Goal: Task Accomplishment & Management: Use online tool/utility

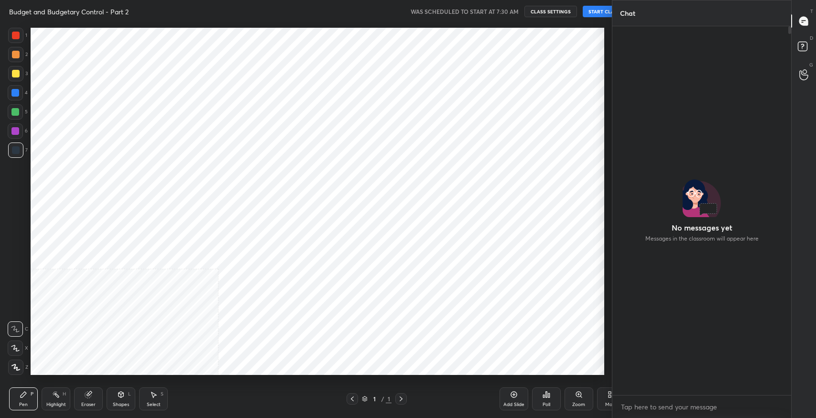
scroll to position [47453, 47236]
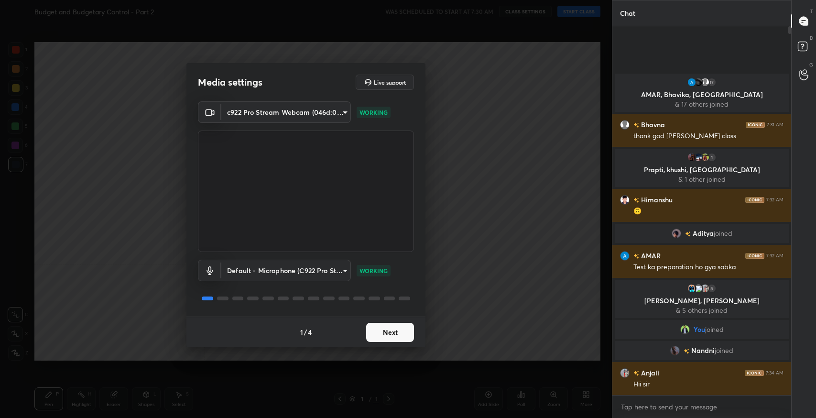
click at [395, 340] on button "Next" at bounding box center [390, 332] width 48 height 19
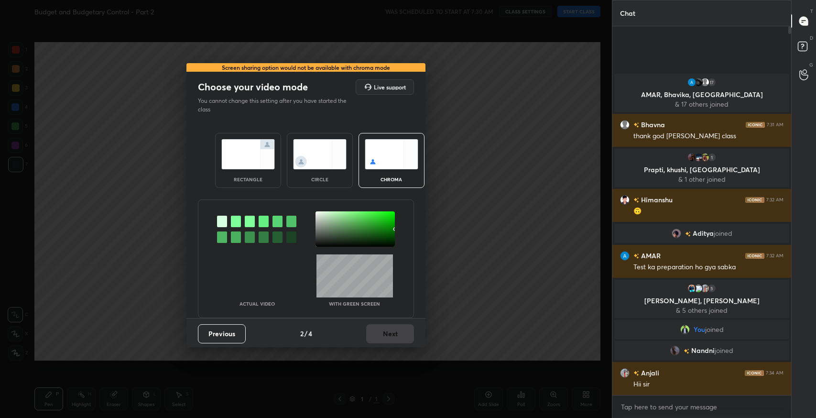
click at [250, 161] on img at bounding box center [248, 154] width 54 height 30
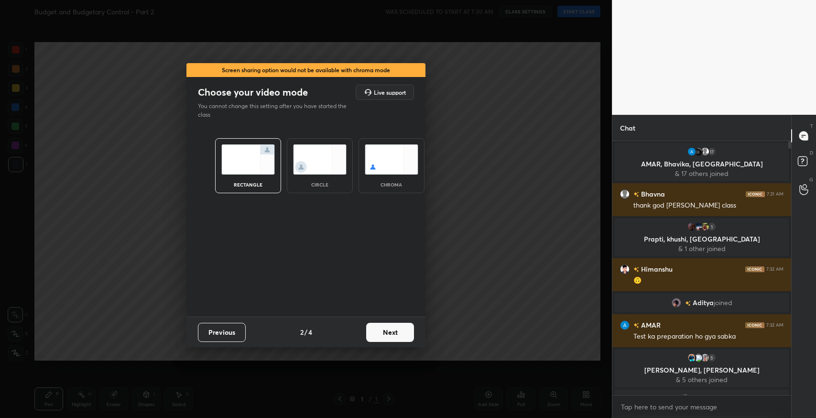
scroll to position [274, 176]
click at [387, 334] on button "Next" at bounding box center [390, 332] width 48 height 19
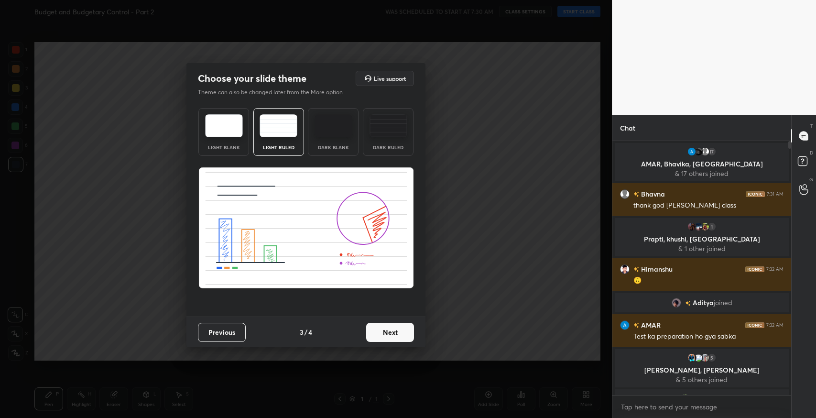
click at [379, 336] on button "Next" at bounding box center [390, 332] width 48 height 19
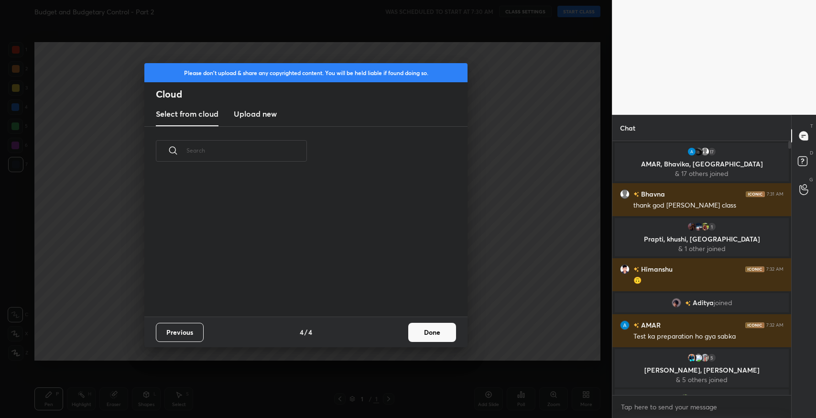
scroll to position [142, 306]
click at [447, 334] on button "Done" at bounding box center [432, 332] width 48 height 19
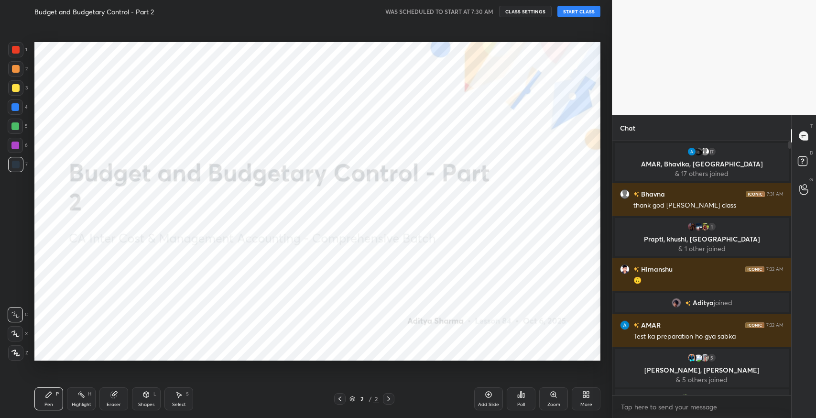
click at [583, 12] on button "START CLASS" at bounding box center [578, 11] width 43 height 11
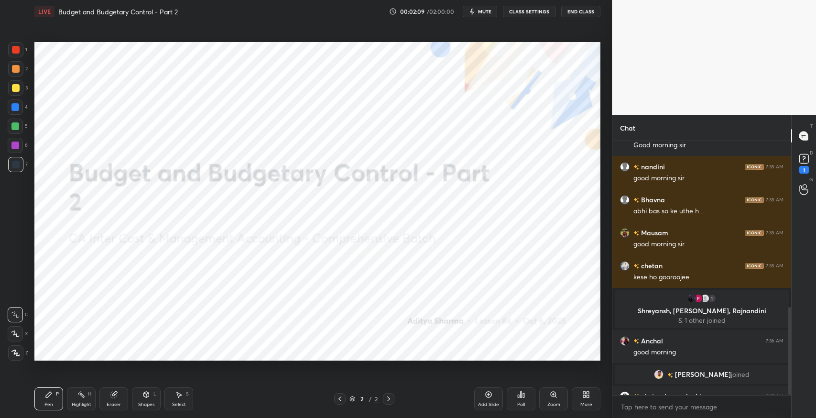
scroll to position [478, 0]
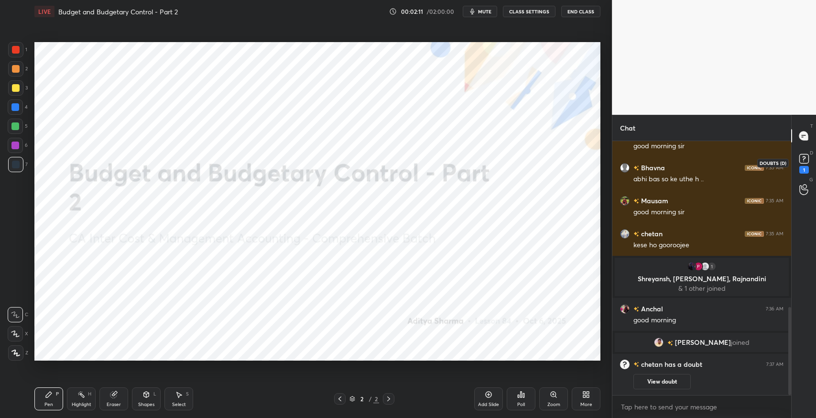
click at [806, 166] on div "1" at bounding box center [804, 170] width 10 height 8
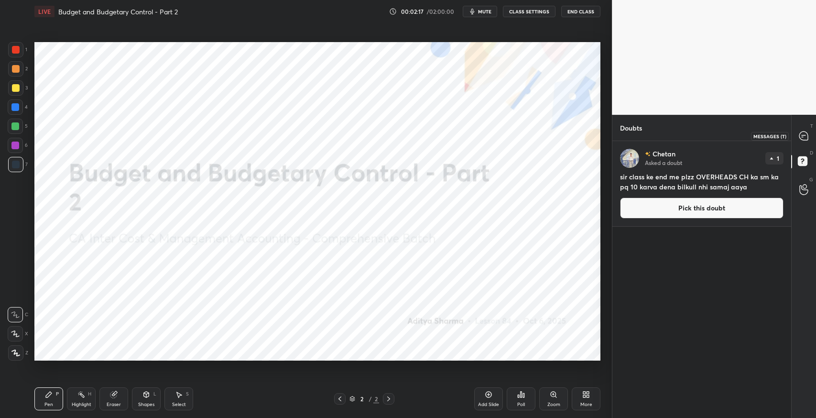
click at [801, 138] on icon at bounding box center [803, 135] width 9 height 9
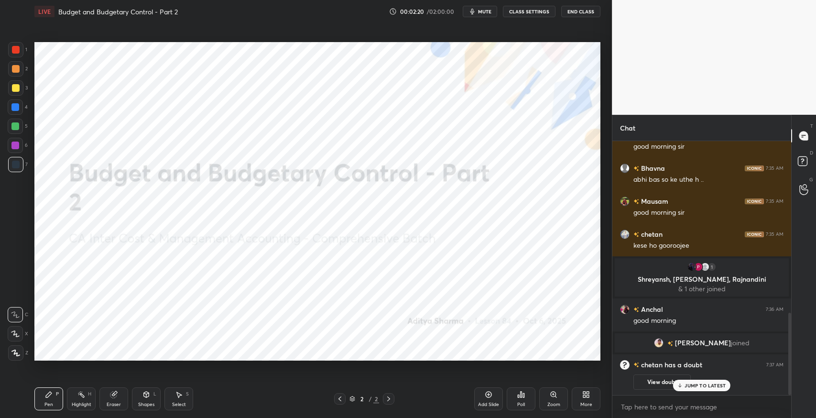
scroll to position [528, 0]
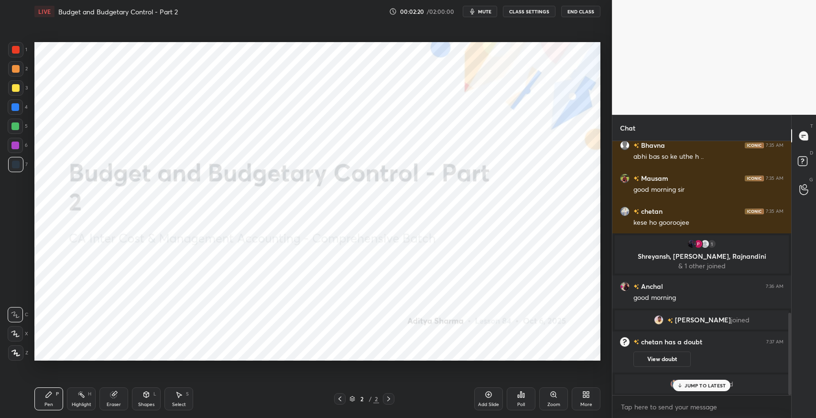
click at [719, 382] on div "5 [PERSON_NAME], [PERSON_NAME] & 5 others joined You joined [PERSON_NAME] joine…" at bounding box center [701, 268] width 179 height 254
click at [583, 402] on div "More" at bounding box center [586, 404] width 12 height 5
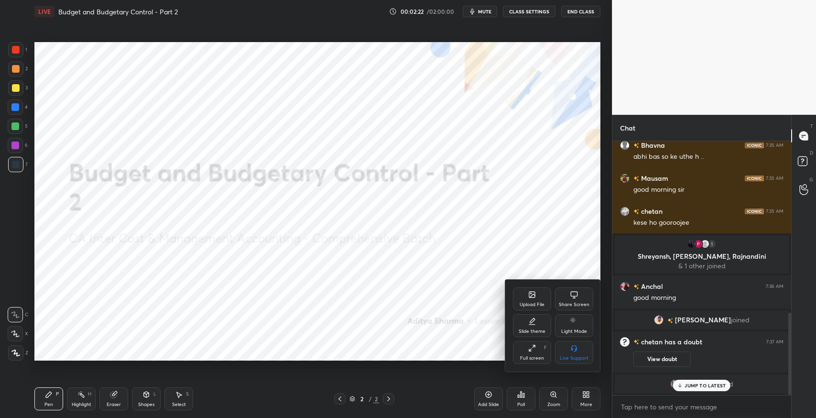
click at [538, 296] on div "Upload File" at bounding box center [532, 298] width 38 height 23
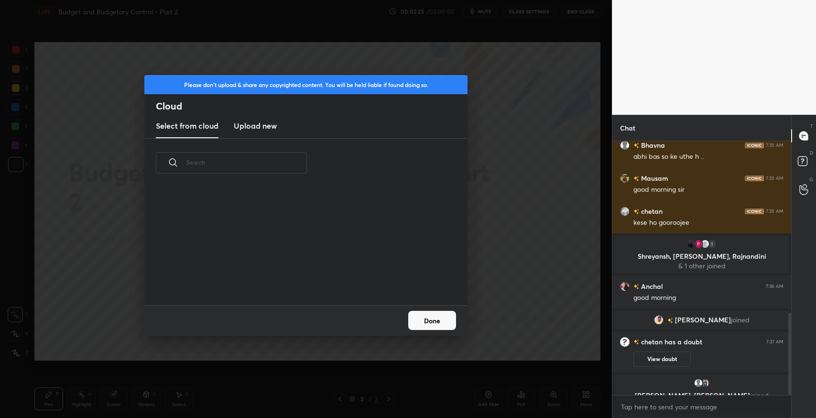
scroll to position [118, 306]
click at [241, 123] on h3 "Upload new" at bounding box center [255, 125] width 43 height 11
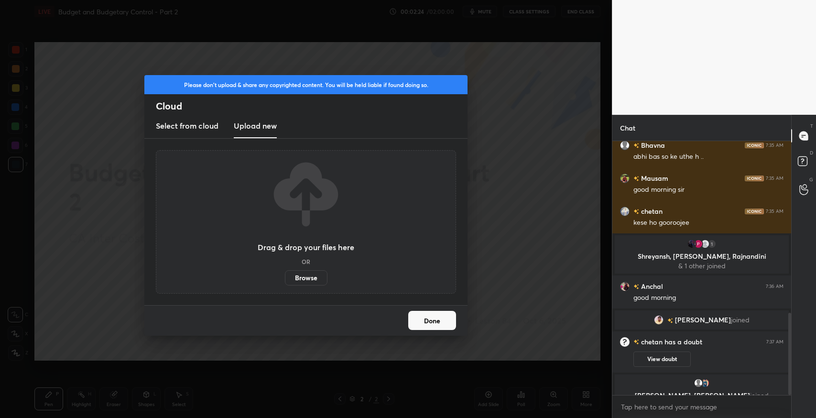
click at [298, 279] on label "Browse" at bounding box center [306, 277] width 43 height 15
click at [285, 279] on input "Browse" at bounding box center [285, 277] width 0 height 15
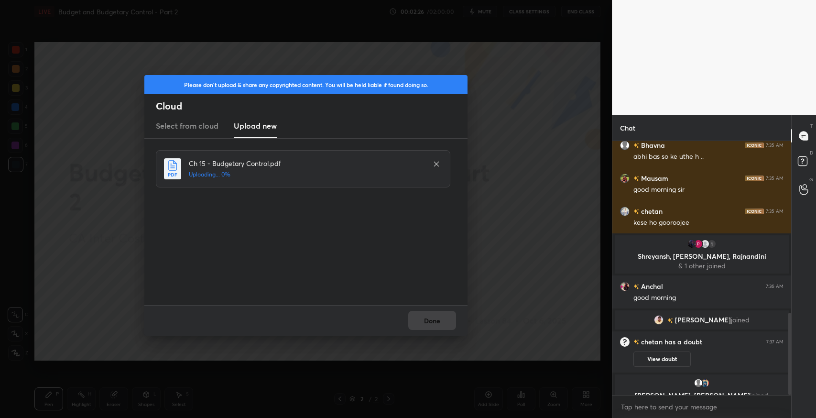
scroll to position [561, 0]
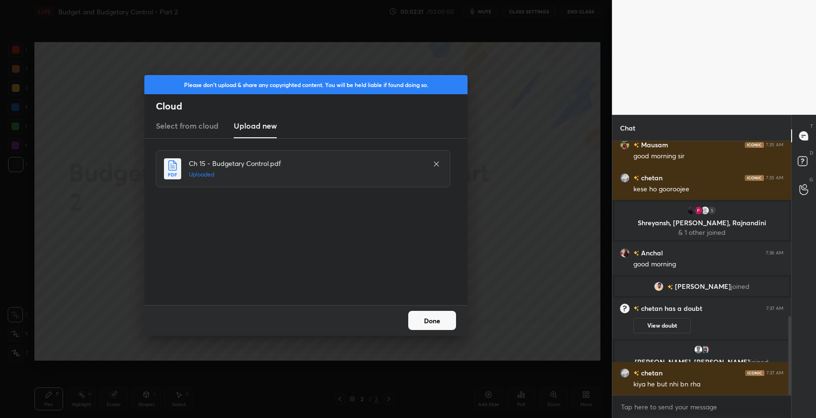
click at [428, 319] on button "Done" at bounding box center [432, 320] width 48 height 19
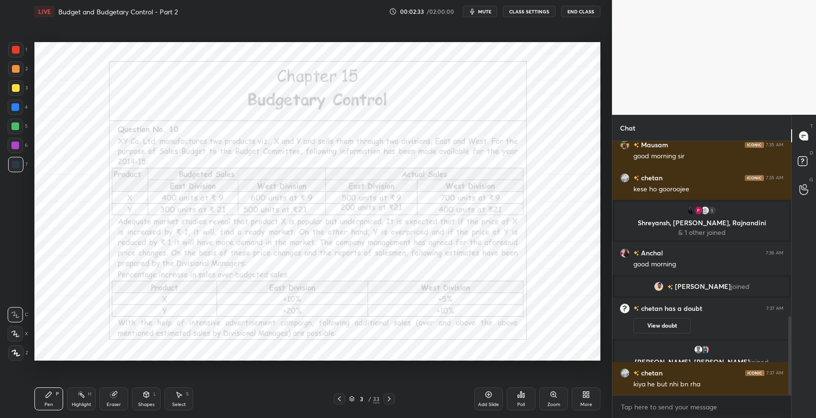
click at [390, 404] on div at bounding box center [388, 398] width 11 height 11
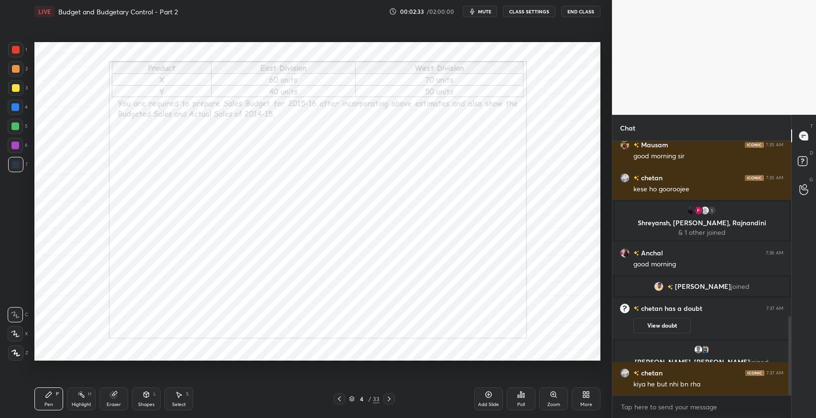
click at [390, 404] on div at bounding box center [388, 398] width 11 height 11
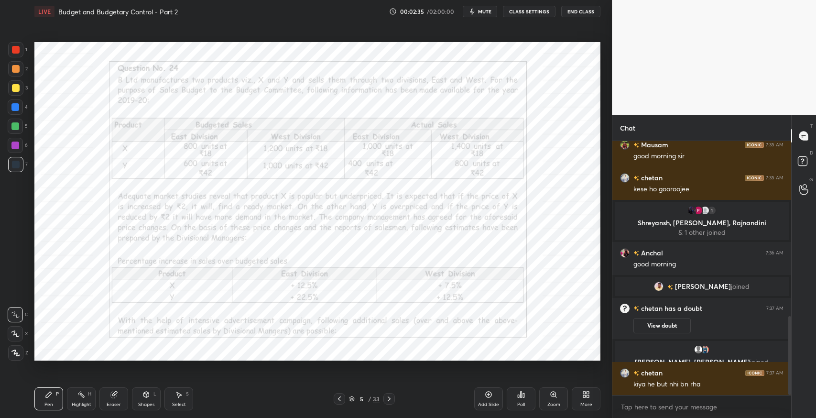
click at [390, 404] on div at bounding box center [388, 398] width 11 height 11
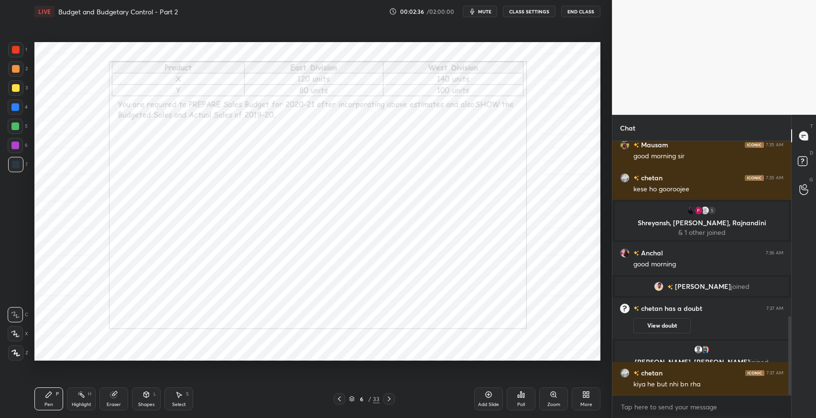
click at [390, 404] on div at bounding box center [388, 398] width 11 height 11
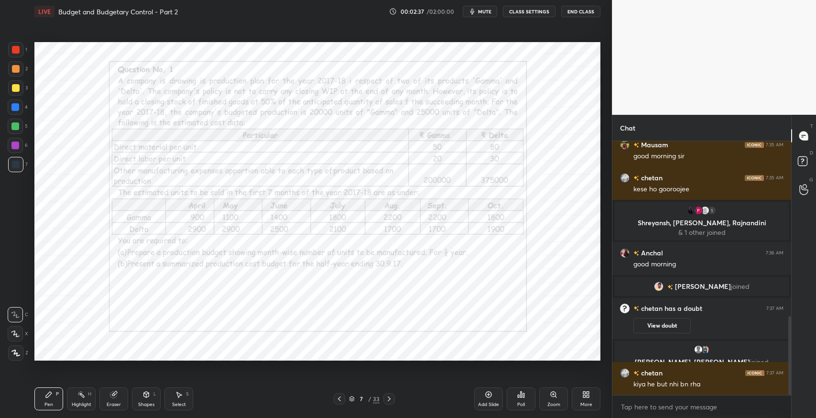
click at [390, 404] on div at bounding box center [388, 398] width 11 height 11
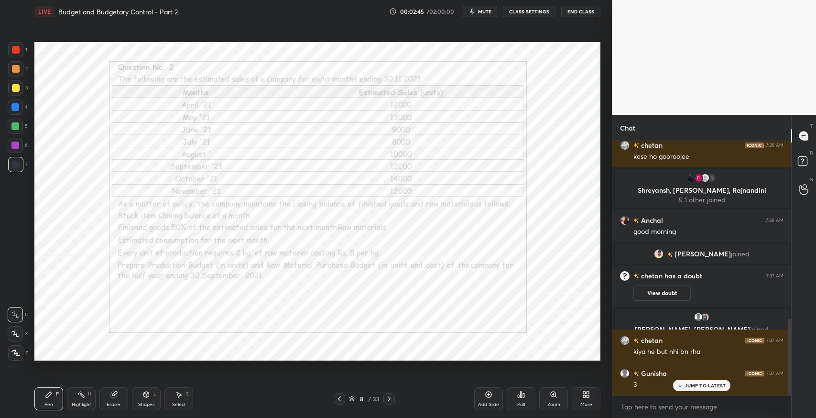
click at [338, 400] on icon at bounding box center [340, 399] width 8 height 8
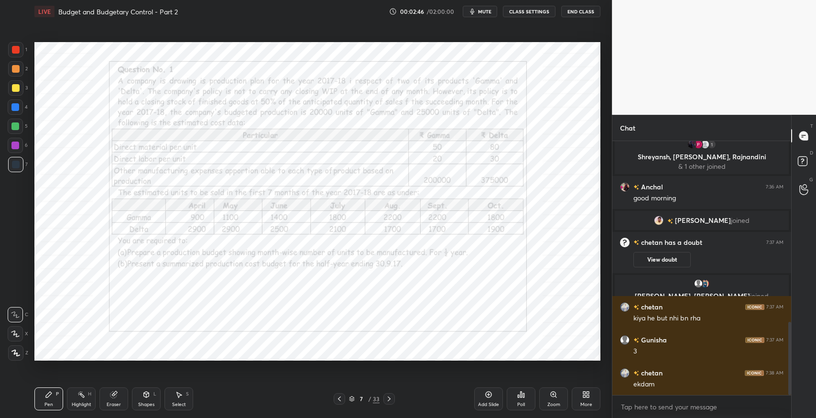
click at [487, 400] on div "Add Slide" at bounding box center [488, 398] width 29 height 23
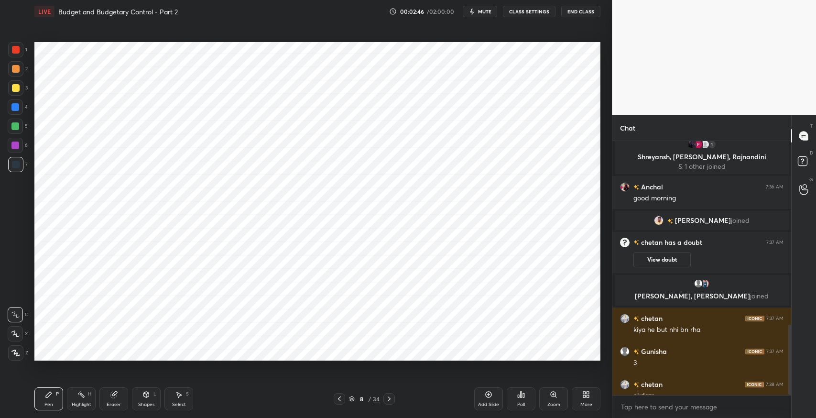
scroll to position [662, 0]
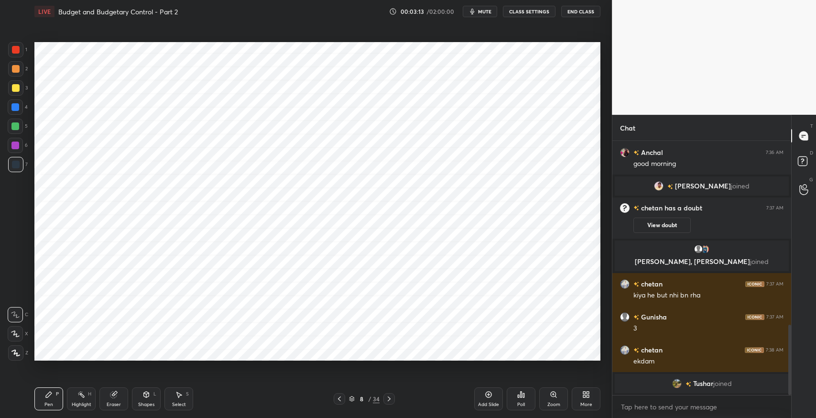
click at [125, 402] on div "Eraser" at bounding box center [113, 398] width 29 height 23
click at [50, 399] on div "Pen P" at bounding box center [48, 398] width 29 height 23
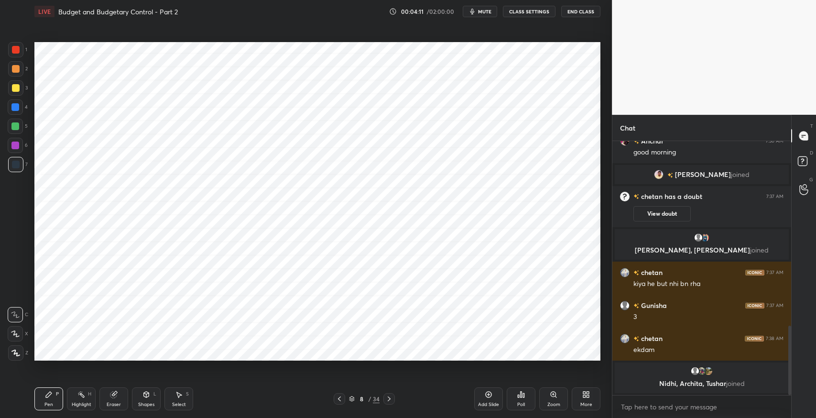
click at [118, 396] on div "Eraser" at bounding box center [113, 398] width 29 height 23
click at [46, 392] on icon at bounding box center [49, 395] width 8 height 8
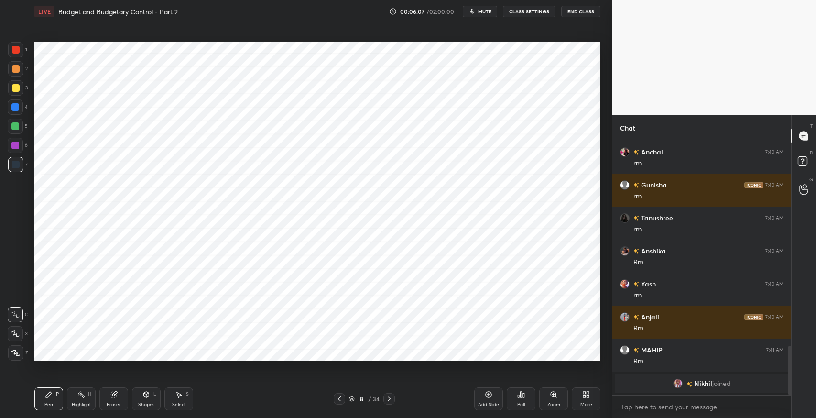
scroll to position [1069, 0]
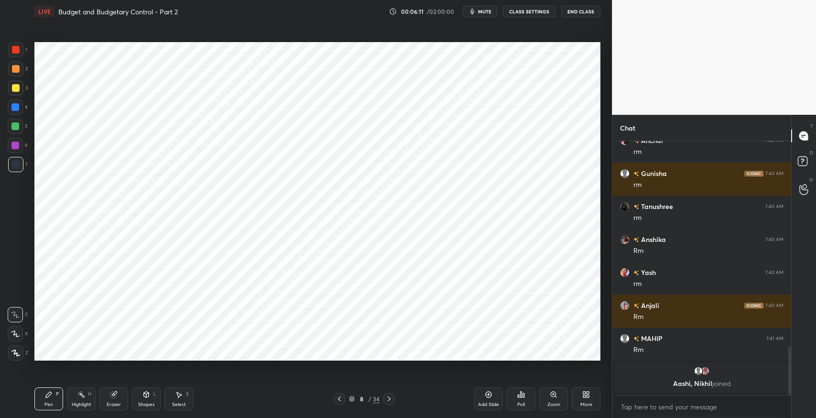
click at [125, 362] on div "Setting up your live class Poll for secs No correct answer Start poll" at bounding box center [318, 201] width 574 height 357
click at [118, 393] on div "Eraser" at bounding box center [113, 398] width 29 height 23
click at [46, 395] on icon at bounding box center [49, 395] width 6 height 6
click at [180, 388] on div "Select S" at bounding box center [178, 398] width 29 height 23
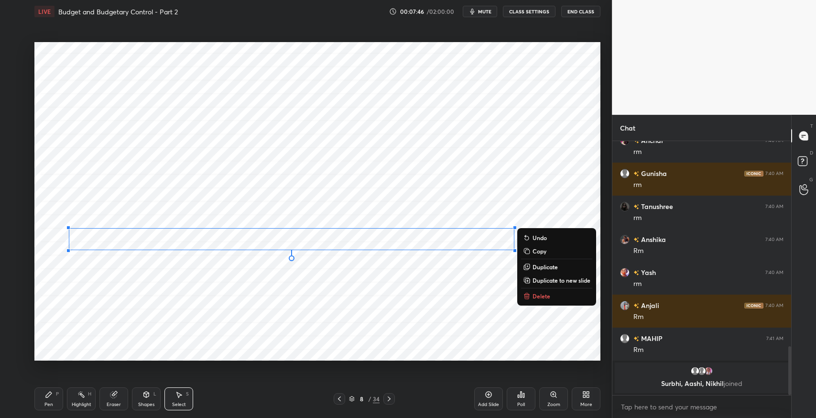
click at [544, 265] on p "Duplicate" at bounding box center [545, 267] width 25 height 8
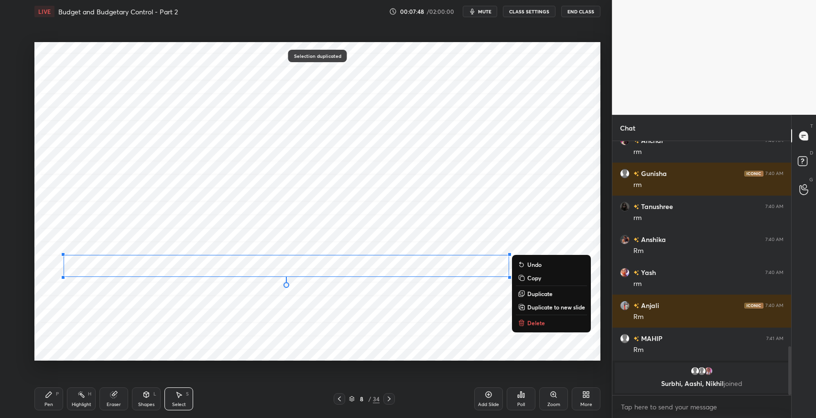
click at [118, 396] on div "Eraser" at bounding box center [113, 398] width 29 height 23
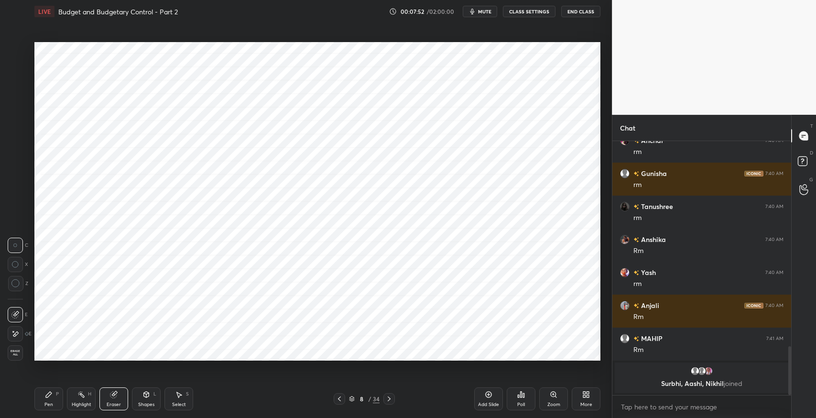
click at [47, 399] on div "Pen P" at bounding box center [48, 398] width 29 height 23
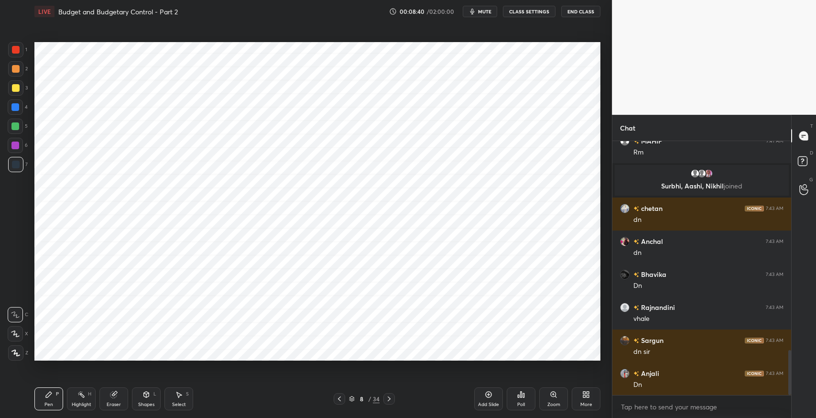
scroll to position [1182, 0]
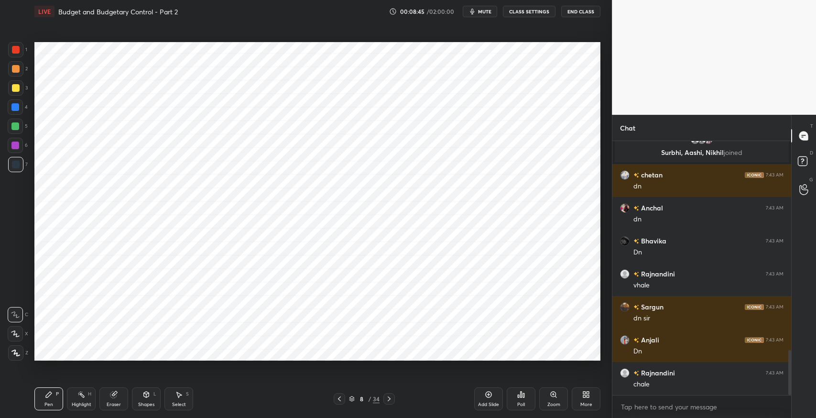
click at [483, 397] on div "Add Slide" at bounding box center [488, 398] width 29 height 23
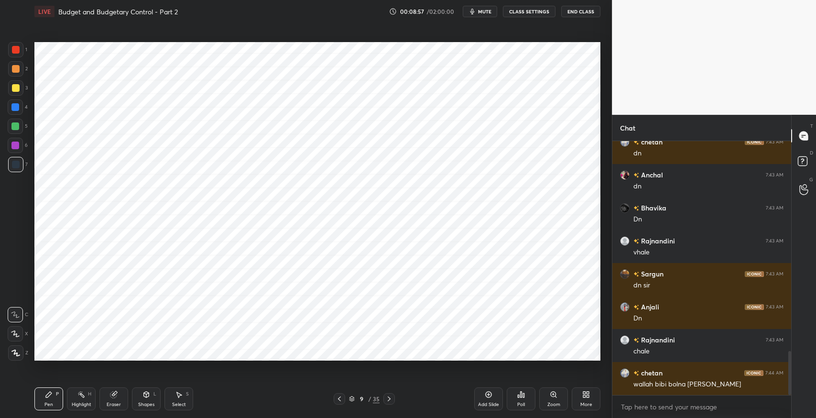
click at [337, 395] on icon at bounding box center [340, 399] width 8 height 8
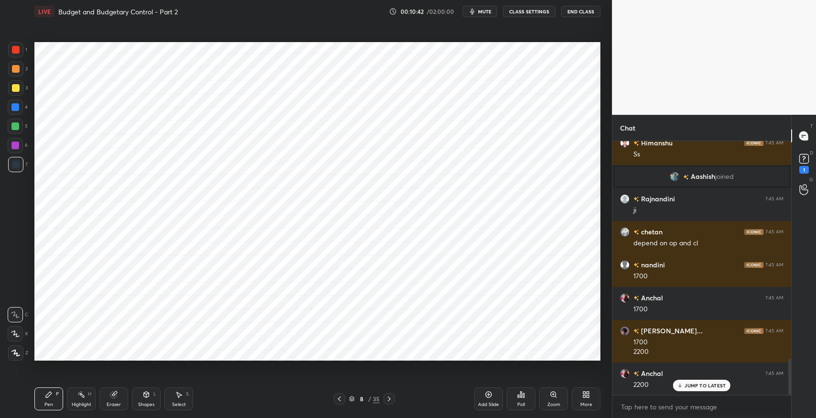
scroll to position [1610, 0]
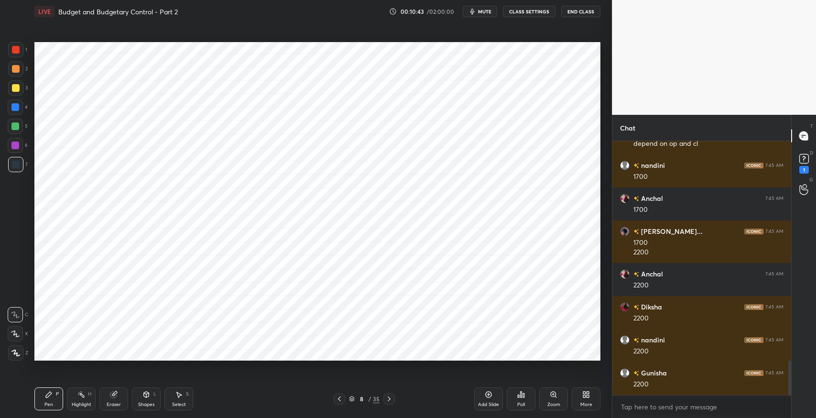
click at [387, 400] on icon at bounding box center [389, 399] width 8 height 8
click at [122, 390] on div "Eraser" at bounding box center [113, 398] width 29 height 23
click at [58, 394] on div "P" at bounding box center [57, 394] width 3 height 5
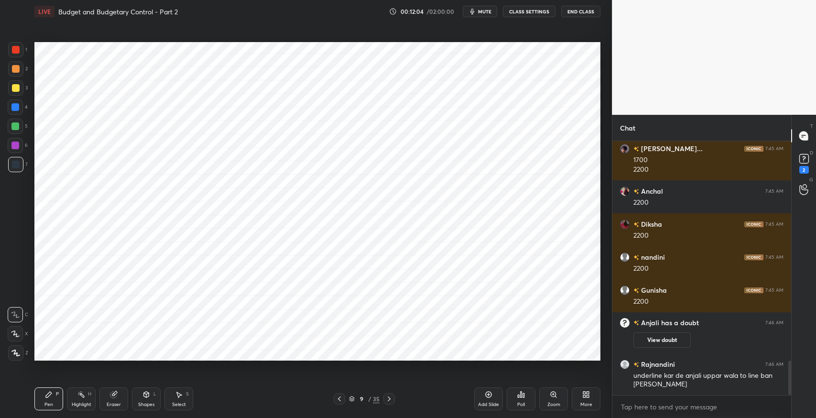
scroll to position [1624, 0]
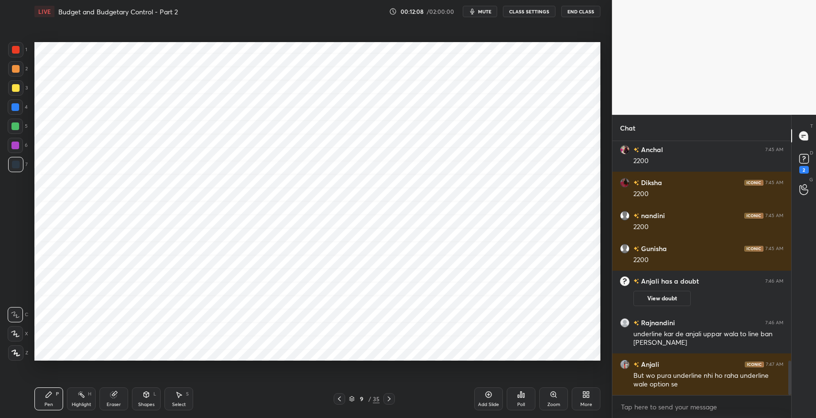
click at [807, 168] on div "2" at bounding box center [804, 170] width 10 height 8
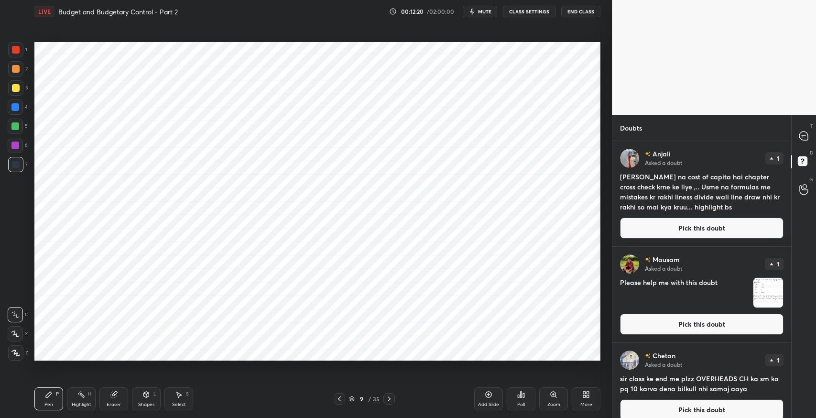
click at [803, 135] on icon at bounding box center [804, 135] width 4 height 0
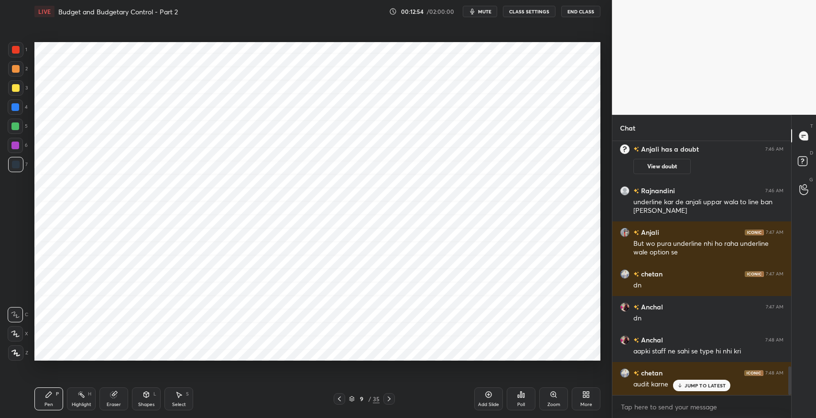
scroll to position [1982, 0]
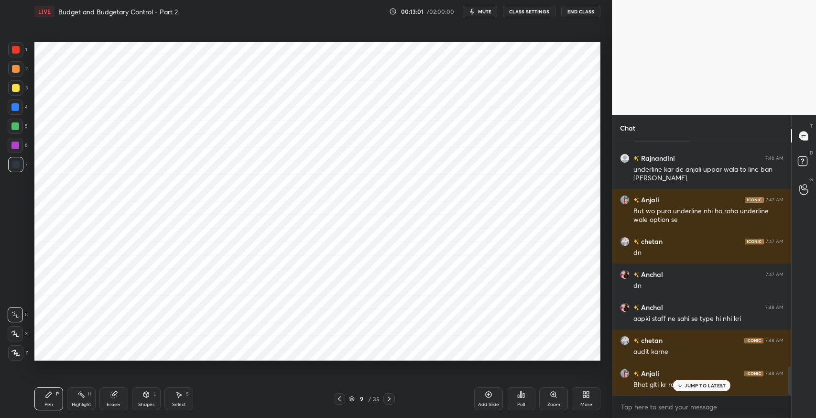
click at [720, 388] on p "JUMP TO LATEST" at bounding box center [705, 385] width 41 height 6
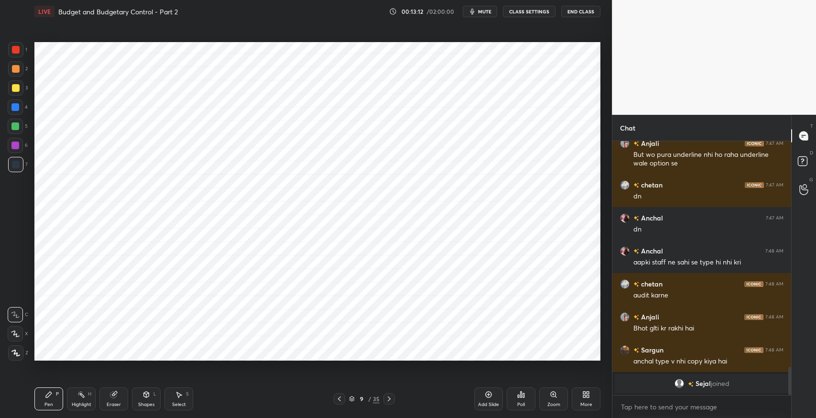
scroll to position [1824, 0]
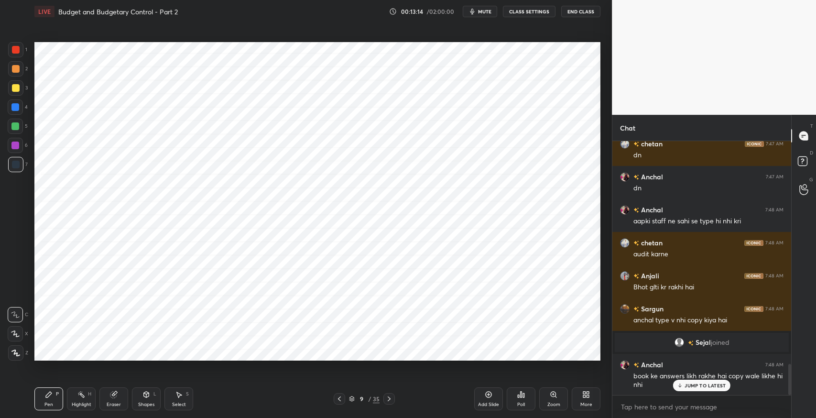
click at [683, 387] on icon at bounding box center [680, 385] width 6 height 6
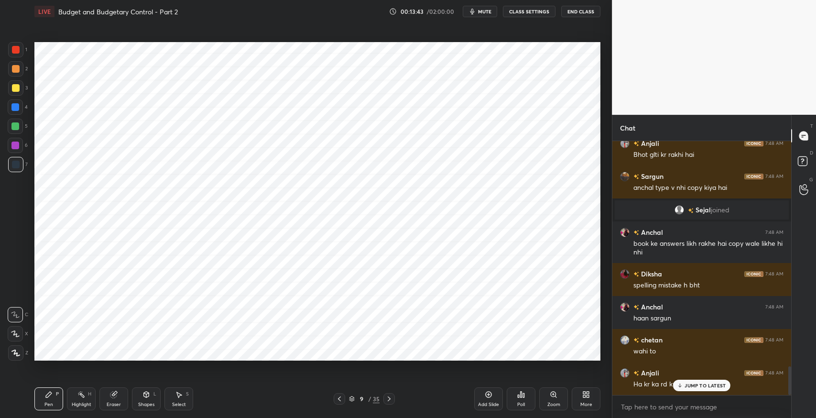
scroll to position [1989, 0]
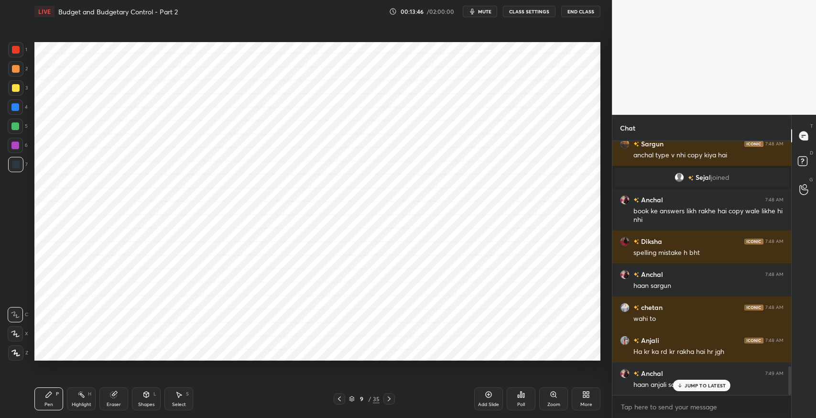
click at [702, 384] on p "JUMP TO LATEST" at bounding box center [705, 385] width 41 height 6
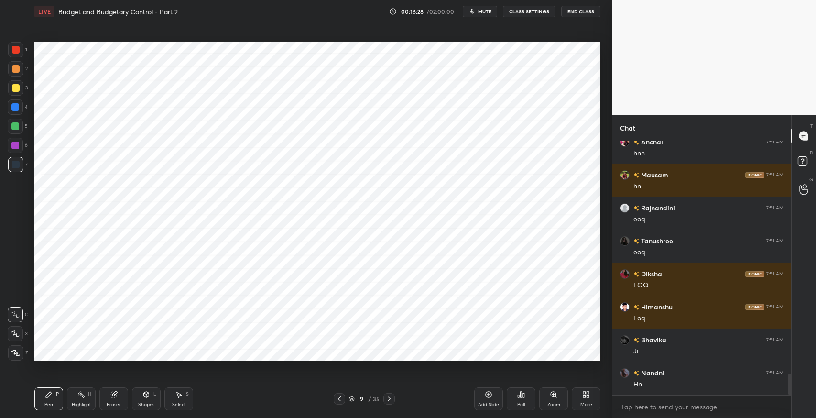
scroll to position [2747, 0]
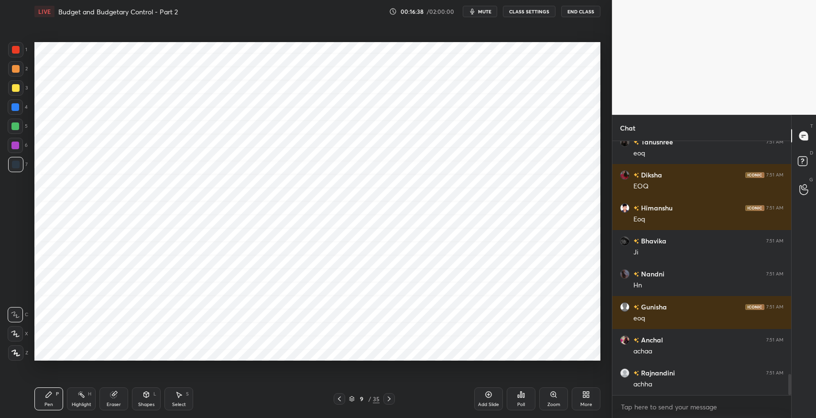
click at [115, 398] on div "Eraser" at bounding box center [113, 398] width 29 height 23
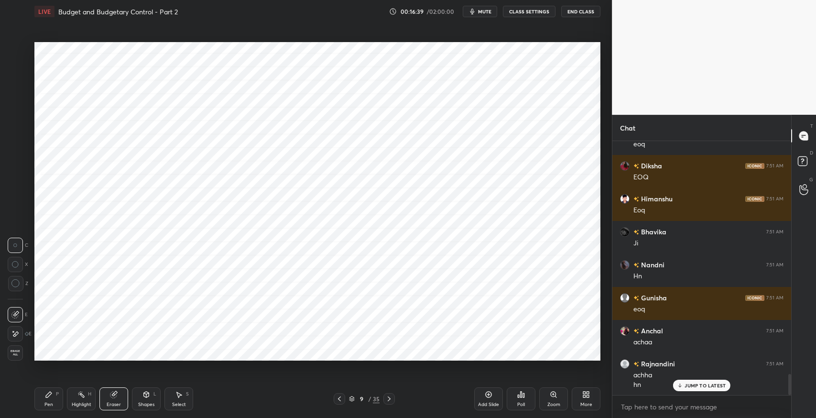
click at [18, 332] on icon at bounding box center [15, 333] width 5 height 5
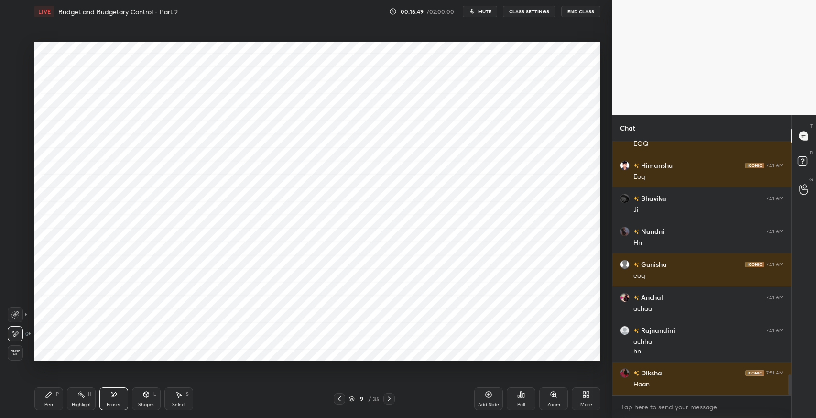
click at [51, 394] on icon at bounding box center [49, 395] width 6 height 6
click at [338, 400] on icon at bounding box center [340, 399] width 8 height 8
click at [173, 395] on div "Select S" at bounding box center [178, 398] width 29 height 23
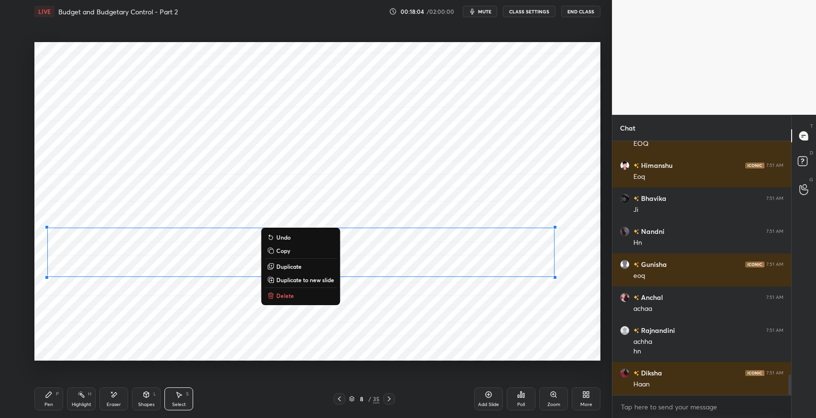
click at [291, 253] on button "Copy" at bounding box center [300, 250] width 71 height 11
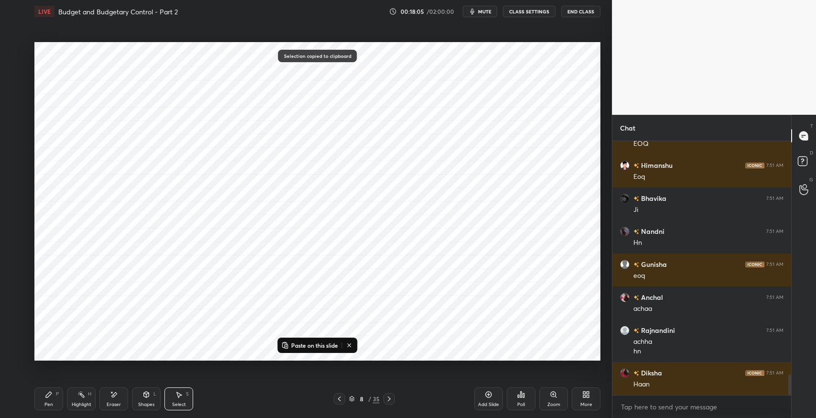
click at [390, 400] on icon at bounding box center [389, 399] width 8 height 8
click at [314, 344] on p "Paste on this slide" at bounding box center [314, 345] width 47 height 8
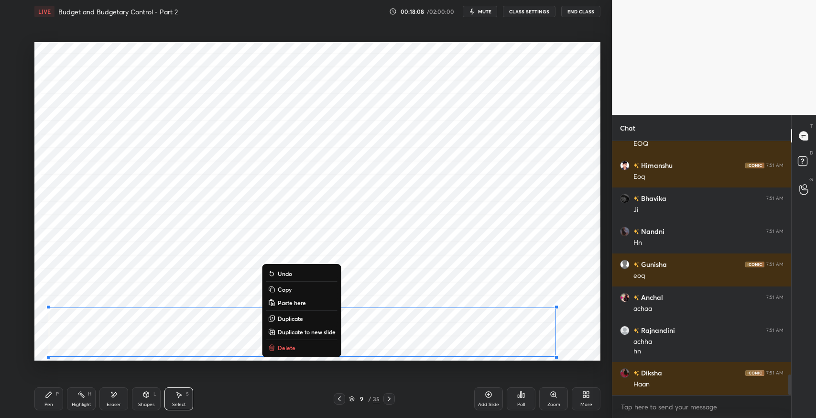
click at [124, 399] on div "Eraser" at bounding box center [113, 398] width 29 height 23
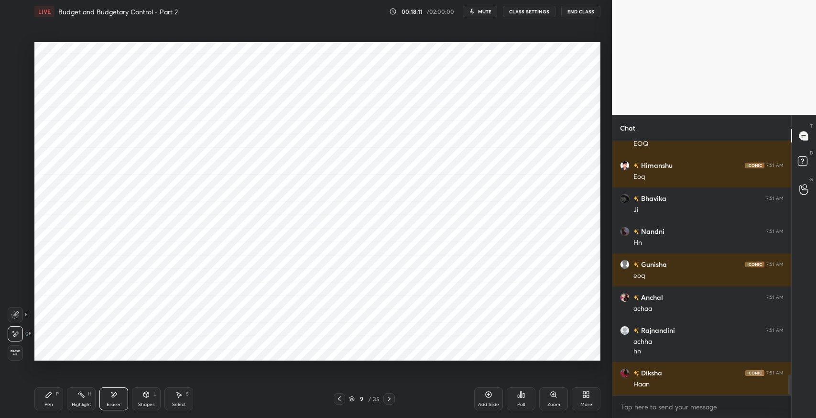
click at [52, 398] on icon at bounding box center [49, 395] width 8 height 8
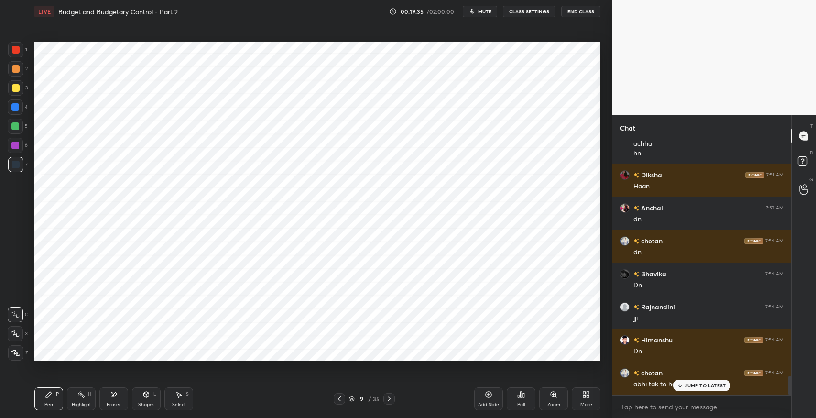
scroll to position [3087, 0]
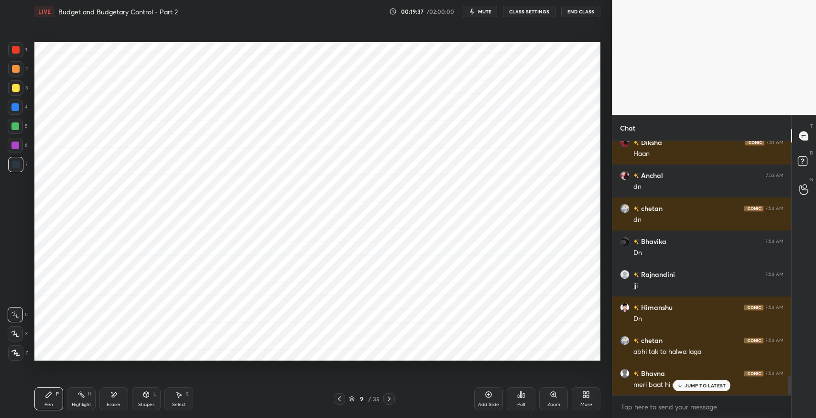
click at [694, 388] on p "JUMP TO LATEST" at bounding box center [705, 385] width 41 height 6
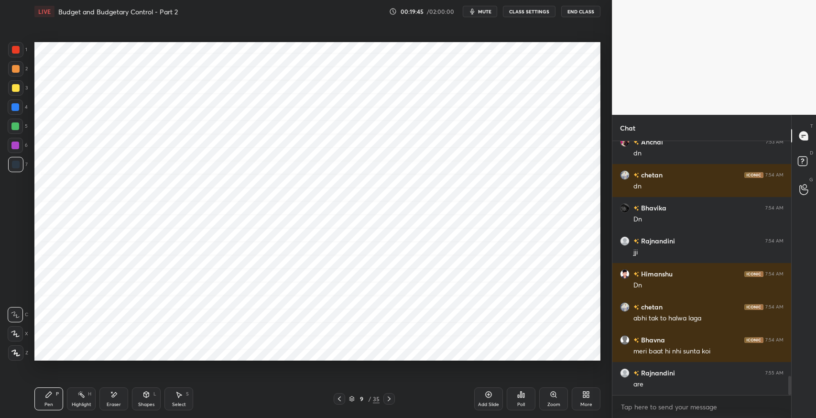
scroll to position [3153, 0]
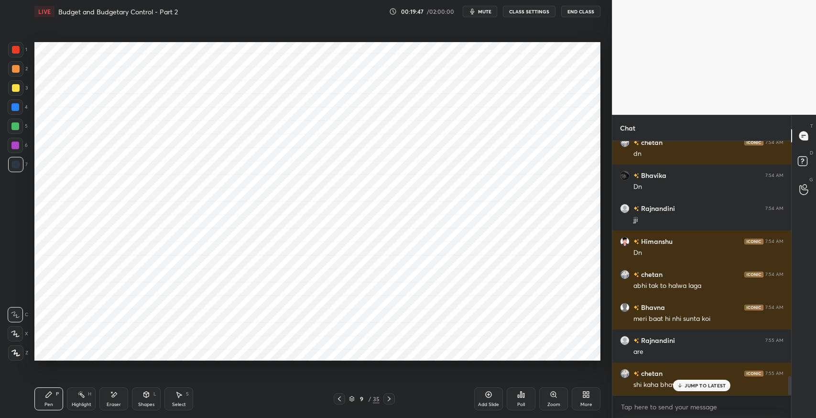
click at [687, 384] on p "JUMP TO LATEST" at bounding box center [705, 385] width 41 height 6
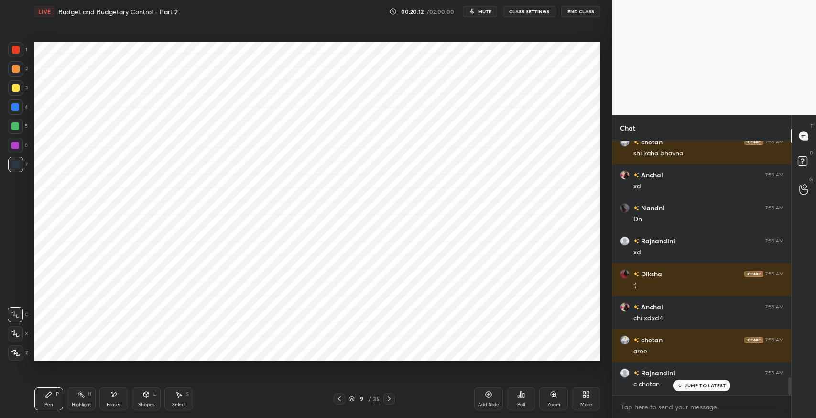
scroll to position [3417, 0]
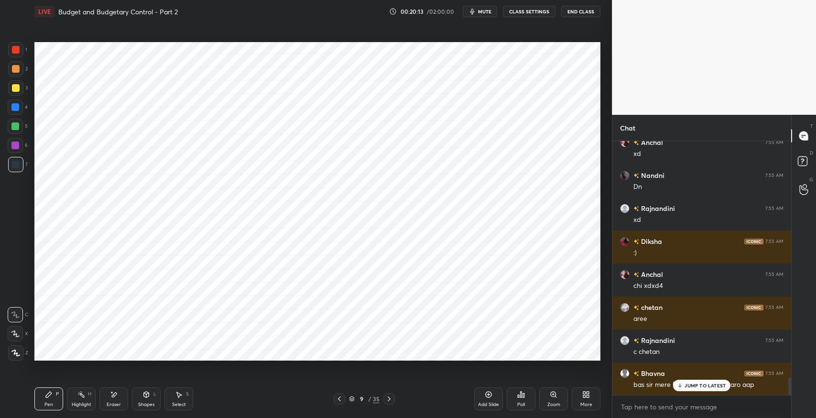
click at [693, 388] on div "JUMP TO LATEST" at bounding box center [701, 385] width 57 height 11
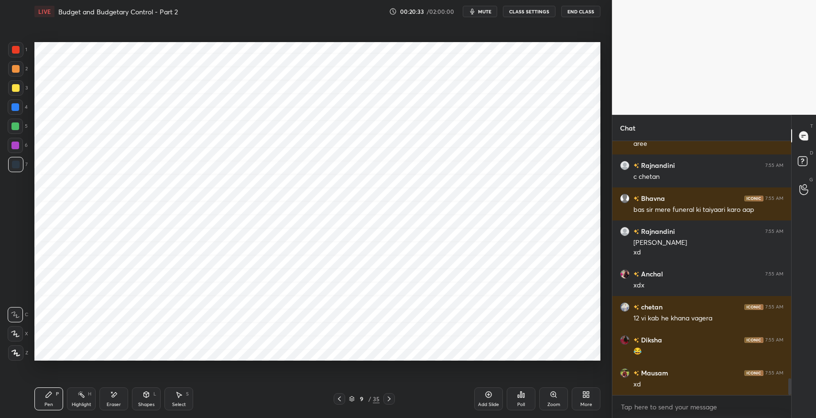
scroll to position [3624, 0]
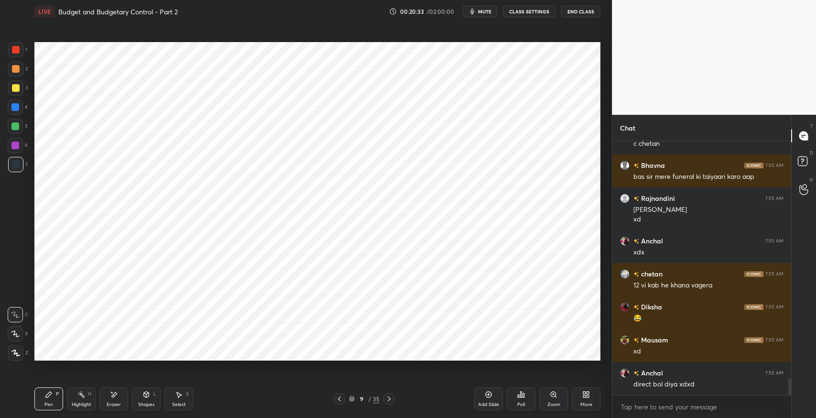
click at [340, 404] on div at bounding box center [339, 398] width 11 height 11
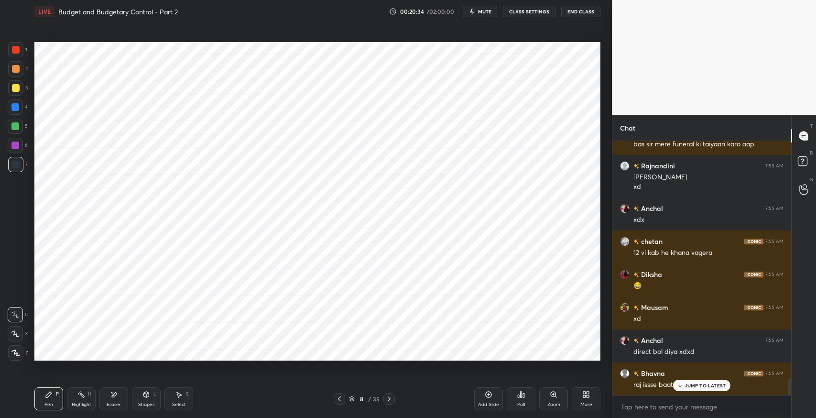
click at [342, 396] on icon at bounding box center [340, 399] width 8 height 8
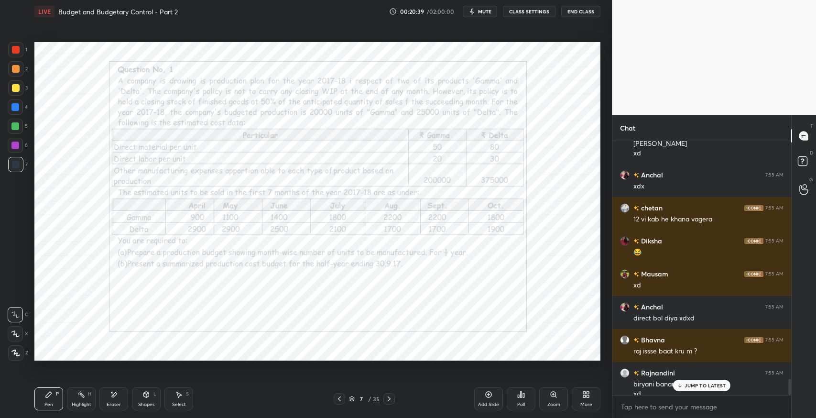
scroll to position [3700, 0]
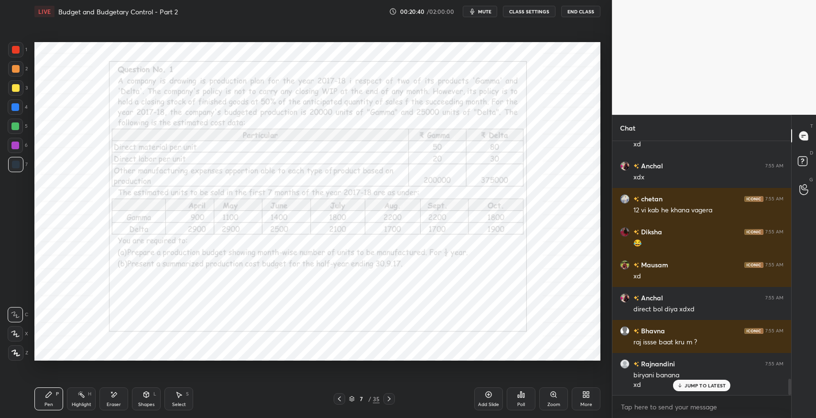
click at [703, 385] on p "JUMP TO LATEST" at bounding box center [705, 385] width 41 height 6
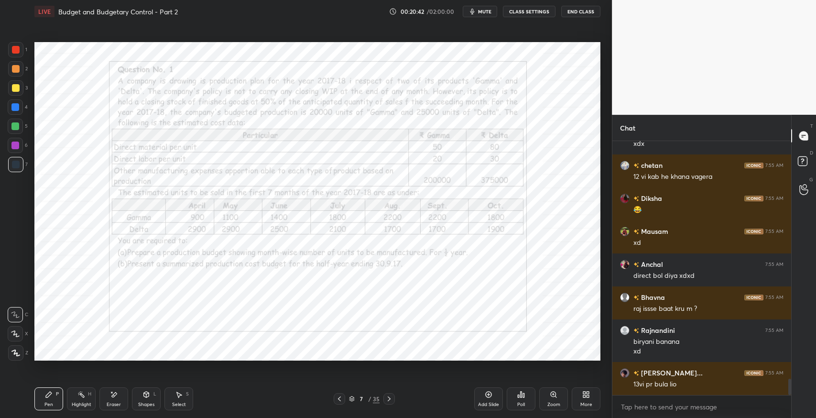
click at [388, 401] on icon at bounding box center [389, 399] width 8 height 8
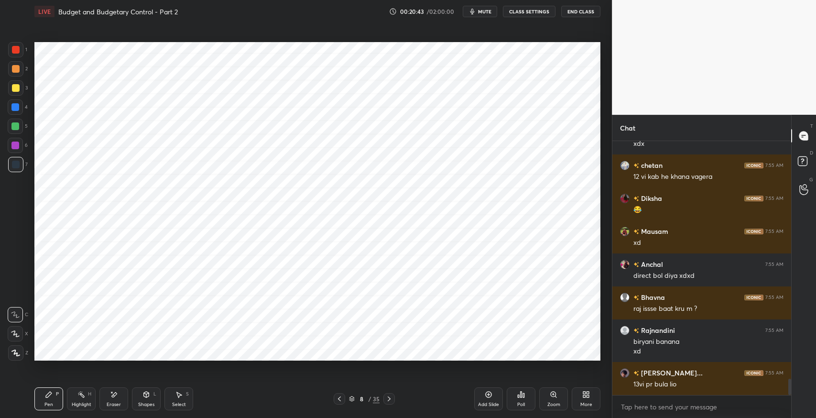
click at [387, 399] on icon at bounding box center [389, 399] width 8 height 8
click at [390, 396] on icon at bounding box center [389, 399] width 8 height 8
click at [339, 400] on icon at bounding box center [339, 398] width 3 height 5
click at [104, 397] on div "Eraser" at bounding box center [113, 398] width 29 height 23
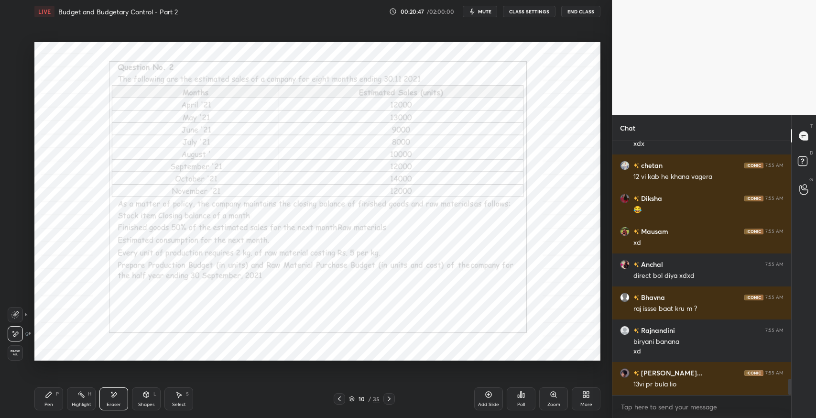
click at [16, 357] on div "Erase all" at bounding box center [15, 352] width 15 height 15
click at [40, 398] on div "Pen P" at bounding box center [48, 398] width 29 height 23
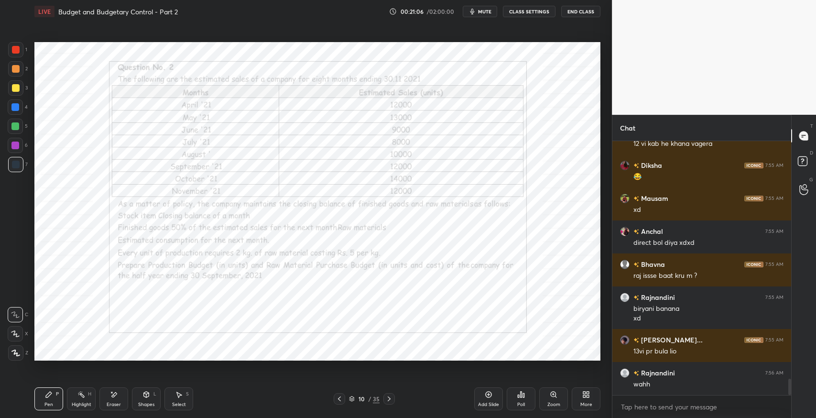
scroll to position [3799, 0]
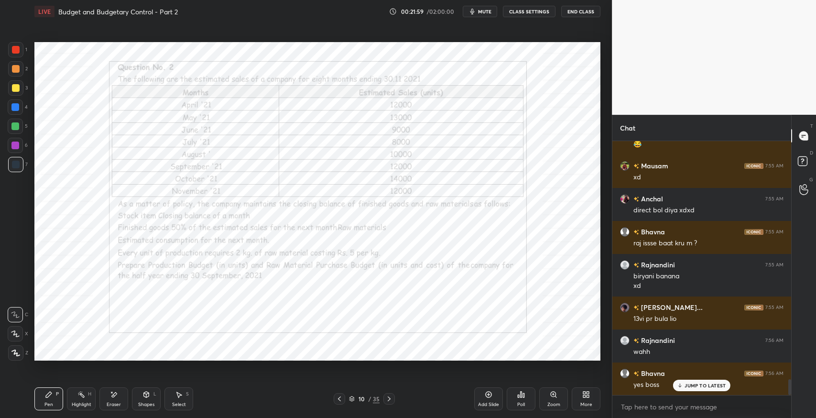
click at [13, 150] on div at bounding box center [15, 145] width 15 height 15
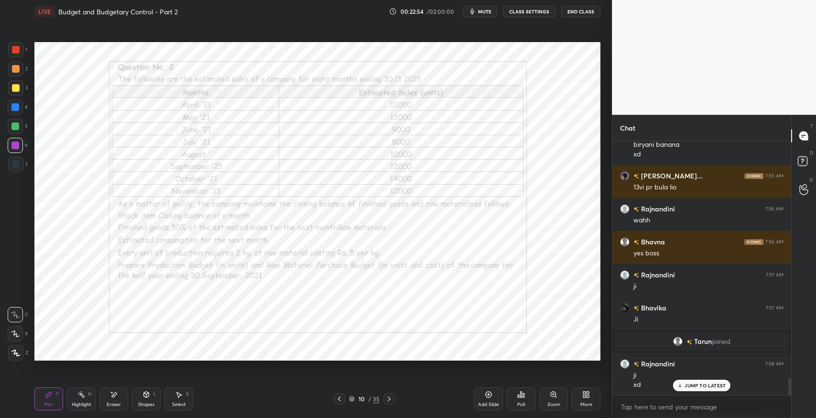
scroll to position [3535, 0]
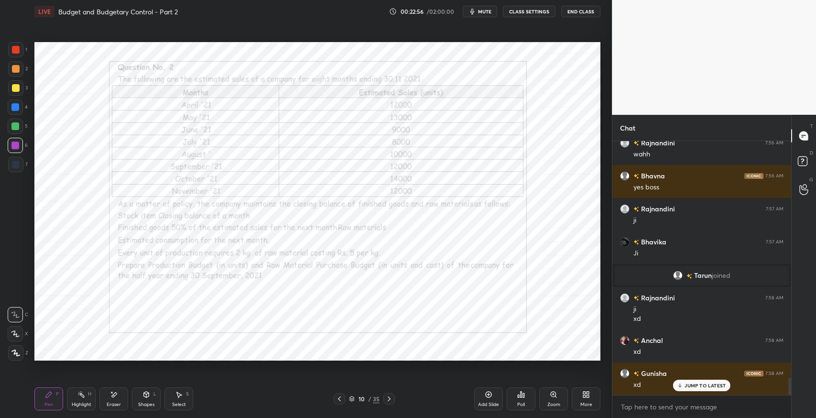
click at [701, 386] on p "JUMP TO LATEST" at bounding box center [705, 385] width 41 height 6
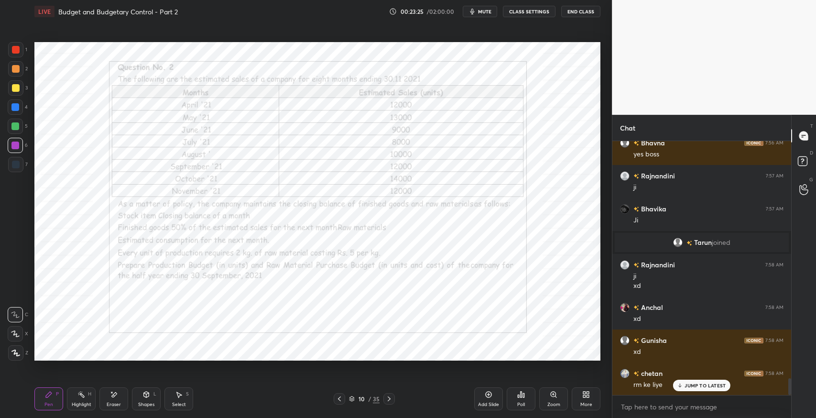
scroll to position [3583, 0]
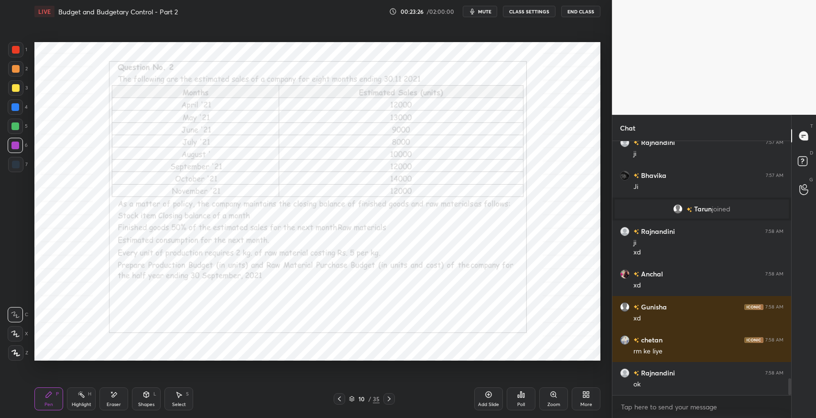
click at [482, 396] on div "Add Slide" at bounding box center [488, 398] width 29 height 23
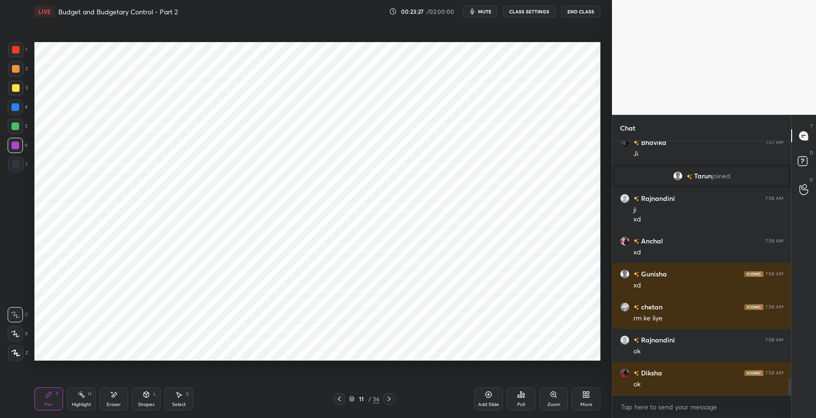
click at [15, 167] on div at bounding box center [16, 165] width 8 height 8
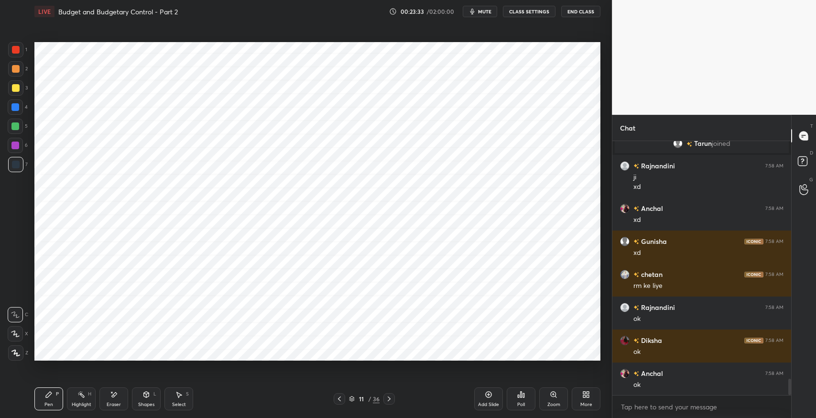
scroll to position [3682, 0]
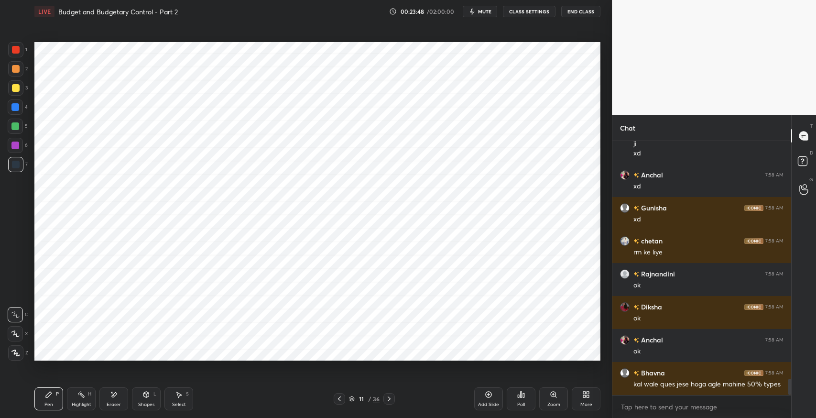
click at [152, 393] on div "Shapes L" at bounding box center [146, 398] width 29 height 23
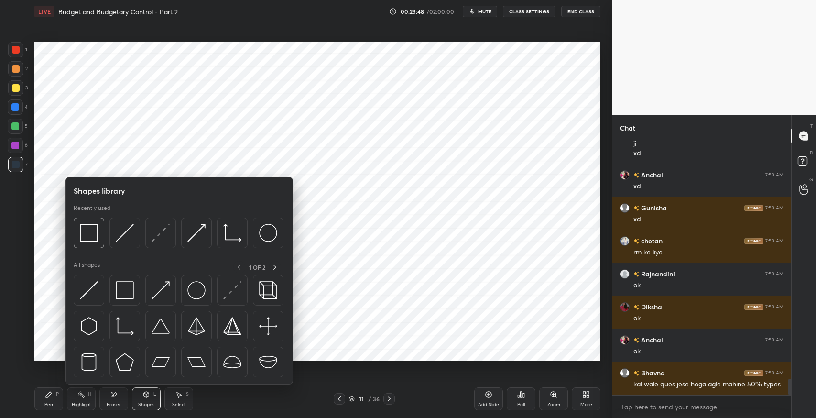
click at [122, 291] on img at bounding box center [125, 290] width 18 height 18
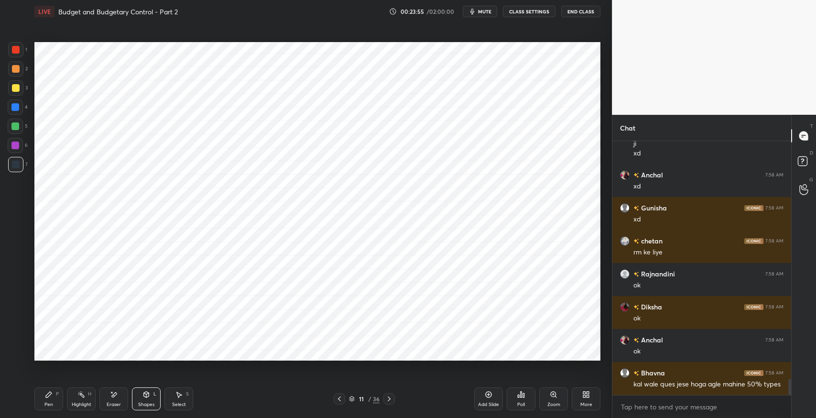
click at [19, 95] on div at bounding box center [15, 87] width 15 height 15
click at [13, 170] on div at bounding box center [15, 164] width 15 height 15
click at [54, 393] on div "Pen P" at bounding box center [48, 398] width 29 height 23
click at [0, 416] on div "1 2 3 4 5 6 7 C X Z E E Erase all H H LIVE Budget and Budgetary Control - Part …" at bounding box center [302, 209] width 604 height 418
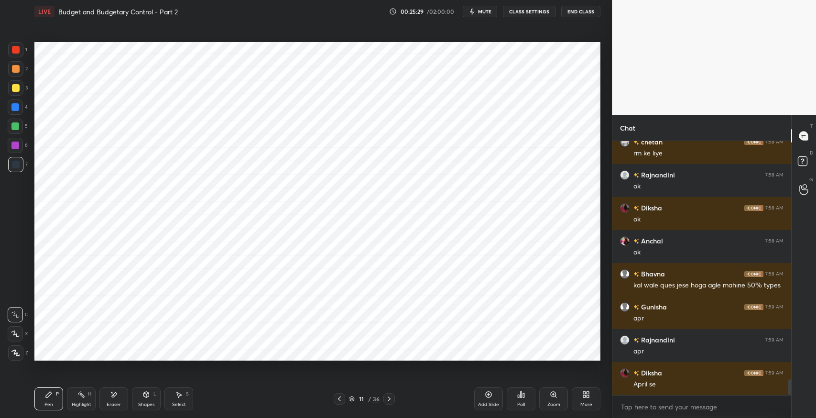
scroll to position [3814, 0]
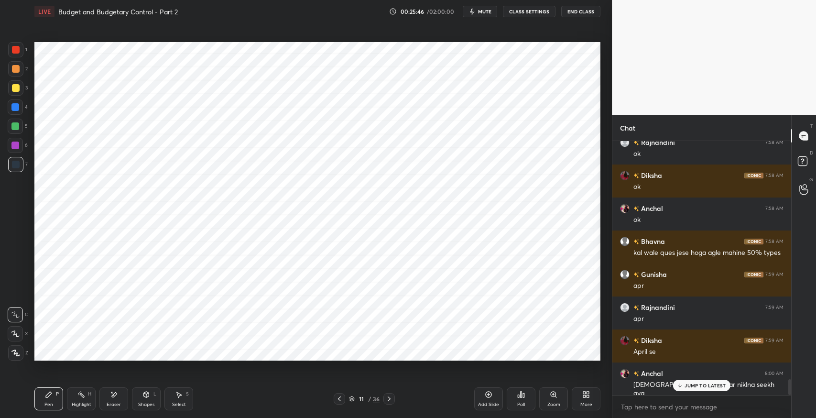
click at [696, 385] on p "JUMP TO LATEST" at bounding box center [705, 385] width 41 height 6
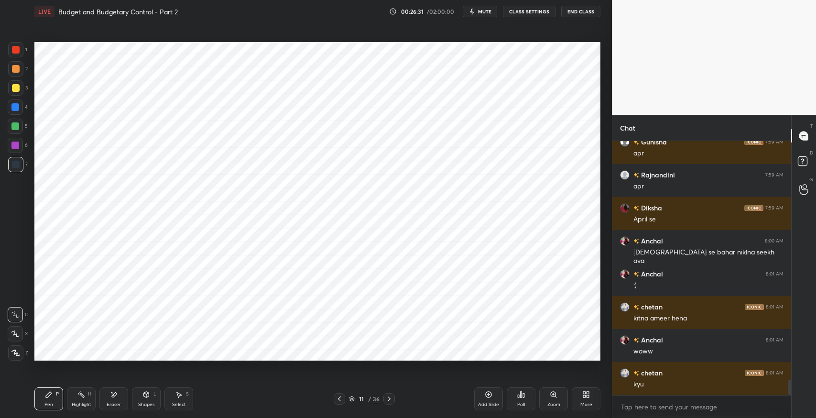
scroll to position [3979, 0]
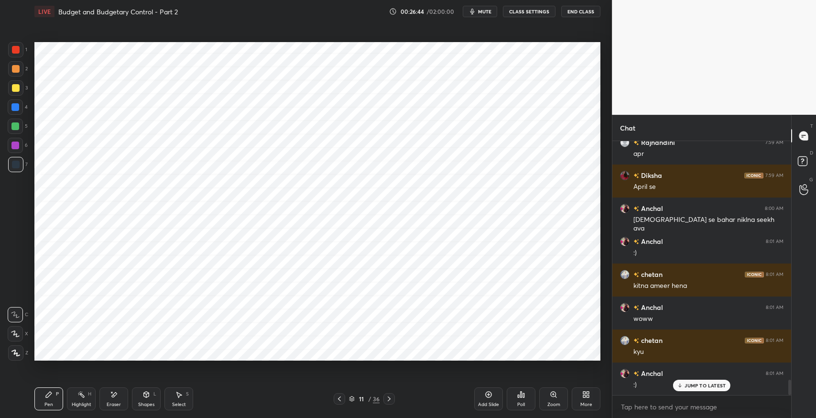
click at [339, 398] on icon at bounding box center [340, 399] width 8 height 8
click at [390, 398] on icon at bounding box center [389, 398] width 3 height 5
click at [442, 377] on div "Setting up your live class Poll for secs No correct answer Start poll" at bounding box center [318, 201] width 574 height 357
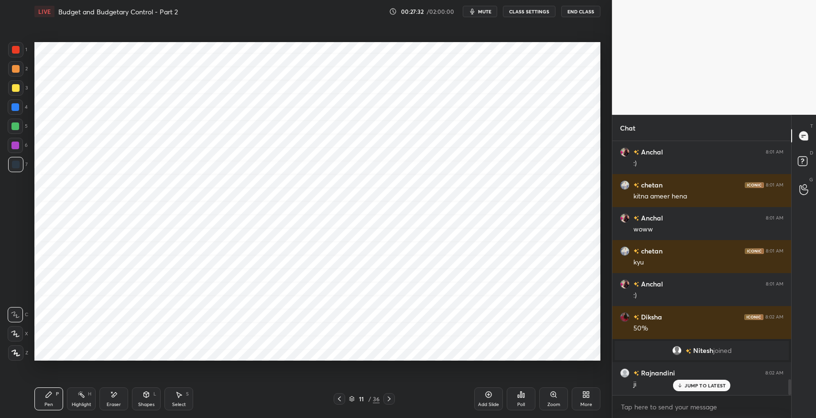
scroll to position [3894, 0]
click at [186, 395] on div "S" at bounding box center [187, 394] width 3 height 5
click at [50, 396] on icon at bounding box center [49, 395] width 8 height 8
click at [688, 386] on p "JUMP TO LATEST" at bounding box center [705, 385] width 41 height 6
click at [184, 398] on div "Select S" at bounding box center [178, 398] width 29 height 23
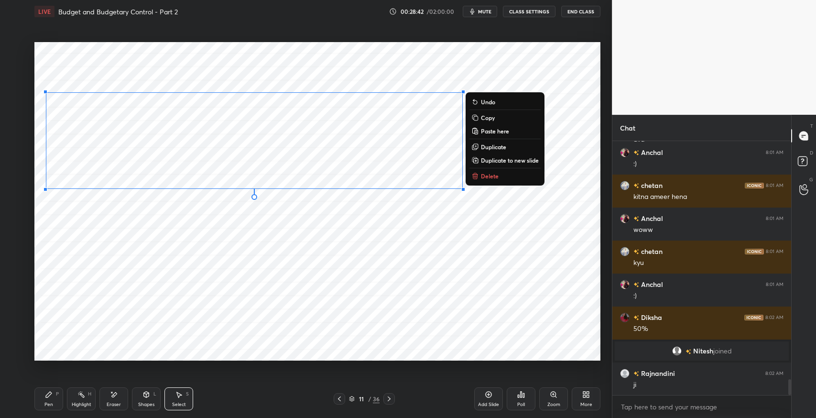
click at [492, 147] on p "Duplicate" at bounding box center [493, 147] width 25 height 8
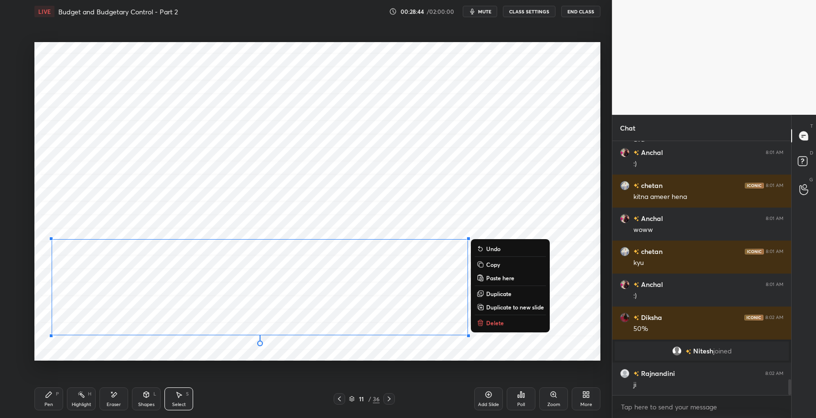
click at [500, 207] on div "0 ° Undo Copy Paste here Duplicate Duplicate to new slide Delete" at bounding box center [317, 201] width 566 height 318
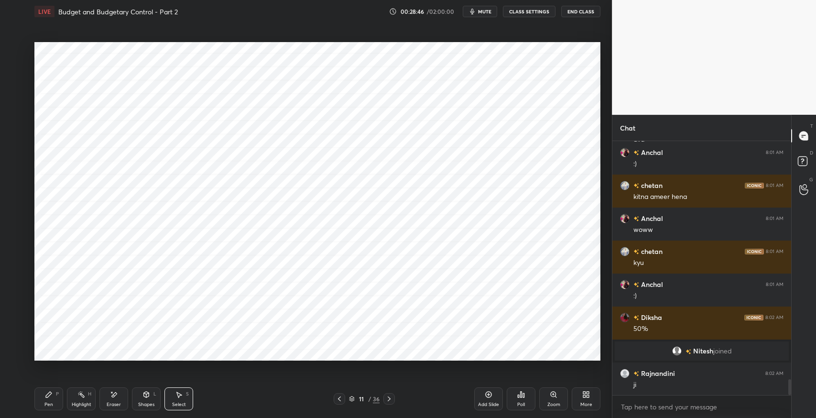
click at [41, 401] on div "Pen P" at bounding box center [48, 398] width 29 height 23
click at [42, 401] on div "Pen P" at bounding box center [48, 398] width 29 height 23
click at [338, 400] on icon at bounding box center [340, 399] width 8 height 8
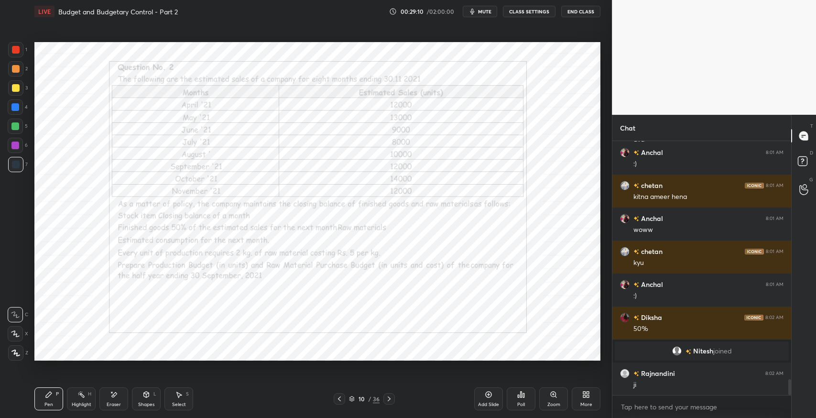
click at [389, 400] on icon at bounding box center [389, 398] width 3 height 5
click at [180, 402] on div "Select" at bounding box center [179, 404] width 14 height 5
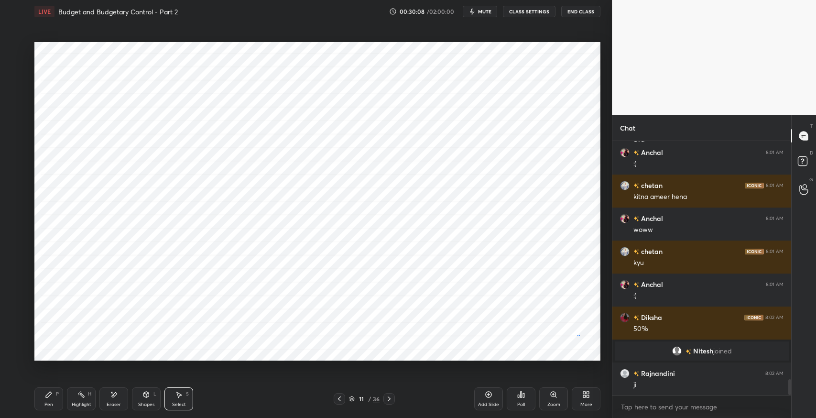
click at [576, 335] on div "0 ° Undo Copy Paste here Duplicate Duplicate to new slide Delete" at bounding box center [317, 201] width 566 height 318
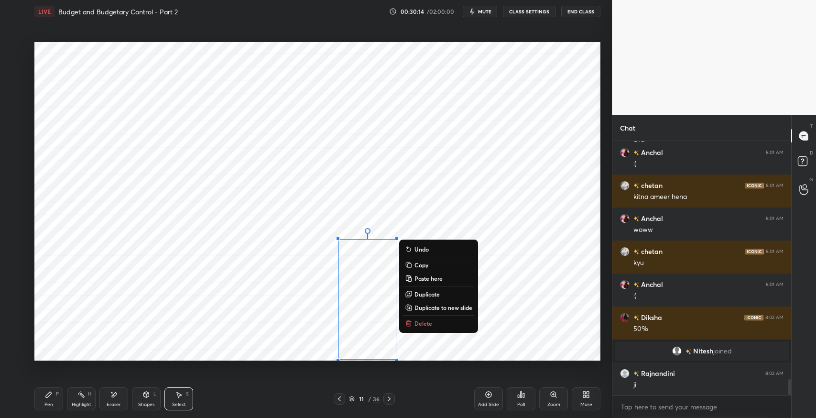
click at [539, 330] on div "0 ° Undo Copy Paste here Duplicate Duplicate to new slide Delete" at bounding box center [317, 201] width 566 height 318
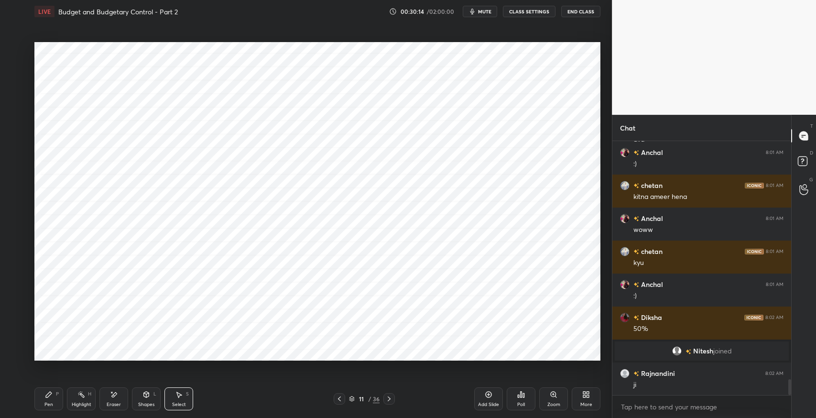
click at [466, 259] on div "0 ° Undo Copy Paste here Duplicate Duplicate to new slide Delete" at bounding box center [317, 201] width 566 height 318
click at [520, 329] on div "0 ° Undo Copy Paste here Duplicate Duplicate to new slide Delete" at bounding box center [317, 201] width 566 height 318
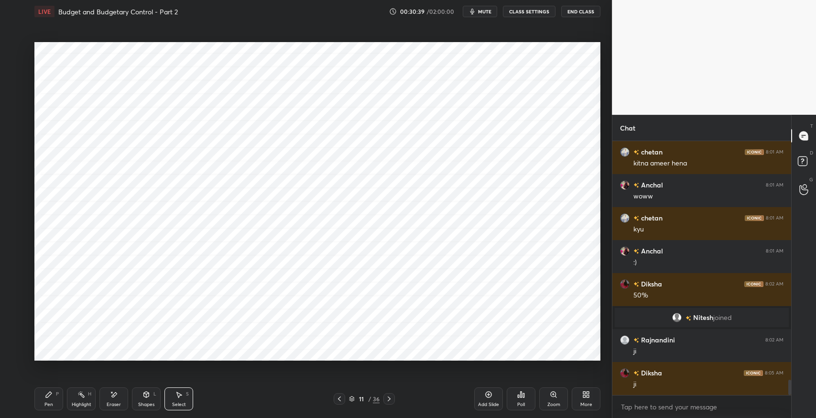
click at [44, 404] on div "Pen P" at bounding box center [48, 398] width 29 height 23
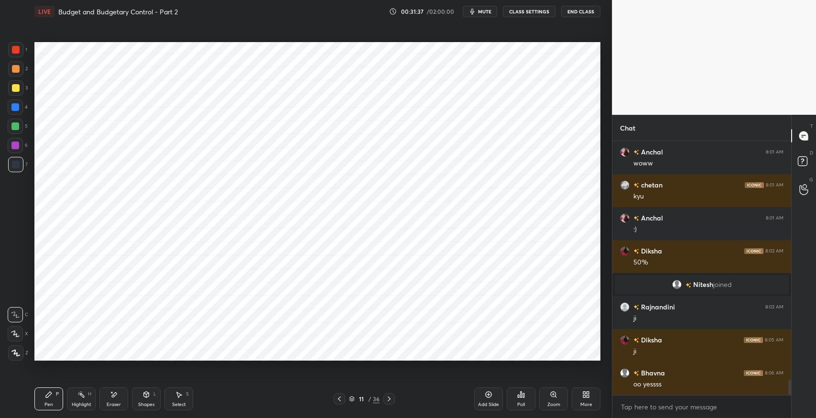
click at [153, 402] on div "Shapes" at bounding box center [146, 404] width 16 height 5
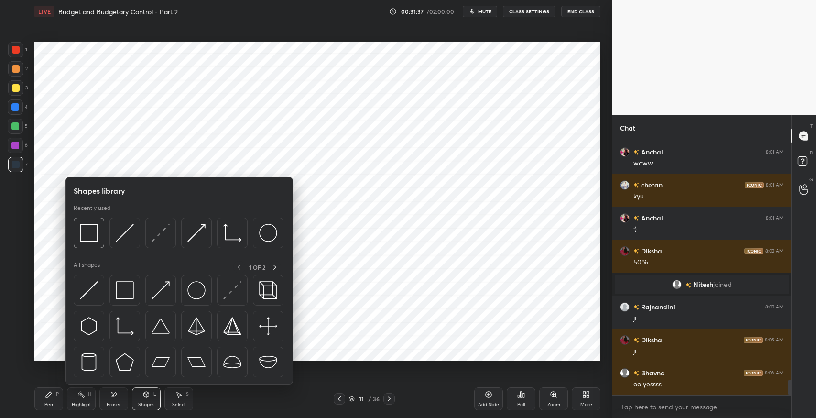
click at [126, 296] on img at bounding box center [125, 290] width 18 height 18
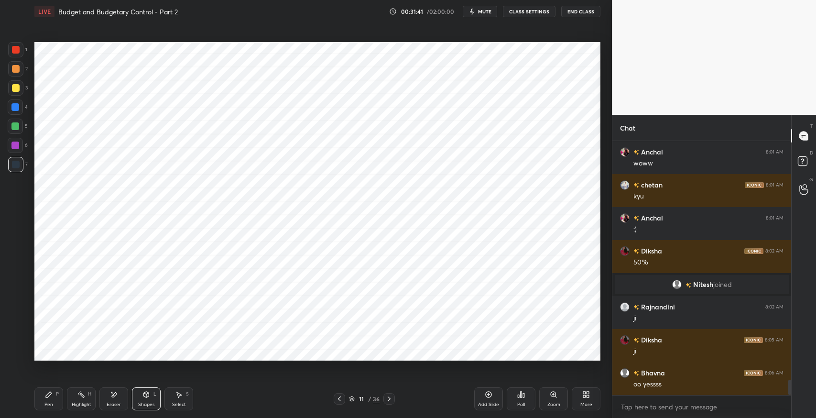
click at [53, 398] on div "Pen P" at bounding box center [48, 398] width 29 height 23
click at [143, 404] on div "Shapes" at bounding box center [146, 404] width 16 height 5
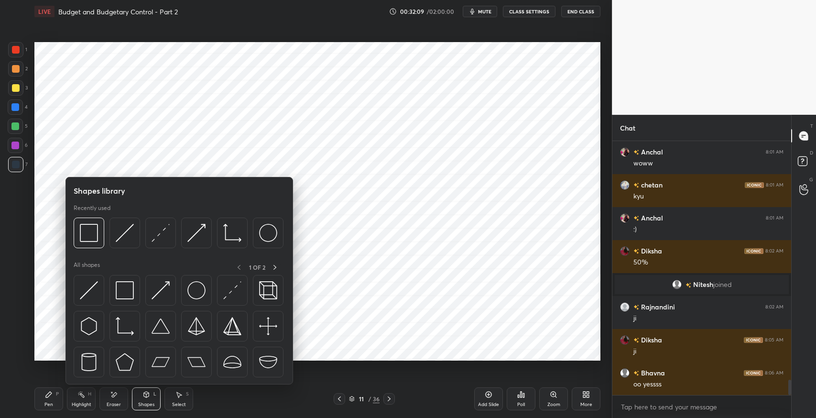
click at [132, 290] on img at bounding box center [125, 290] width 18 height 18
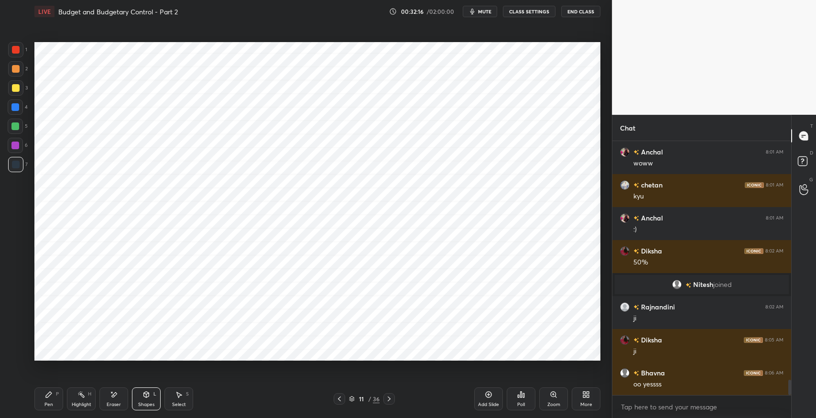
click at [49, 404] on div "Pen" at bounding box center [48, 404] width 9 height 5
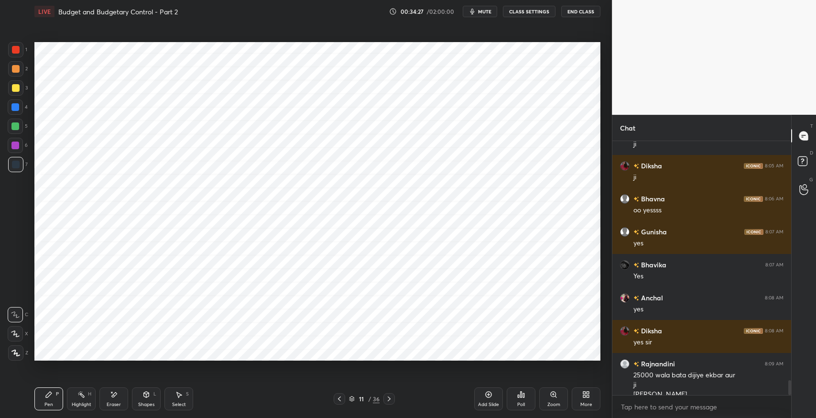
scroll to position [4145, 0]
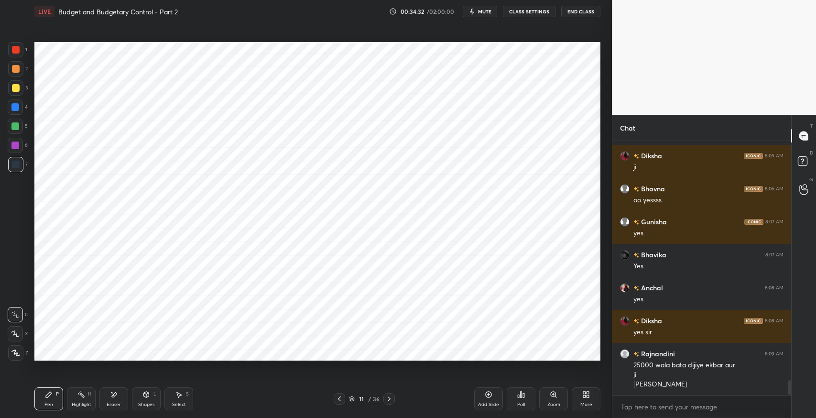
click at [117, 404] on div "Eraser" at bounding box center [114, 404] width 14 height 5
click at [42, 397] on div "Pen P" at bounding box center [48, 398] width 29 height 23
click at [18, 127] on div at bounding box center [15, 126] width 8 height 8
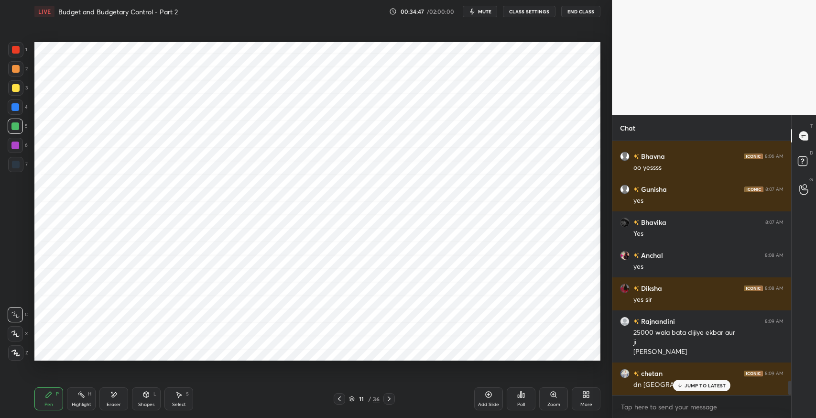
click at [686, 385] on p "JUMP TO LATEST" at bounding box center [705, 385] width 41 height 6
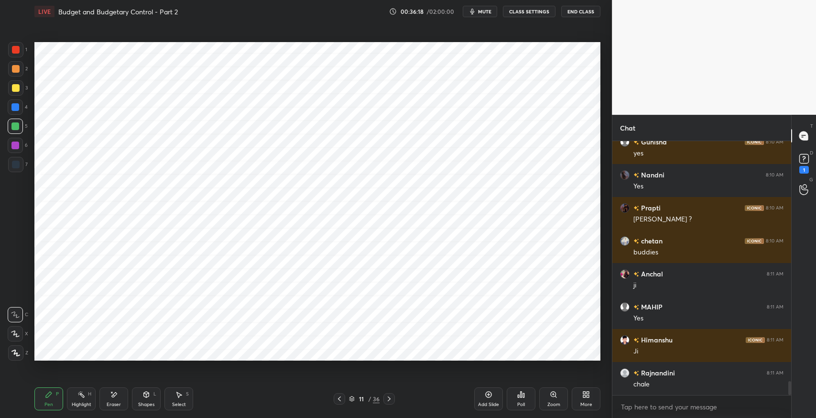
scroll to position [4502, 0]
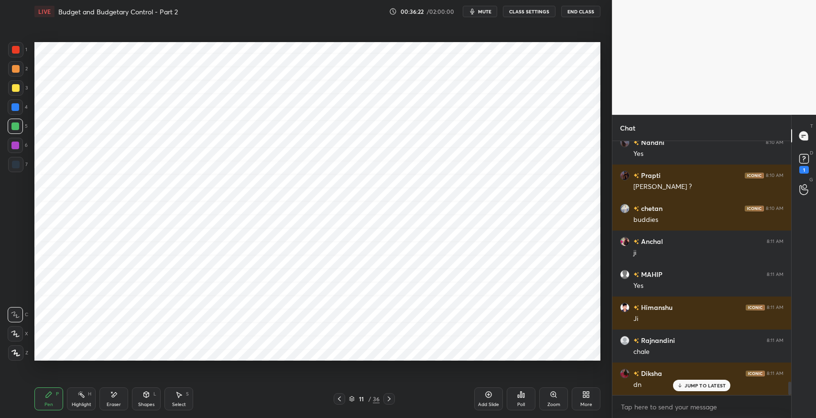
click at [390, 400] on icon at bounding box center [389, 398] width 3 height 5
click at [42, 394] on div "Pen P" at bounding box center [48, 398] width 29 height 23
click at [384, 400] on div at bounding box center [388, 398] width 11 height 11
click at [339, 398] on icon at bounding box center [340, 399] width 8 height 8
click at [9, 169] on div at bounding box center [15, 164] width 15 height 15
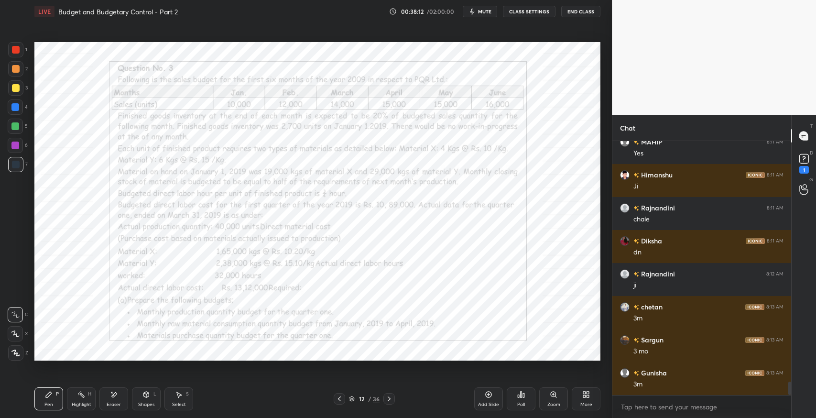
scroll to position [4667, 0]
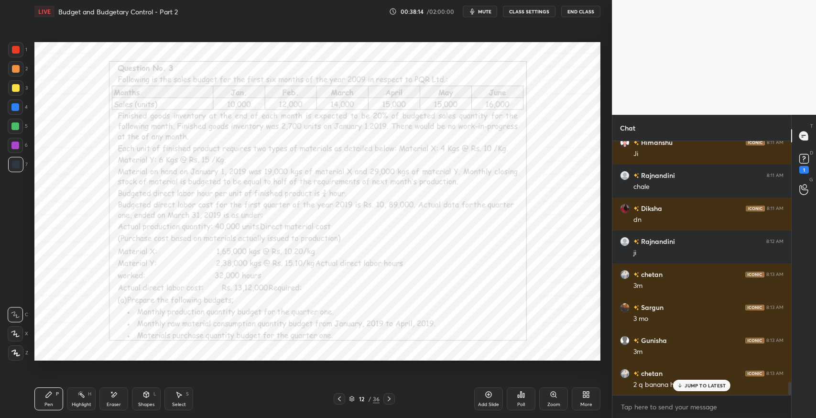
click at [690, 382] on p "JUMP TO LATEST" at bounding box center [705, 385] width 41 height 6
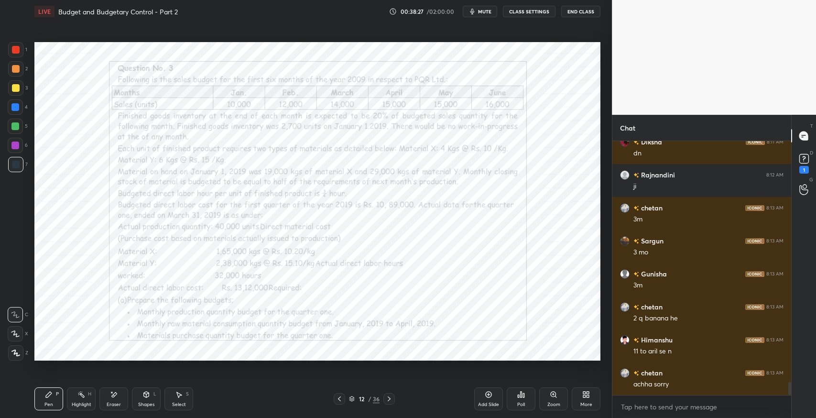
scroll to position [4766, 0]
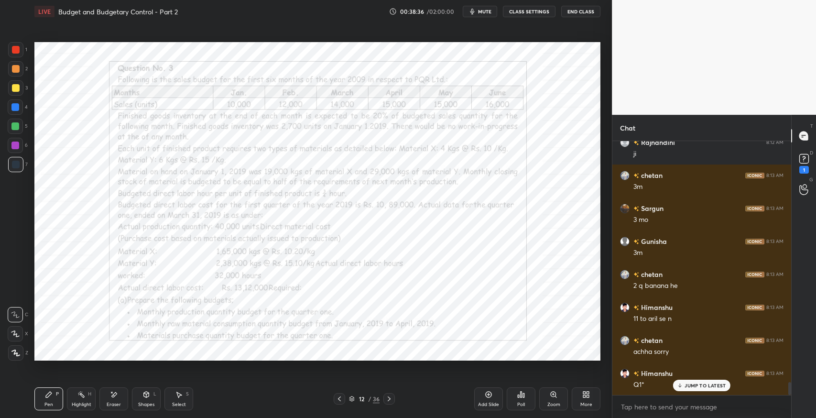
click at [719, 388] on div "JUMP TO LATEST" at bounding box center [701, 385] width 57 height 11
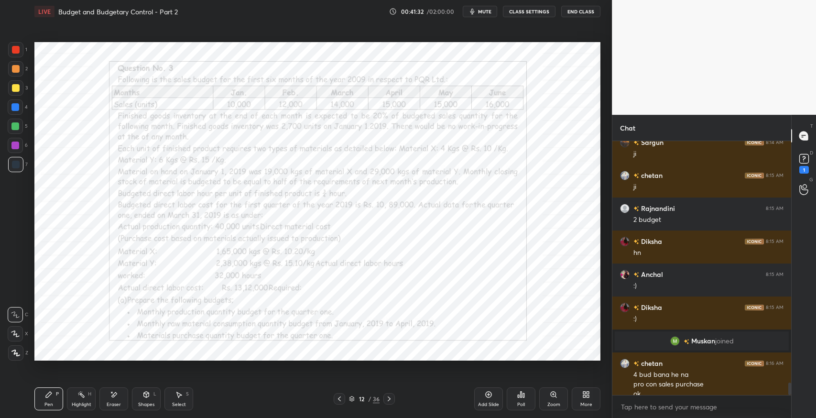
scroll to position [4893, 0]
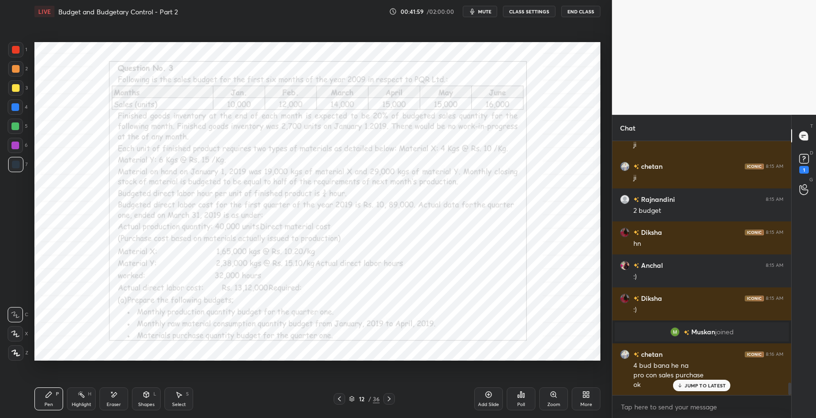
click at [479, 11] on button "mute" at bounding box center [480, 11] width 34 height 11
click at [479, 11] on span "unmute" at bounding box center [484, 11] width 21 height 7
click at [696, 390] on div "JUMP TO LATEST" at bounding box center [701, 385] width 57 height 11
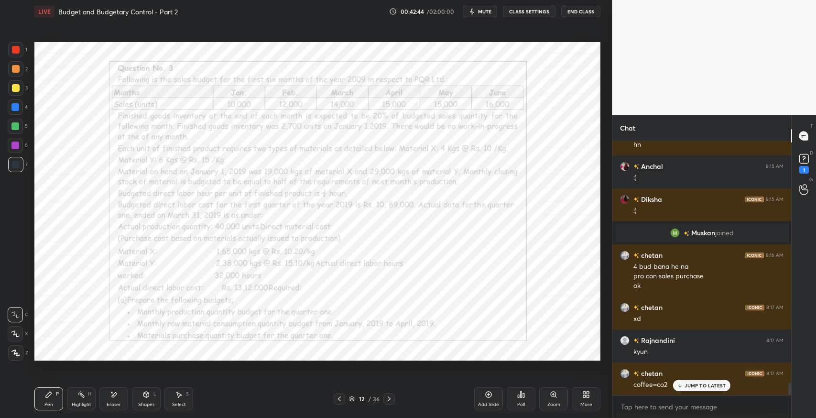
scroll to position [5025, 0]
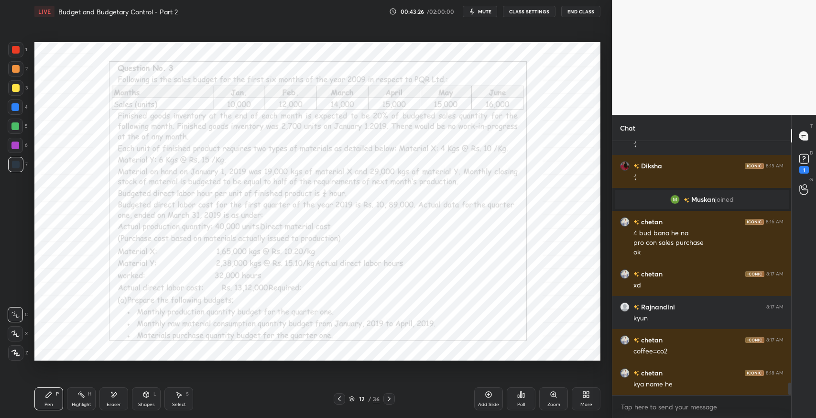
click at [490, 403] on div "Add Slide" at bounding box center [488, 404] width 21 height 5
click at [339, 402] on icon at bounding box center [340, 399] width 8 height 8
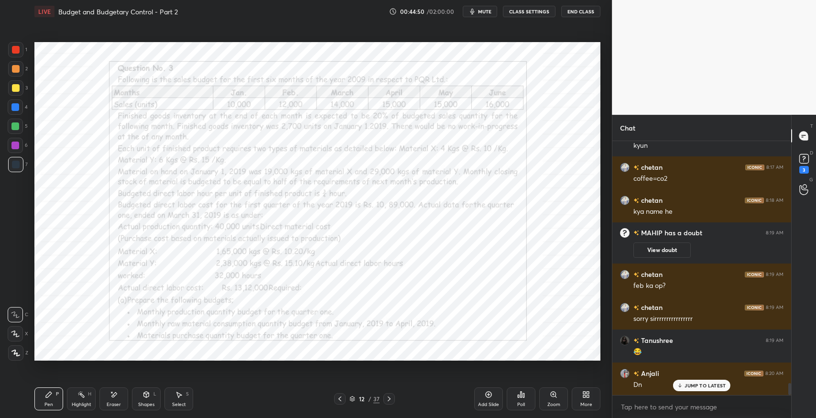
scroll to position [5159, 0]
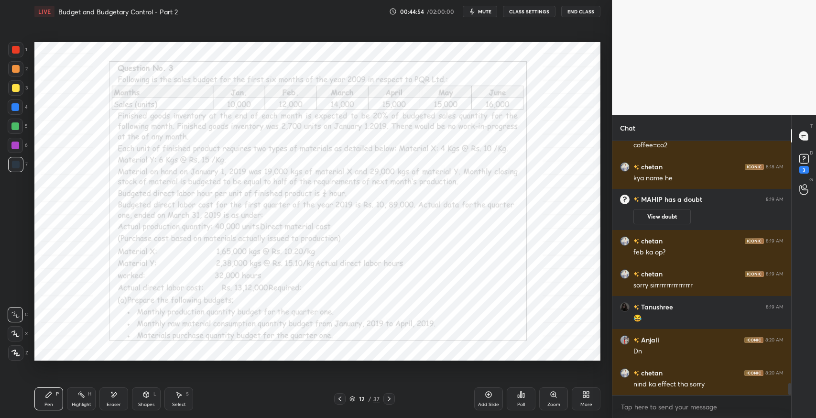
click at [393, 397] on div at bounding box center [388, 398] width 11 height 11
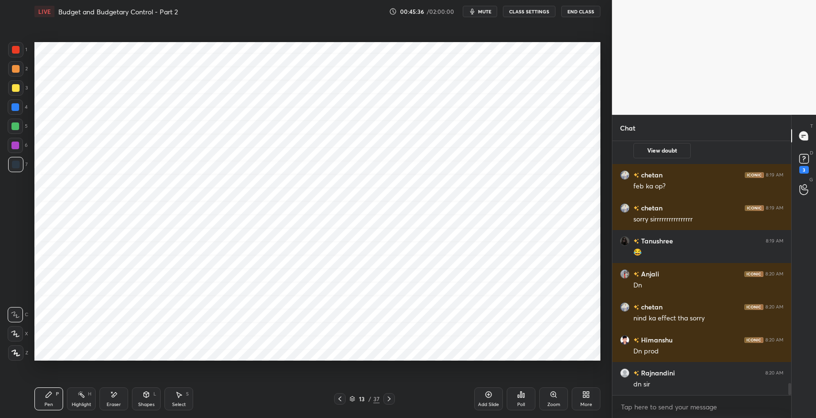
scroll to position [5258, 0]
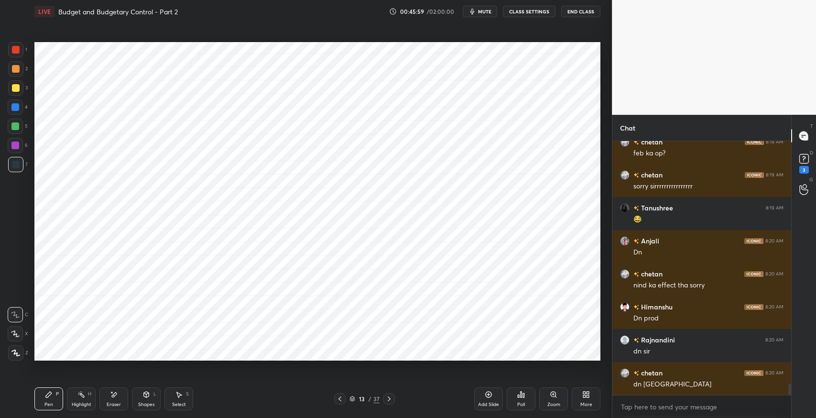
click at [252, 378] on div "Setting up your live class Poll for secs No correct answer Start poll" at bounding box center [318, 201] width 574 height 357
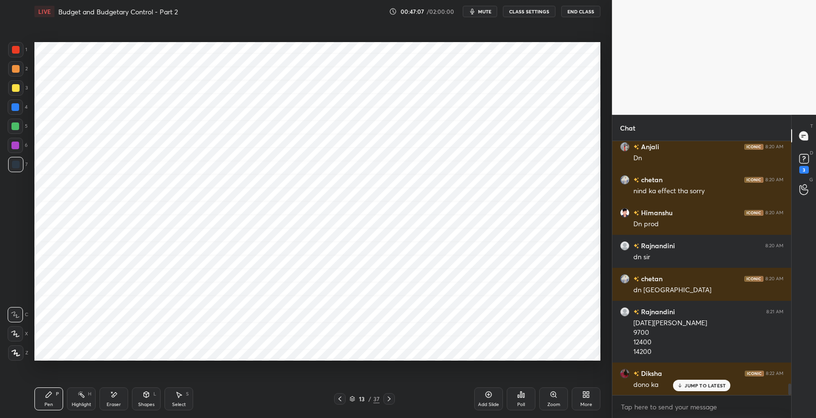
scroll to position [5385, 0]
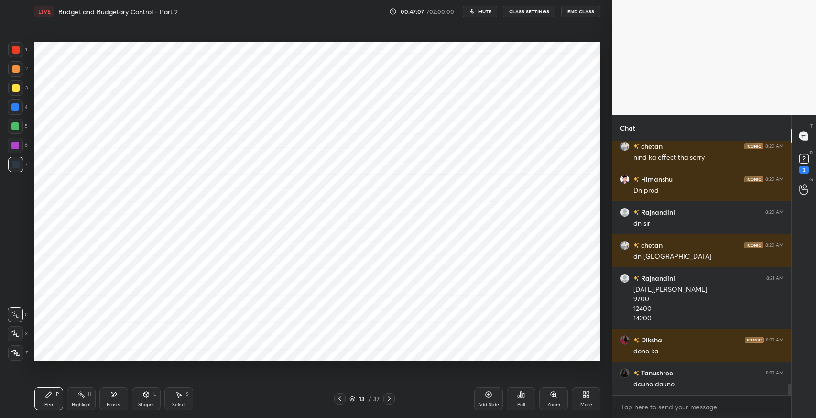
click at [342, 396] on icon at bounding box center [340, 399] width 8 height 8
click at [385, 401] on icon at bounding box center [389, 399] width 8 height 8
click at [344, 396] on div at bounding box center [339, 398] width 11 height 11
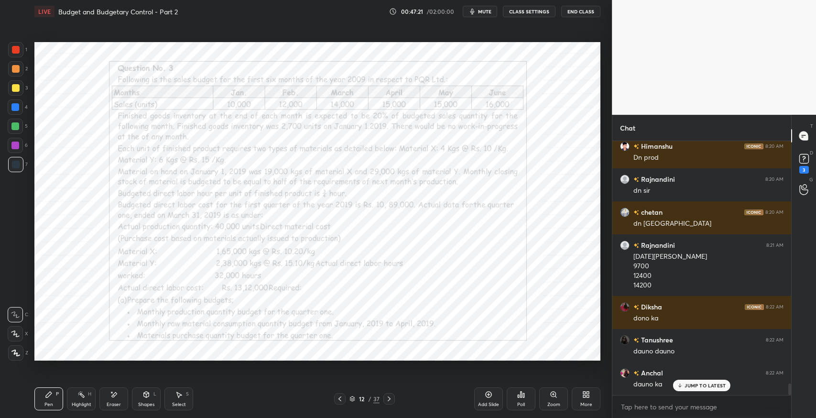
scroll to position [5451, 0]
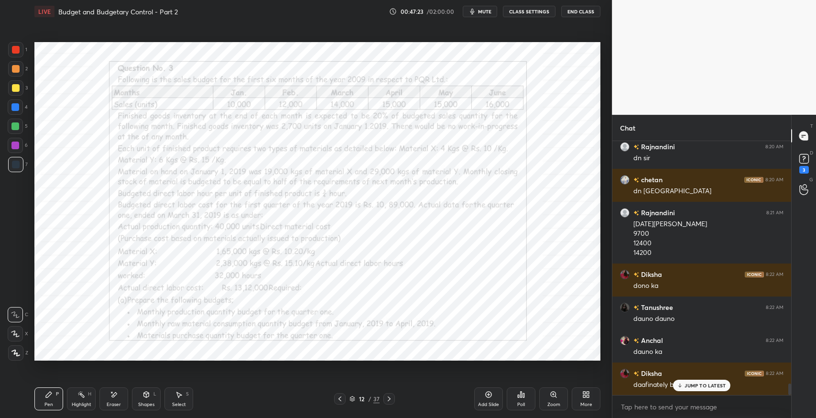
click at [687, 388] on p "JUMP TO LATEST" at bounding box center [705, 385] width 41 height 6
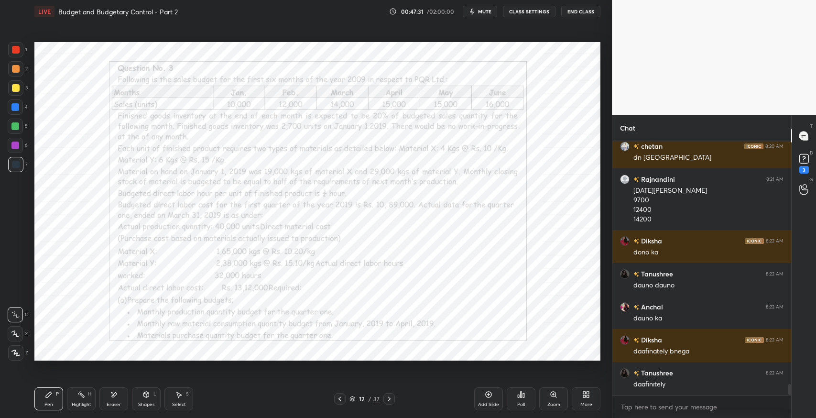
click at [388, 401] on icon at bounding box center [389, 398] width 3 height 5
click at [145, 400] on div "Shapes L" at bounding box center [146, 398] width 29 height 23
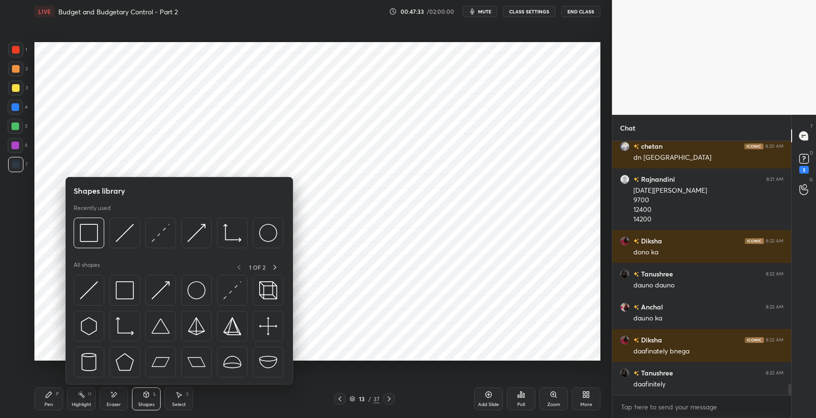
click at [126, 292] on img at bounding box center [125, 290] width 18 height 18
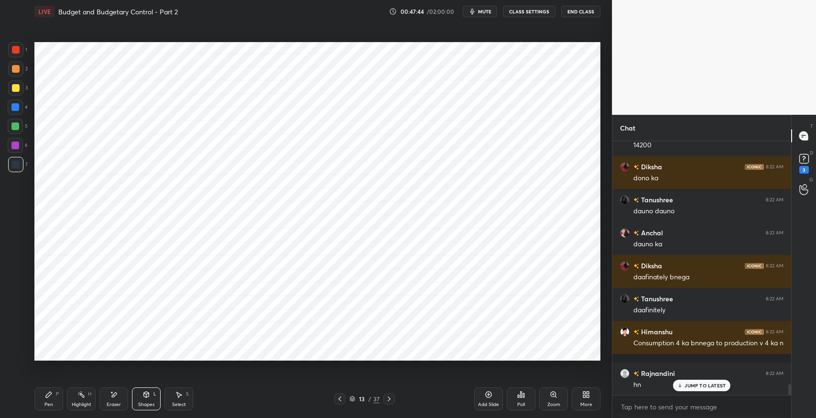
scroll to position [5592, 0]
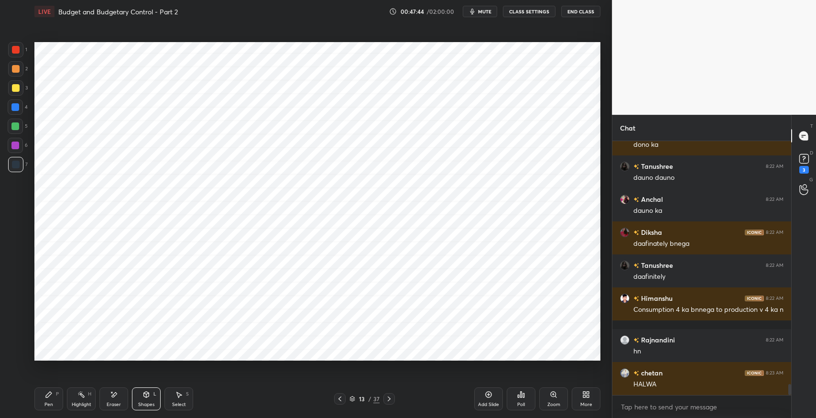
click at [122, 394] on div "Eraser" at bounding box center [113, 398] width 29 height 23
click at [49, 391] on icon at bounding box center [49, 395] width 8 height 8
click at [46, 392] on icon at bounding box center [49, 395] width 8 height 8
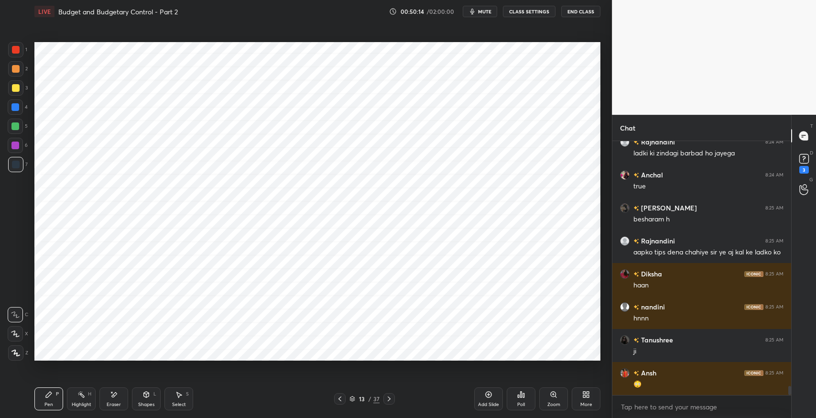
scroll to position [6977, 0]
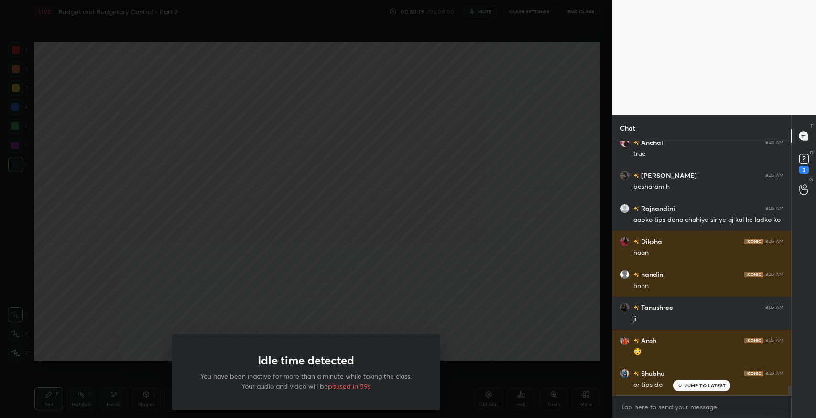
click at [409, 361] on div "Idle time detected You have been inactive for more than a minute while taking t…" at bounding box center [306, 372] width 268 height 76
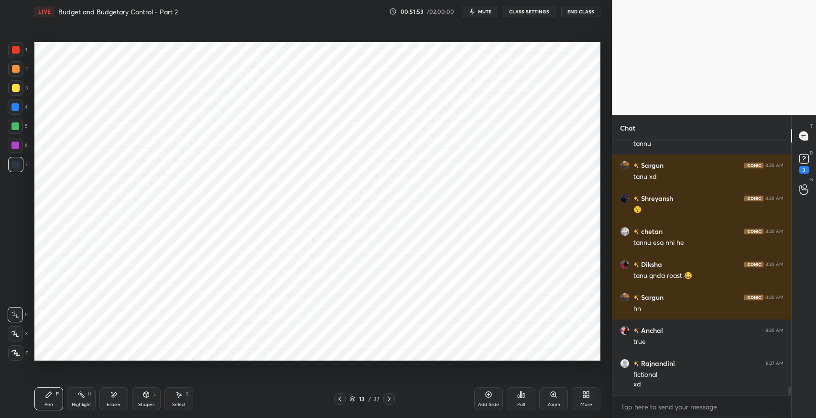
scroll to position [7565, 0]
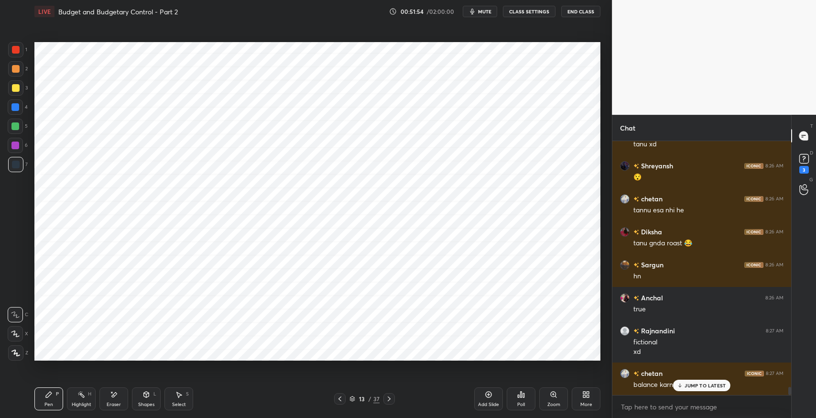
click at [689, 388] on p "JUMP TO LATEST" at bounding box center [705, 385] width 41 height 6
click at [184, 396] on div "Select S" at bounding box center [178, 398] width 29 height 23
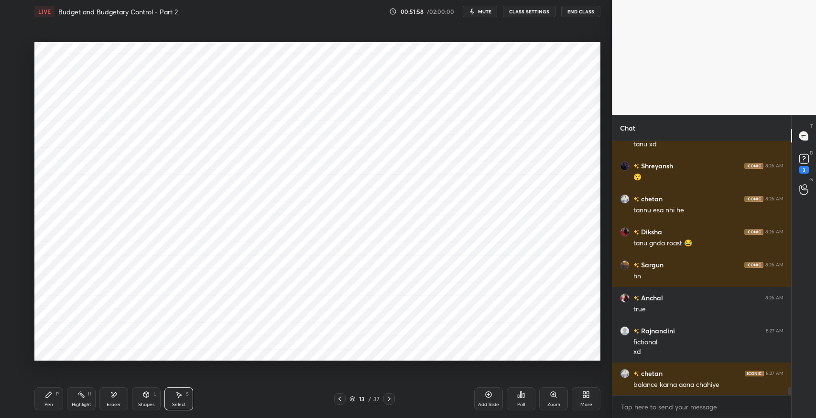
click at [157, 321] on div "0 ° Undo Copy Paste here Duplicate Duplicate to new slide Delete" at bounding box center [317, 201] width 566 height 318
click at [109, 219] on div at bounding box center [110, 219] width 4 height 4
click at [90, 223] on div "64 ° Undo Copy Paste here Duplicate Duplicate to new slide Delete" at bounding box center [317, 201] width 566 height 318
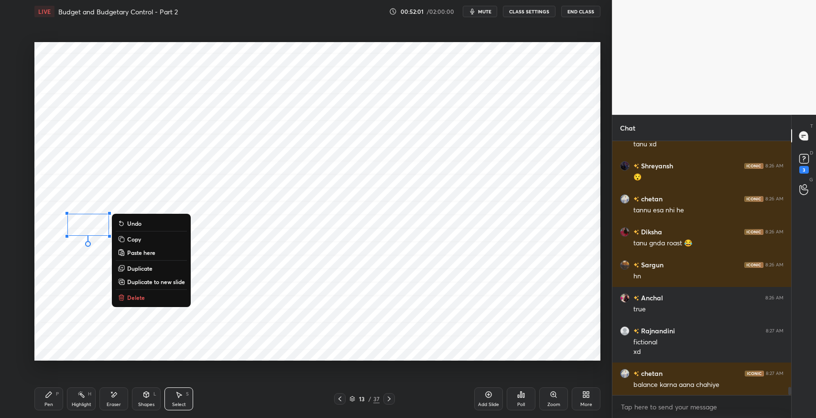
click at [144, 296] on p "Delete" at bounding box center [136, 298] width 18 height 8
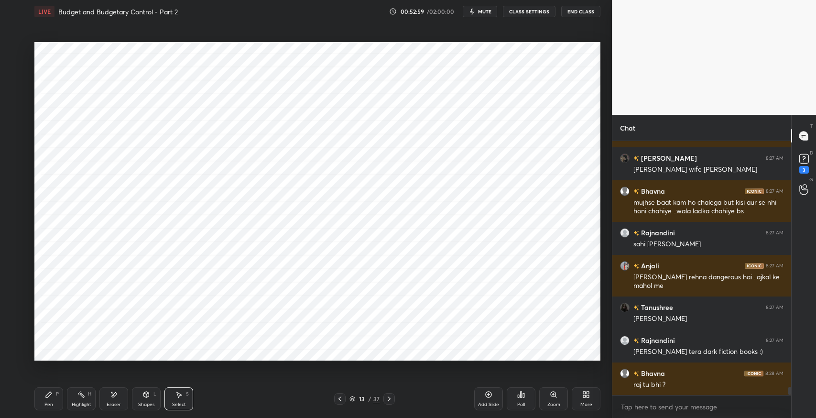
scroll to position [7890, 0]
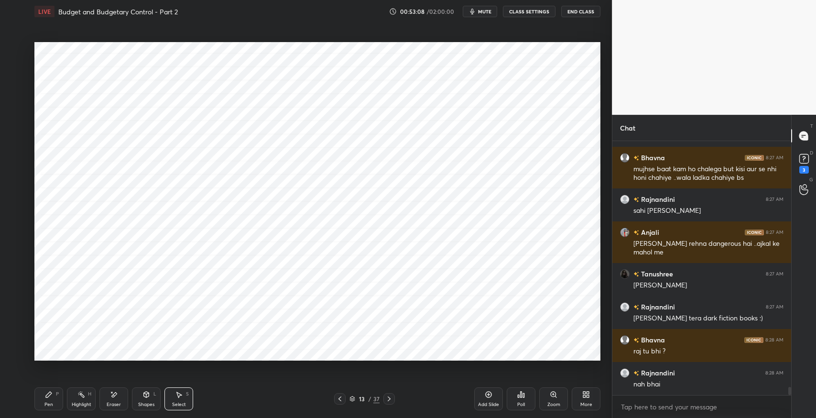
click at [45, 399] on div "Pen P" at bounding box center [48, 398] width 29 height 23
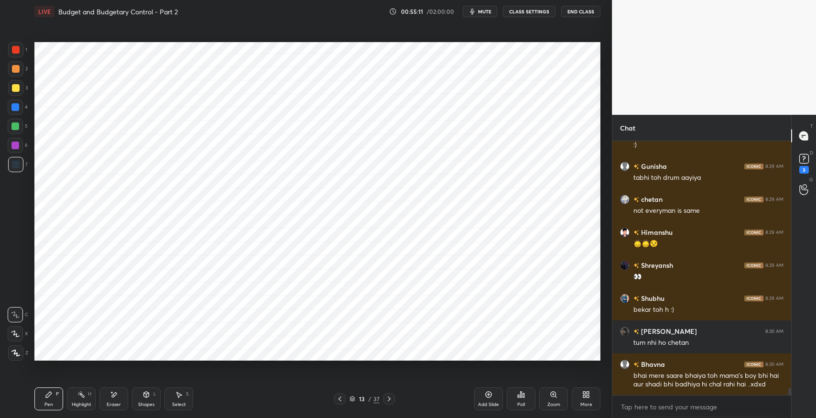
scroll to position [8755, 0]
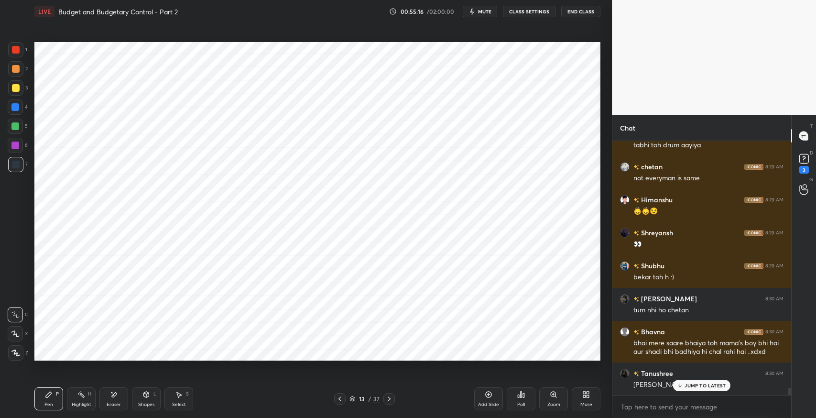
click at [699, 389] on div "JUMP TO LATEST" at bounding box center [701, 385] width 57 height 11
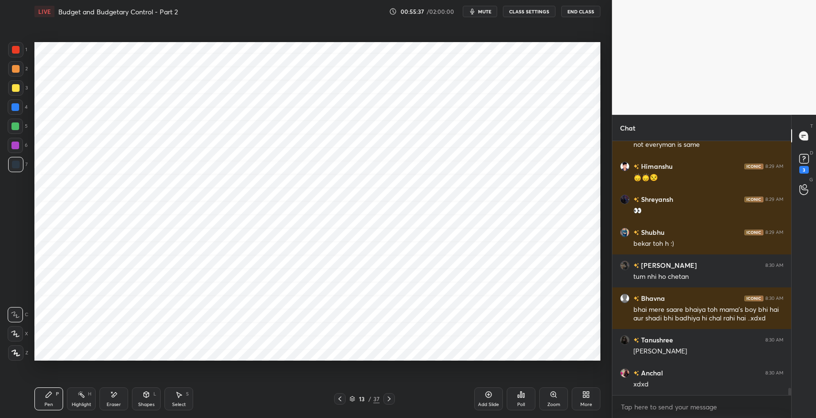
scroll to position [8822, 0]
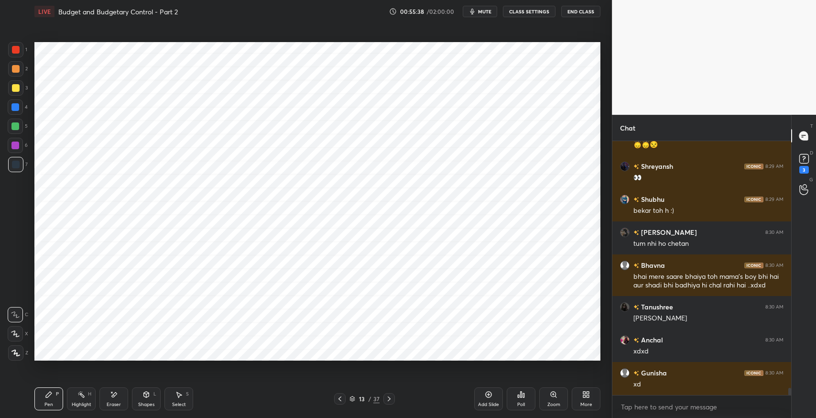
click at [46, 401] on div "Pen P" at bounding box center [48, 398] width 29 height 23
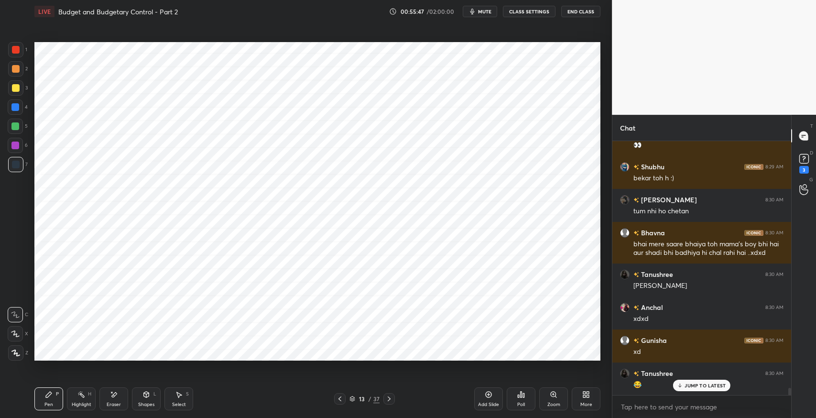
click at [84, 402] on div "Highlight" at bounding box center [82, 404] width 20 height 5
click at [112, 397] on icon at bounding box center [114, 395] width 8 height 8
click at [50, 393] on icon at bounding box center [49, 395] width 6 height 6
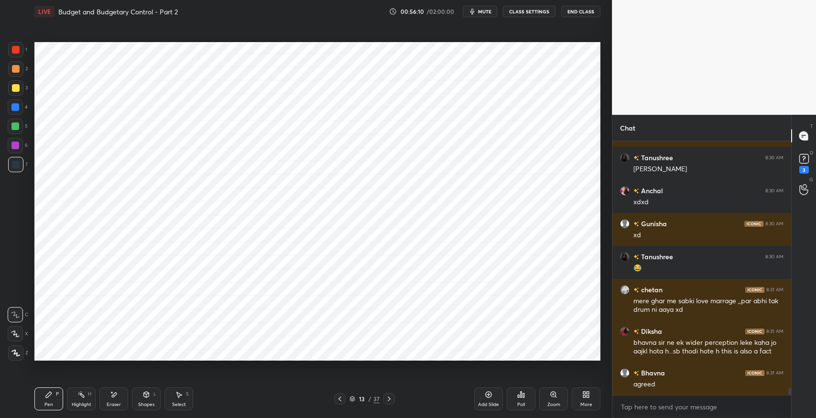
scroll to position [9004, 0]
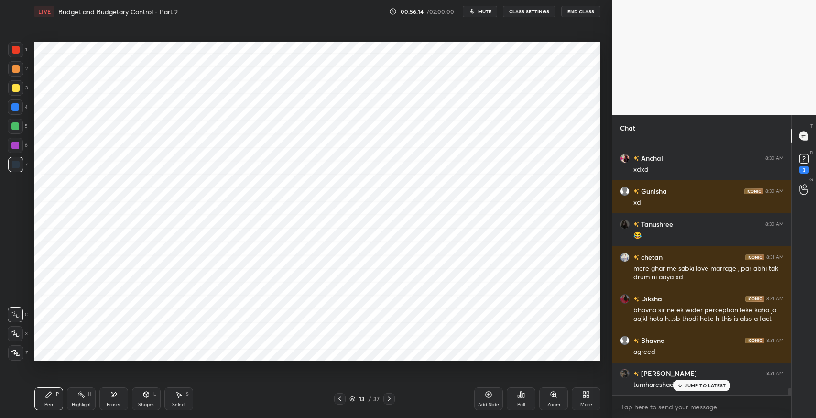
click at [110, 399] on div "Eraser" at bounding box center [113, 398] width 29 height 23
click at [46, 396] on icon at bounding box center [49, 395] width 6 height 6
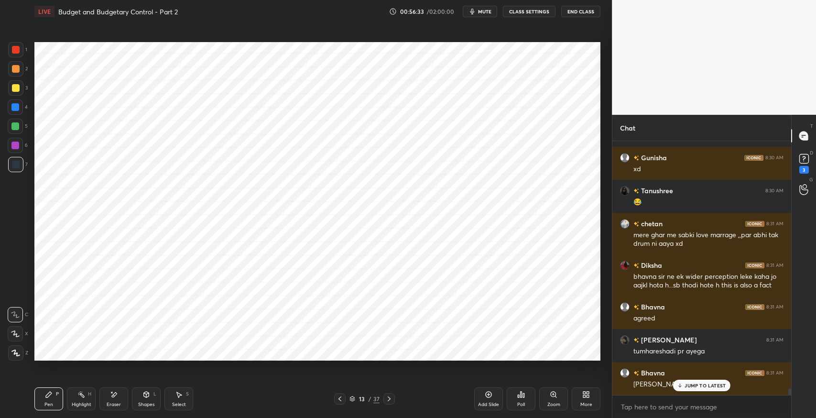
scroll to position [9070, 0]
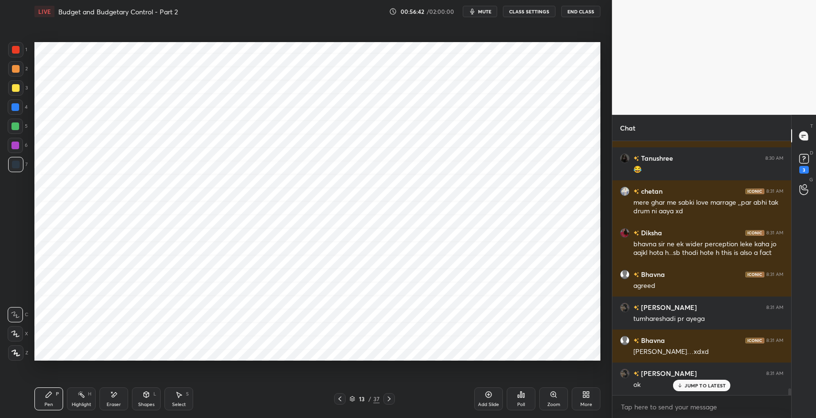
click at [141, 393] on div "Shapes L" at bounding box center [146, 398] width 29 height 23
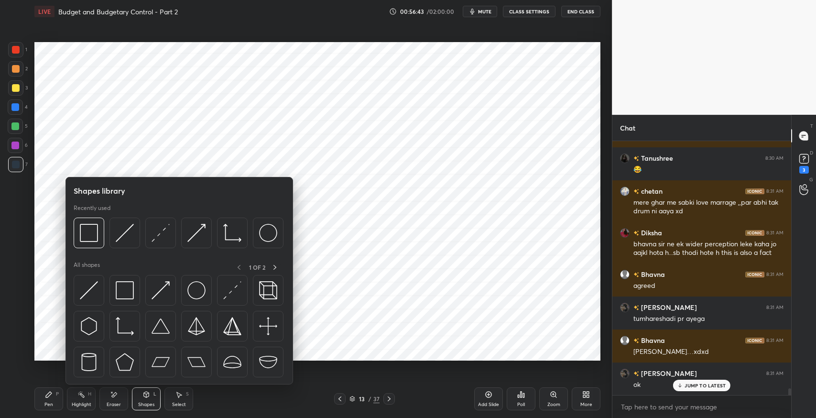
click at [123, 285] on img at bounding box center [125, 290] width 18 height 18
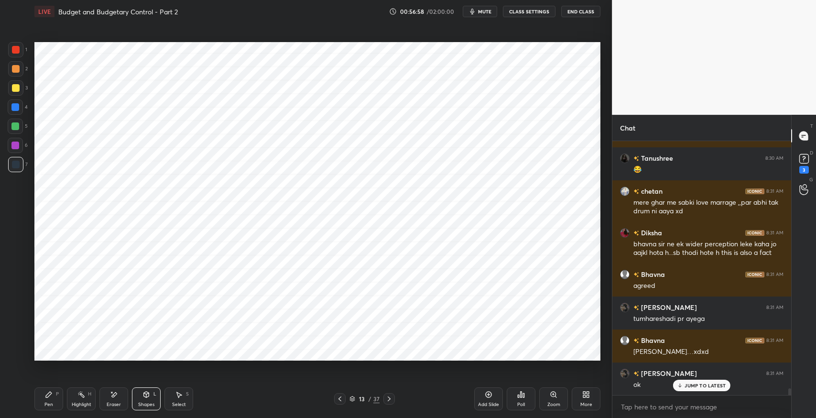
click at [173, 395] on div "Select S" at bounding box center [178, 398] width 29 height 23
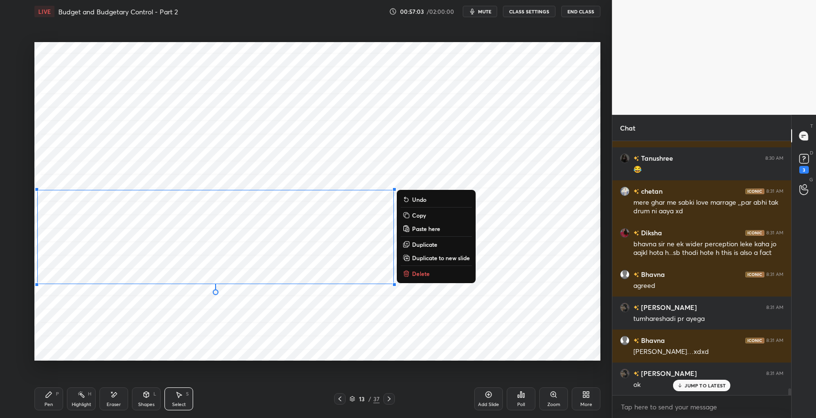
click at [246, 327] on div "0 ° Undo Copy Paste here Duplicate Duplicate to new slide Delete" at bounding box center [317, 201] width 566 height 318
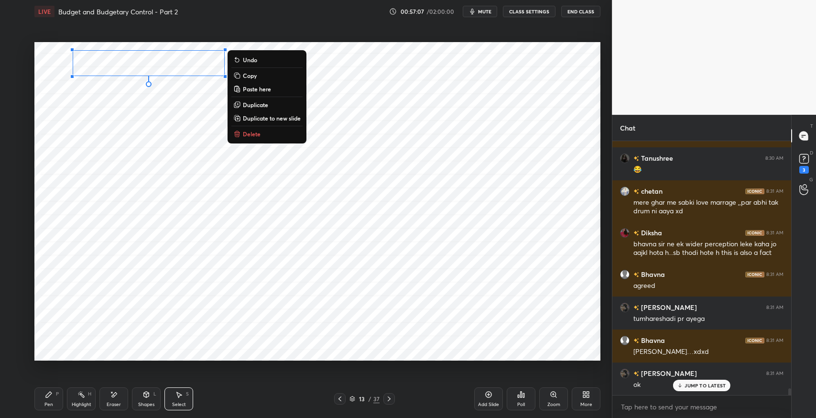
click at [493, 197] on div "0 ° Undo Copy Paste here Duplicate Duplicate to new slide Delete" at bounding box center [317, 201] width 566 height 318
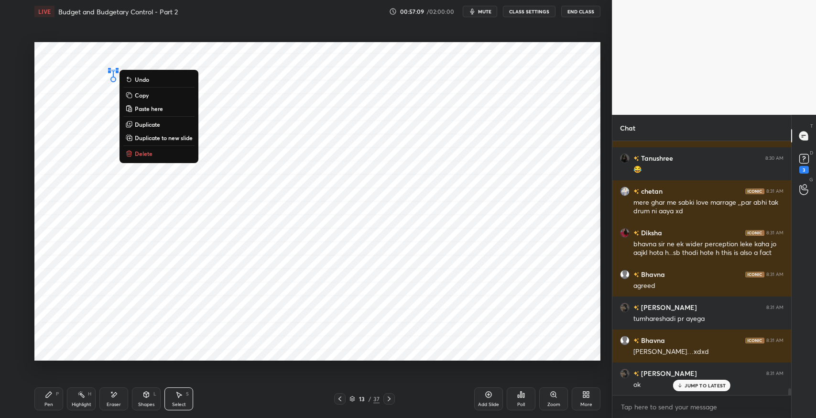
click at [159, 153] on button "Delete" at bounding box center [158, 153] width 71 height 11
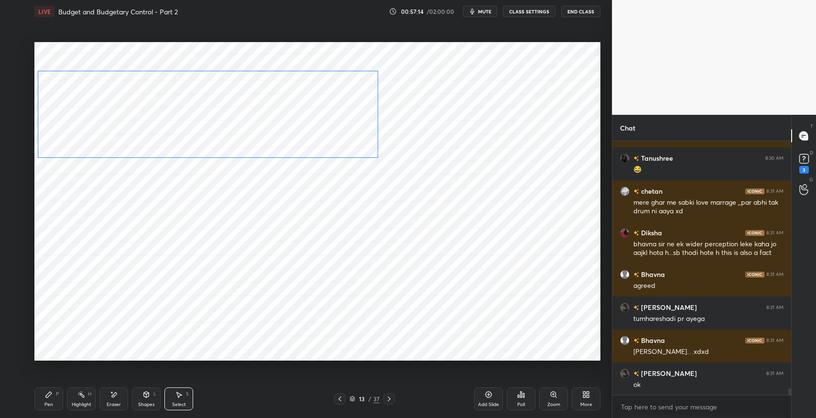
scroll to position [9103, 0]
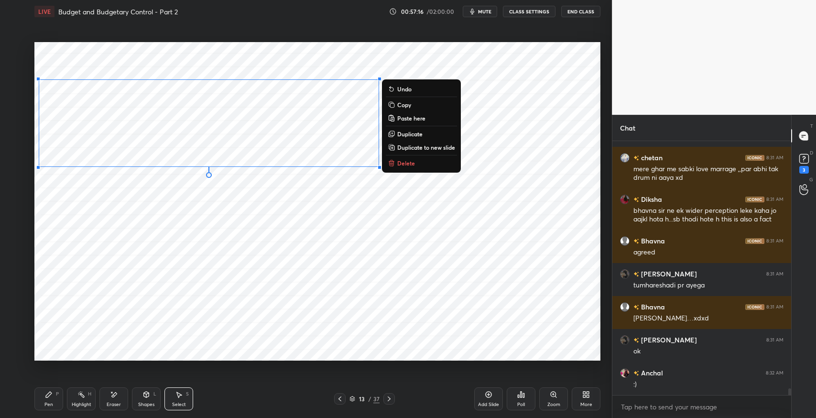
click at [486, 224] on div "0 ° Undo Copy Paste here Duplicate Duplicate to new slide Delete" at bounding box center [317, 201] width 566 height 318
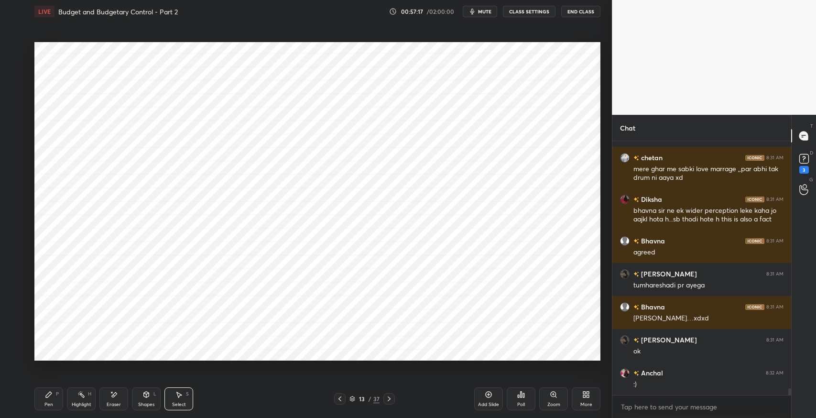
click at [0, 0] on button "Duplicate" at bounding box center [0, 0] width 0 height 0
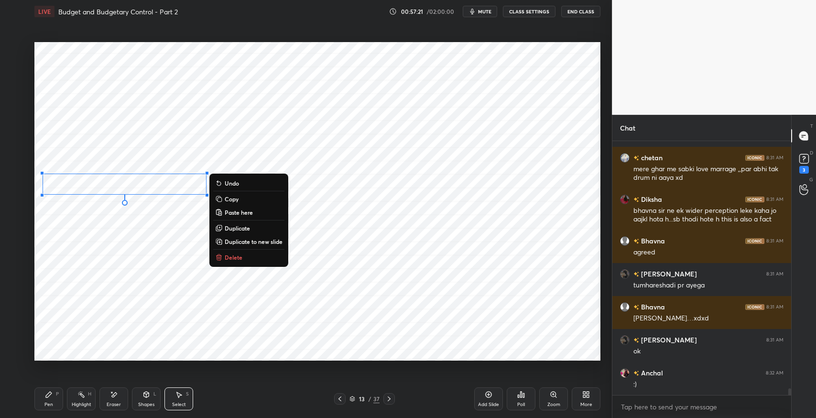
click at [534, 336] on div "0 ° Undo Copy Paste here Duplicate Duplicate to new slide Delete" at bounding box center [317, 201] width 566 height 318
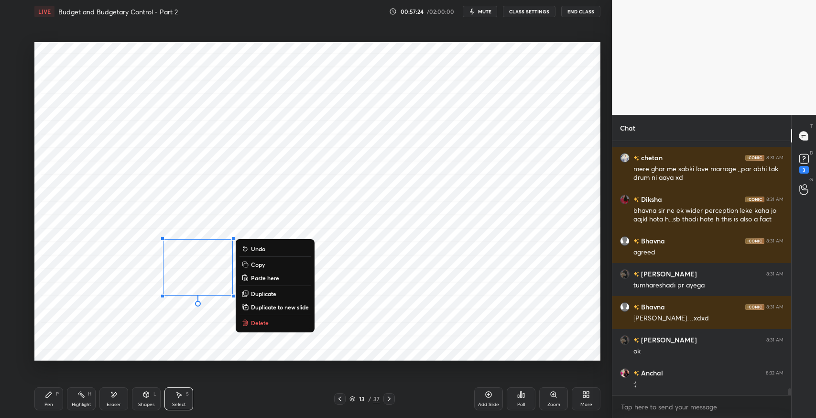
click at [273, 325] on button "Delete" at bounding box center [275, 322] width 71 height 11
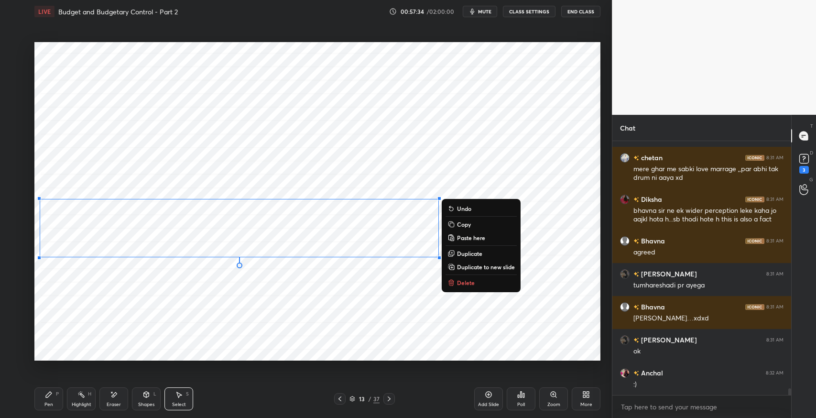
click at [120, 284] on div "0 ° Undo Copy Paste here Duplicate Duplicate to new slide Delete" at bounding box center [317, 201] width 566 height 318
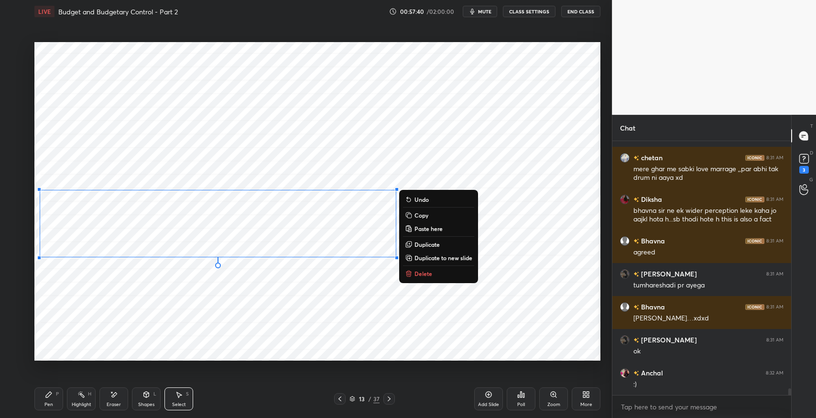
click at [421, 243] on p "Duplicate" at bounding box center [427, 244] width 25 height 8
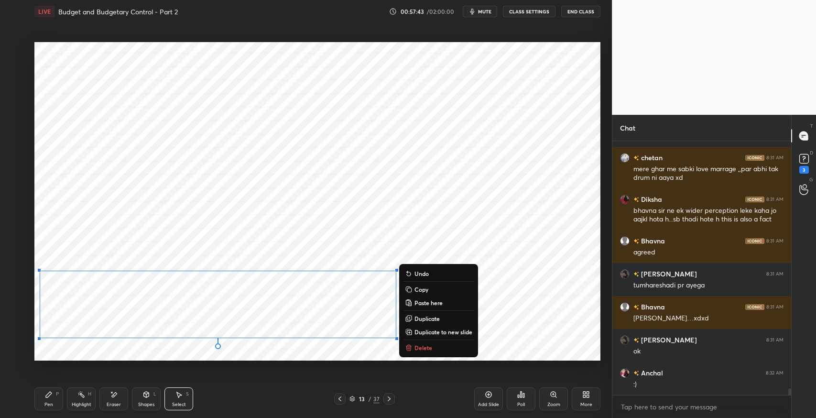
click at [535, 331] on div "0 ° Undo Copy Paste here Duplicate Duplicate to new slide Delete" at bounding box center [317, 201] width 566 height 318
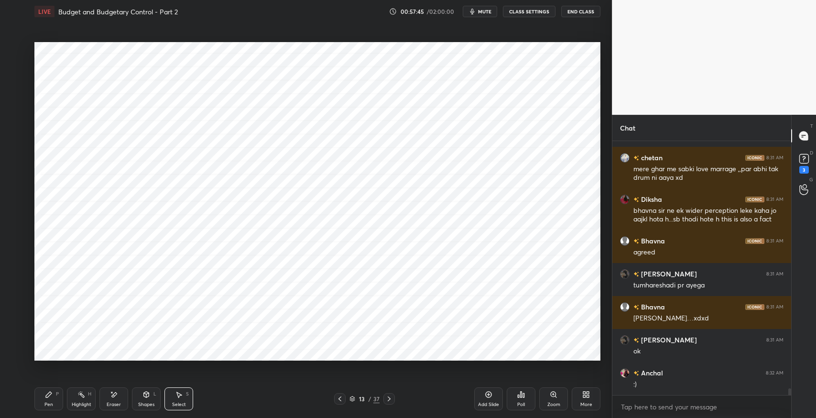
click at [109, 396] on div "Eraser" at bounding box center [113, 398] width 29 height 23
click at [49, 392] on icon at bounding box center [49, 395] width 6 height 6
click at [109, 398] on div "Eraser" at bounding box center [113, 398] width 29 height 23
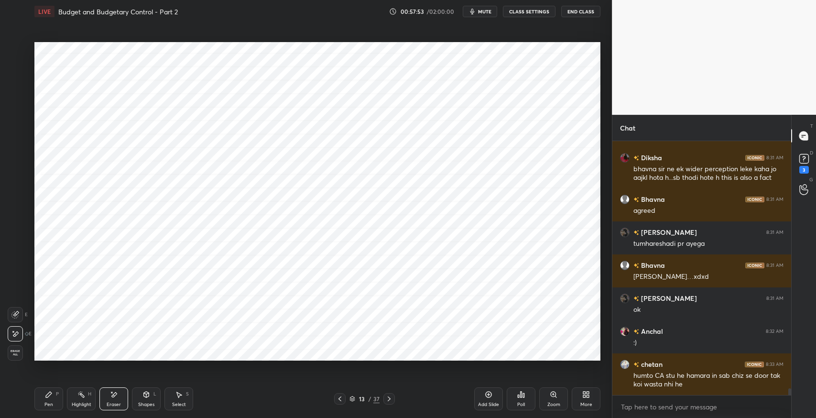
click at [53, 397] on div "Pen P" at bounding box center [48, 398] width 29 height 23
click at [175, 400] on div "Select S" at bounding box center [178, 398] width 29 height 23
drag, startPoint x: 381, startPoint y: 231, endPoint x: 407, endPoint y: 235, distance: 26.1
click at [407, 235] on div "0 ° Undo Copy Paste here Duplicate Duplicate to new slide Delete" at bounding box center [317, 201] width 566 height 318
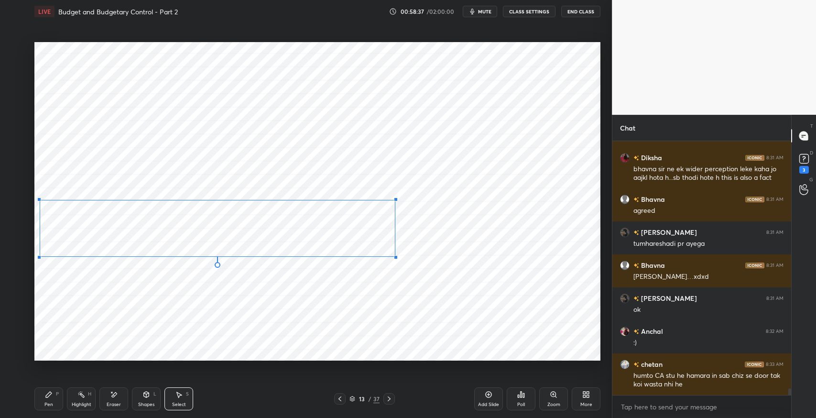
click at [395, 256] on div at bounding box center [396, 257] width 4 height 4
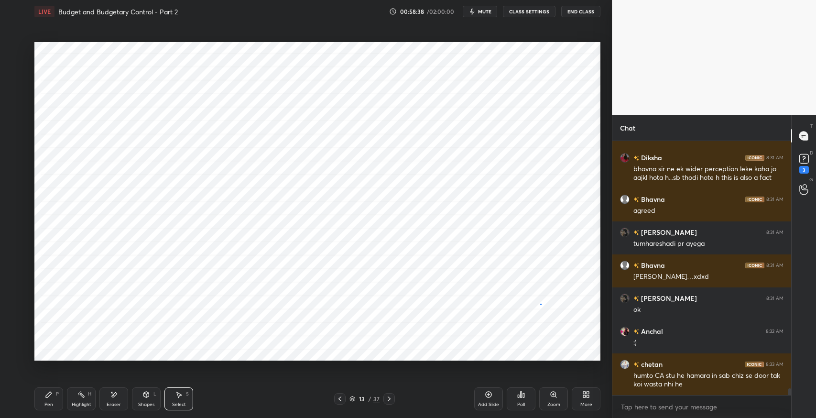
drag, startPoint x: 540, startPoint y: 304, endPoint x: 511, endPoint y: 304, distance: 29.2
click at [537, 304] on div "0 ° Undo Copy Paste here Duplicate Duplicate to new slide Delete" at bounding box center [317, 201] width 566 height 318
drag, startPoint x: 390, startPoint y: 312, endPoint x: 396, endPoint y: 316, distance: 7.3
click at [396, 316] on div "0 ° Undo Copy Paste here Duplicate Duplicate to new slide Delete" at bounding box center [317, 201] width 566 height 318
click at [395, 338] on div at bounding box center [396, 339] width 4 height 4
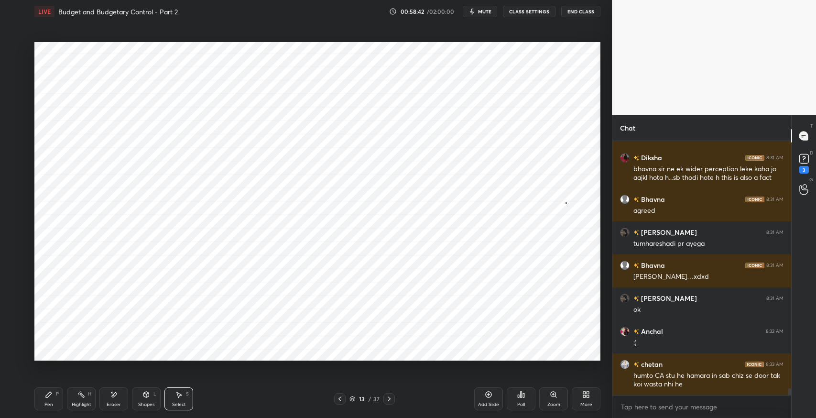
click at [566, 202] on div "0 ° Undo Copy Paste here Duplicate Duplicate to new slide Delete" at bounding box center [317, 201] width 566 height 318
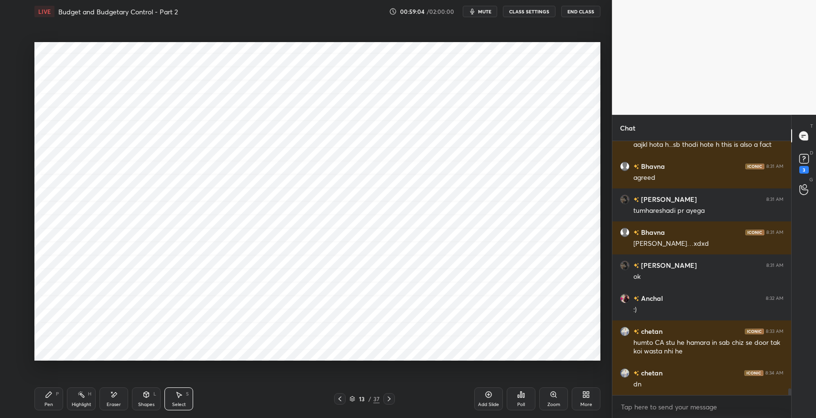
click at [183, 399] on div "Select S" at bounding box center [178, 398] width 29 height 23
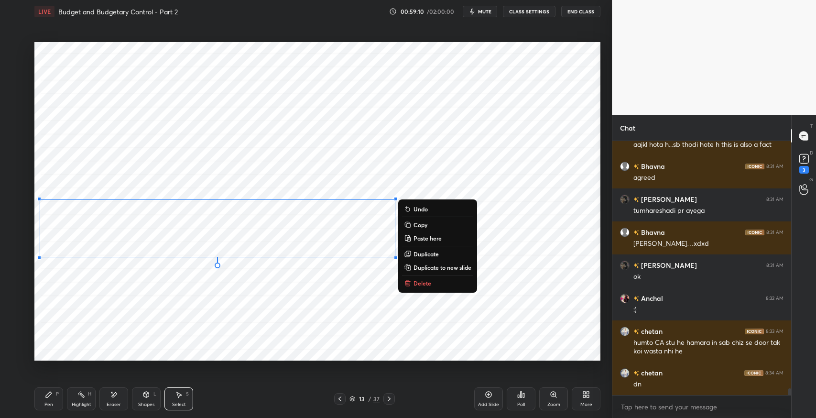
click at [438, 269] on p "Duplicate to new slide" at bounding box center [443, 267] width 58 height 8
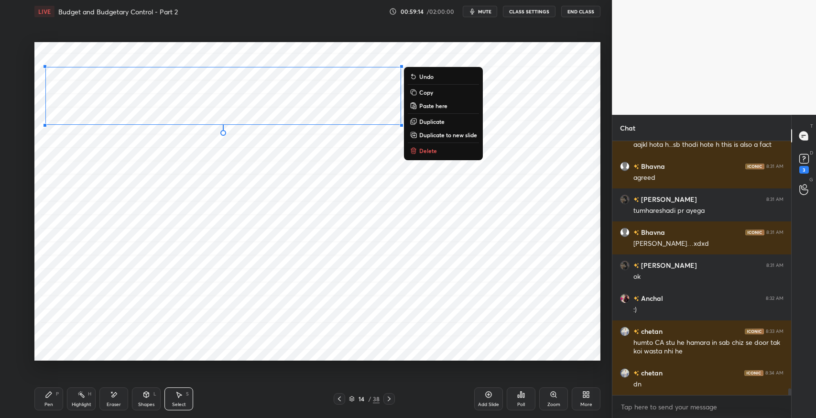
click at [40, 390] on div "Pen P" at bounding box center [48, 398] width 29 height 23
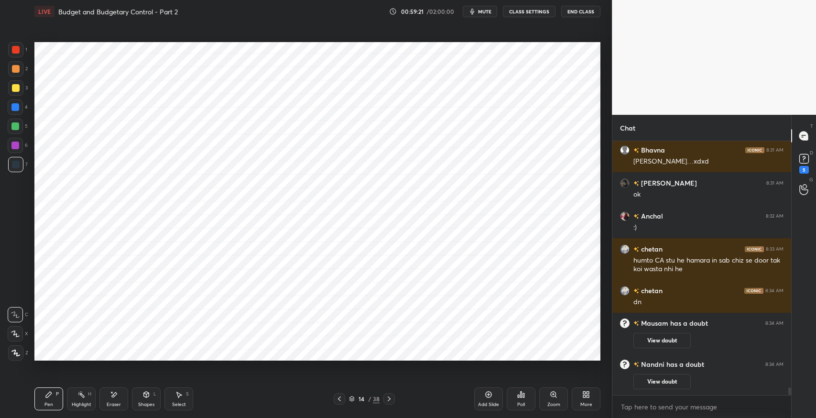
scroll to position [8049, 0]
click at [175, 393] on icon at bounding box center [179, 395] width 8 height 8
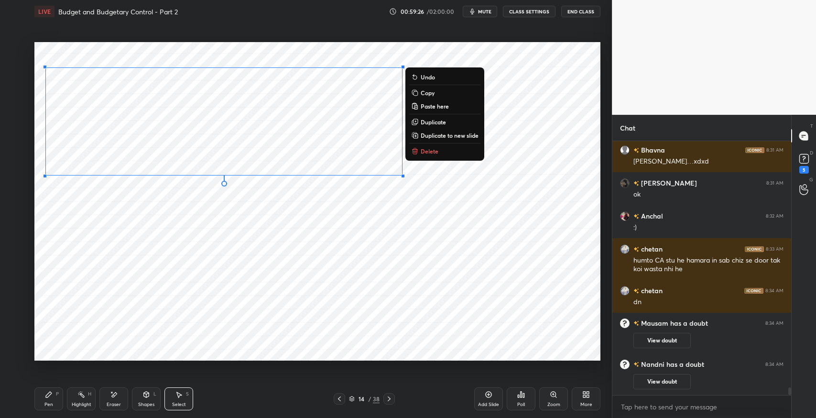
click at [365, 223] on div "0 ° Undo Copy Paste here Duplicate Duplicate to new slide Delete" at bounding box center [317, 201] width 566 height 318
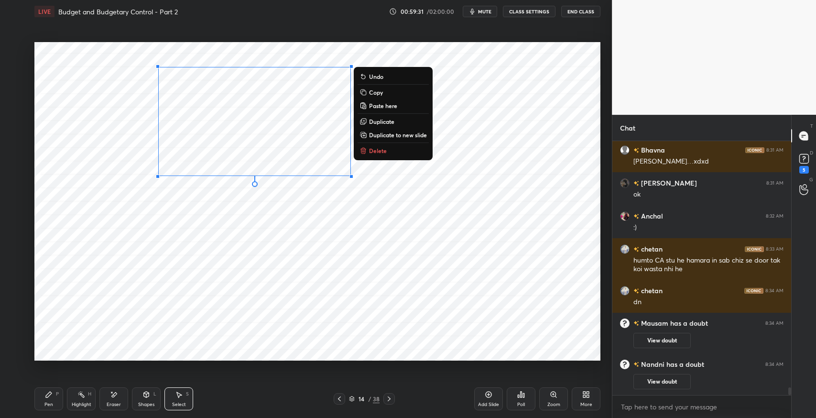
click at [234, 309] on div "0 ° Undo Copy Paste here Duplicate Duplicate to new slide Delete" at bounding box center [317, 201] width 566 height 318
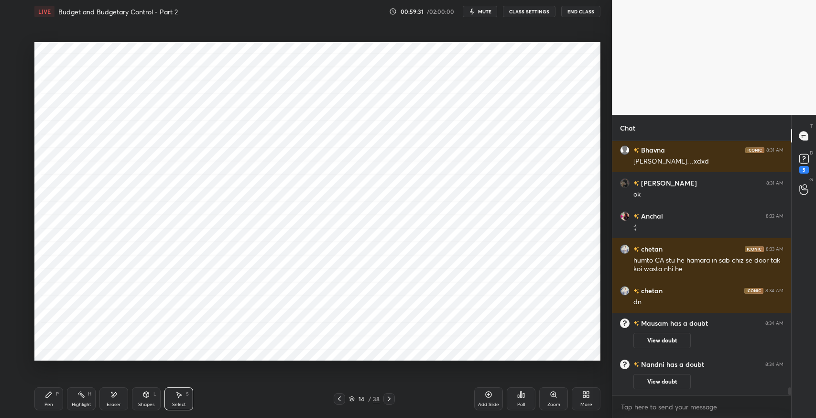
click at [114, 400] on div "Eraser" at bounding box center [113, 398] width 29 height 23
click at [43, 393] on div "Pen P" at bounding box center [48, 398] width 29 height 23
click at [122, 394] on div "Eraser" at bounding box center [113, 398] width 29 height 23
click at [149, 400] on div "Shapes L" at bounding box center [146, 398] width 29 height 23
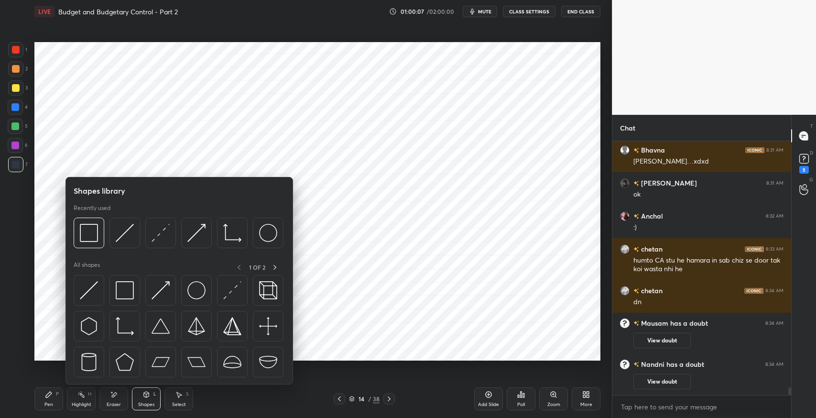
click at [126, 290] on img at bounding box center [125, 290] width 18 height 18
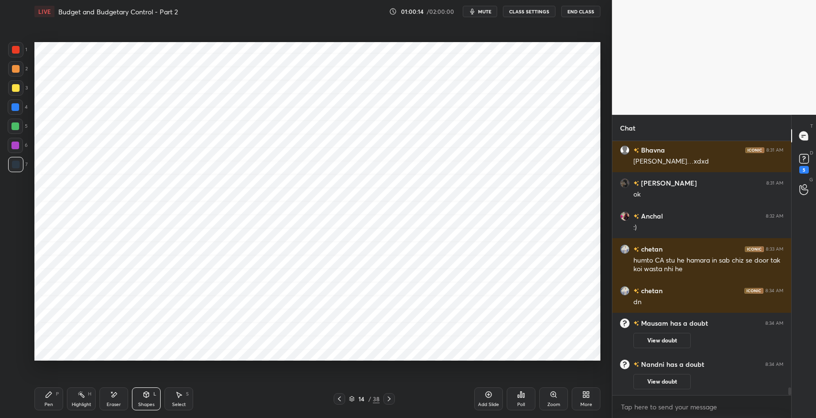
click at [119, 396] on div "Eraser" at bounding box center [113, 398] width 29 height 23
click at [47, 392] on icon at bounding box center [49, 395] width 8 height 8
click at [340, 397] on icon at bounding box center [339, 398] width 3 height 5
click at [342, 394] on div at bounding box center [339, 398] width 11 height 11
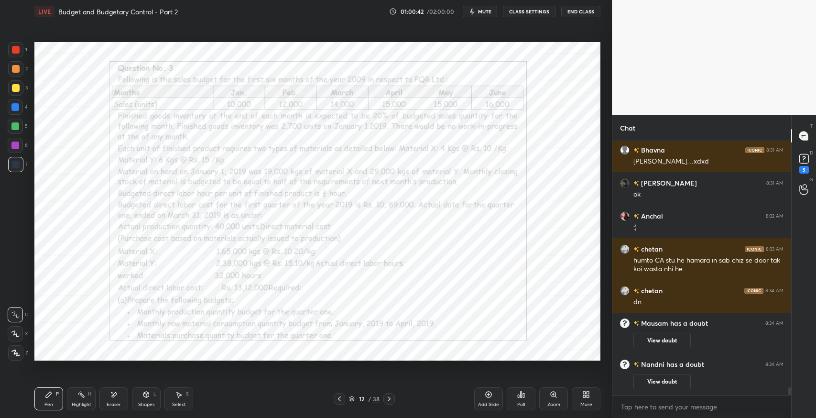
click at [109, 400] on div "Eraser" at bounding box center [113, 398] width 29 height 23
click at [18, 350] on span "Erase all" at bounding box center [15, 352] width 14 height 7
click at [41, 395] on div "Pen P" at bounding box center [48, 398] width 29 height 23
click at [390, 399] on icon at bounding box center [389, 399] width 8 height 8
click at [338, 401] on icon at bounding box center [340, 399] width 8 height 8
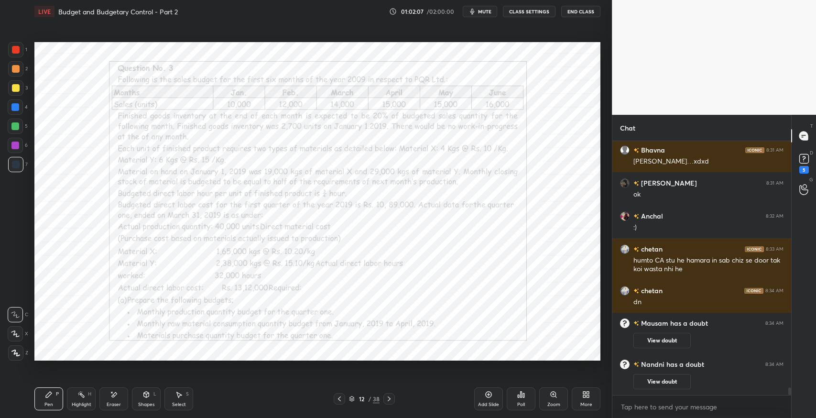
click at [386, 402] on icon at bounding box center [389, 399] width 8 height 8
click at [52, 403] on div "Pen" at bounding box center [48, 404] width 9 height 5
click at [389, 400] on icon at bounding box center [389, 399] width 8 height 8
click at [52, 401] on div "Pen P" at bounding box center [48, 398] width 29 height 23
click at [340, 400] on icon at bounding box center [340, 399] width 8 height 8
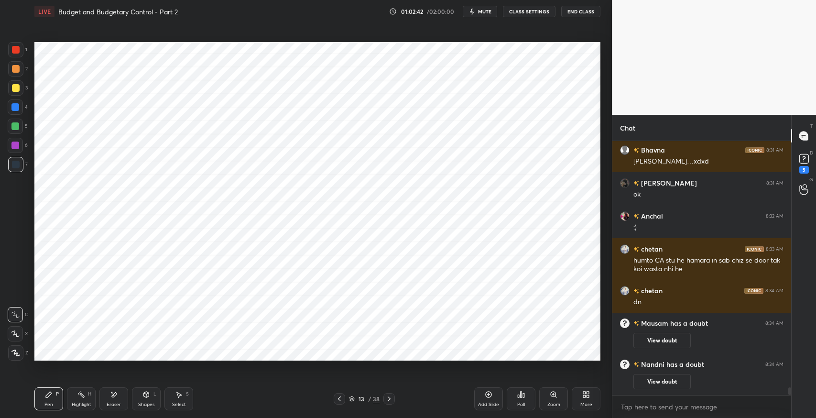
click at [388, 399] on icon at bounding box center [389, 399] width 8 height 8
click at [340, 399] on icon at bounding box center [340, 399] width 8 height 8
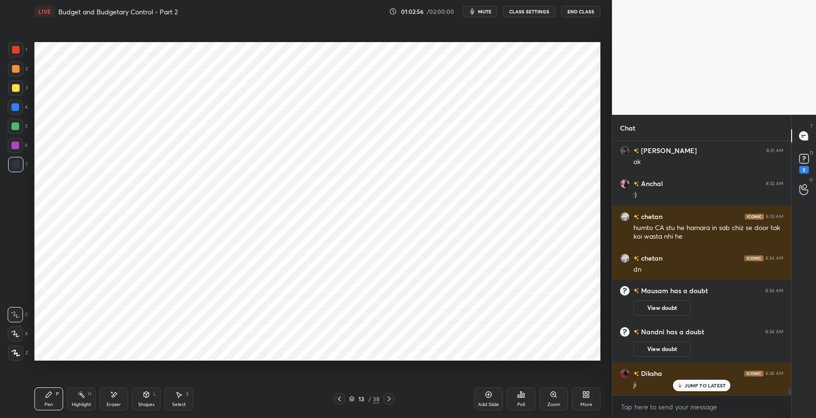
scroll to position [8097, 0]
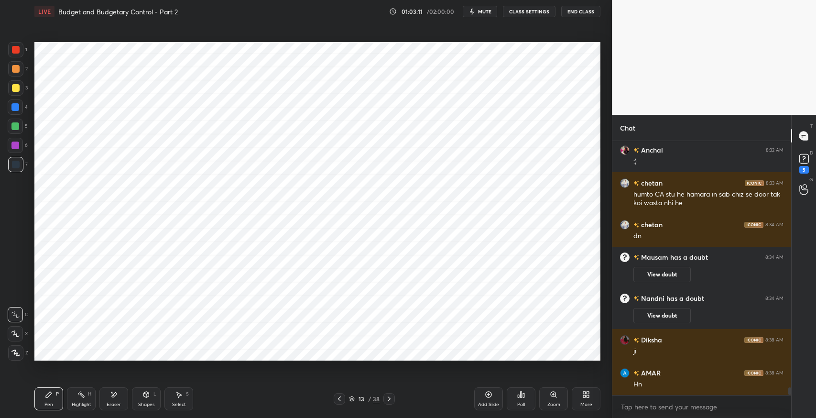
click at [391, 400] on icon at bounding box center [389, 399] width 8 height 8
click at [47, 395] on icon at bounding box center [49, 395] width 6 height 6
click at [181, 394] on icon at bounding box center [179, 395] width 8 height 8
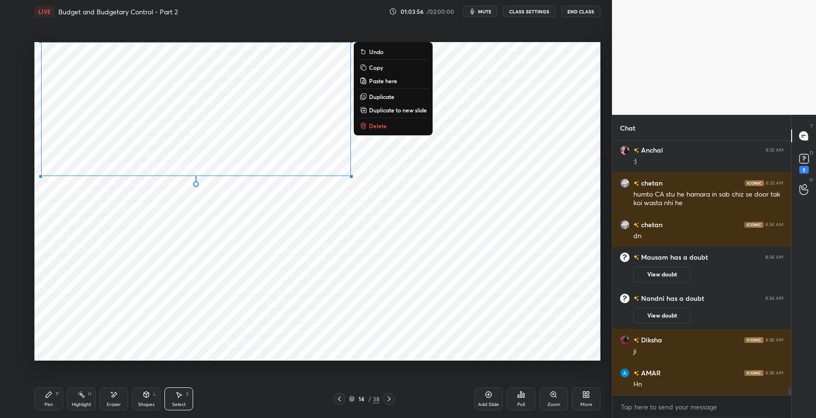
click at [385, 99] on p "Duplicate" at bounding box center [381, 97] width 25 height 8
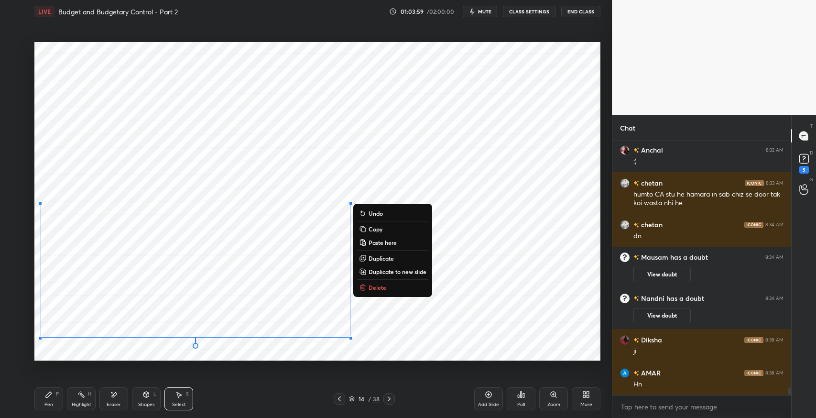
click at [184, 397] on div "Select S" at bounding box center [178, 398] width 29 height 23
click at [418, 327] on div "0 ° Undo Copy Paste here Duplicate Duplicate to new slide Delete" at bounding box center [317, 201] width 566 height 318
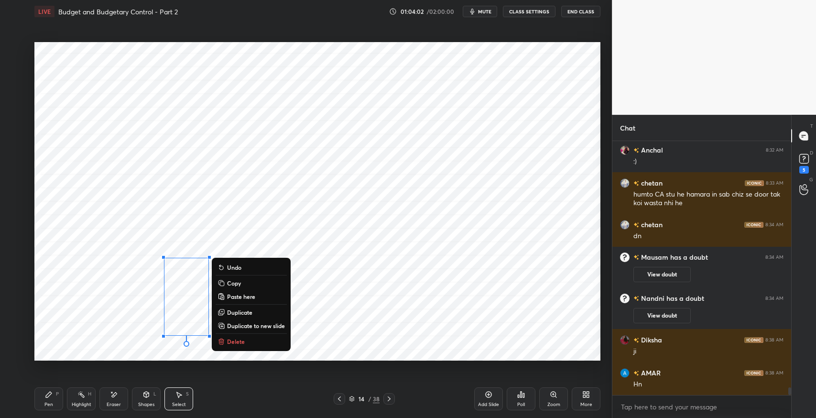
click at [247, 340] on button "Delete" at bounding box center [251, 341] width 71 height 11
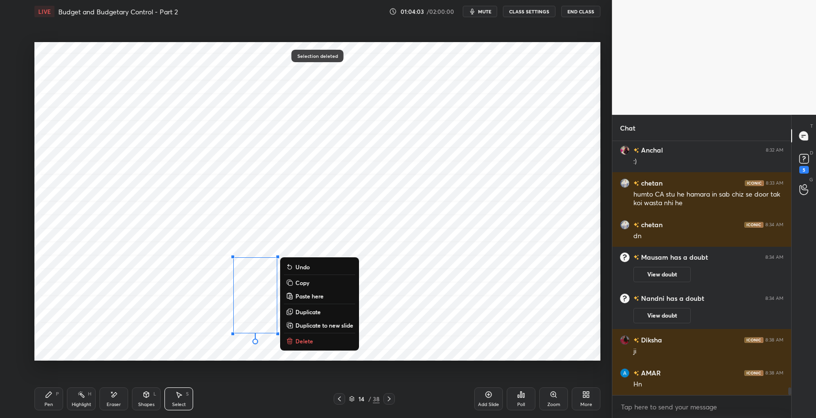
click at [311, 339] on p "Delete" at bounding box center [304, 341] width 18 height 8
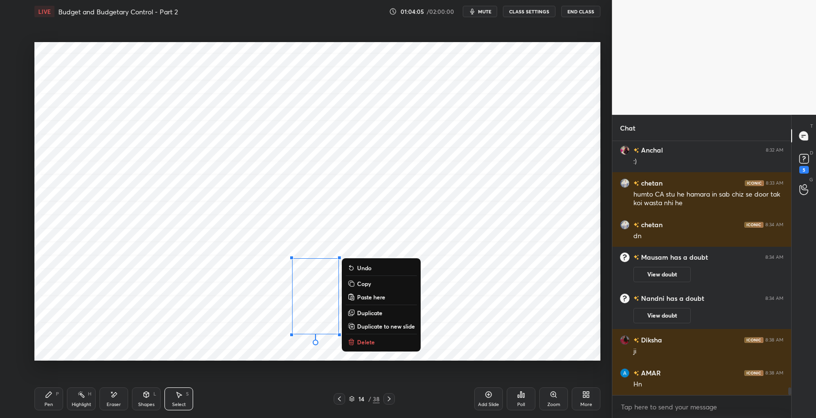
click at [365, 340] on p "Delete" at bounding box center [366, 342] width 18 height 8
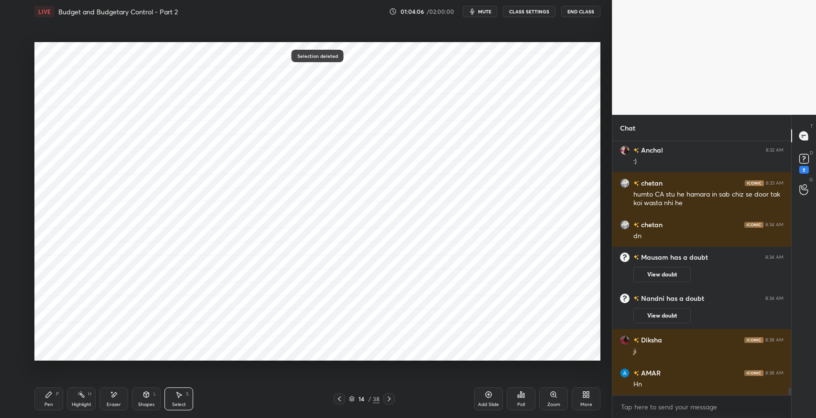
click at [337, 399] on icon at bounding box center [340, 399] width 8 height 8
click at [387, 397] on icon at bounding box center [389, 399] width 8 height 8
click at [50, 402] on div "Pen" at bounding box center [48, 404] width 9 height 5
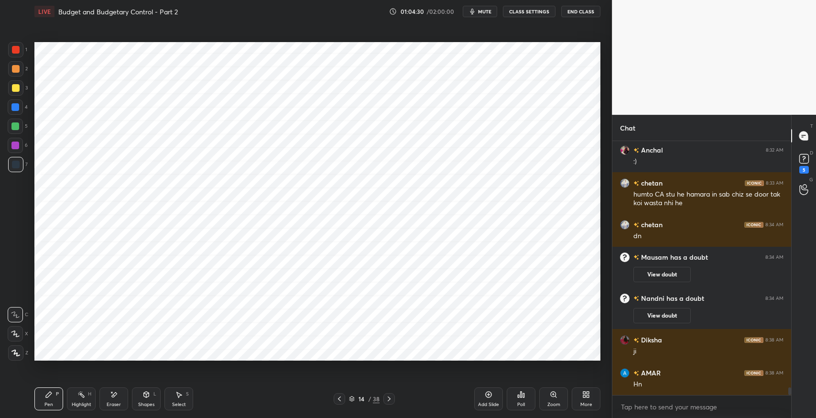
click at [116, 400] on div "Eraser" at bounding box center [113, 398] width 29 height 23
click at [43, 397] on div "Pen P" at bounding box center [48, 398] width 29 height 23
click at [337, 399] on icon at bounding box center [340, 399] width 8 height 8
click at [387, 398] on icon at bounding box center [389, 399] width 8 height 8
click at [481, 13] on span "mute" at bounding box center [484, 11] width 13 height 7
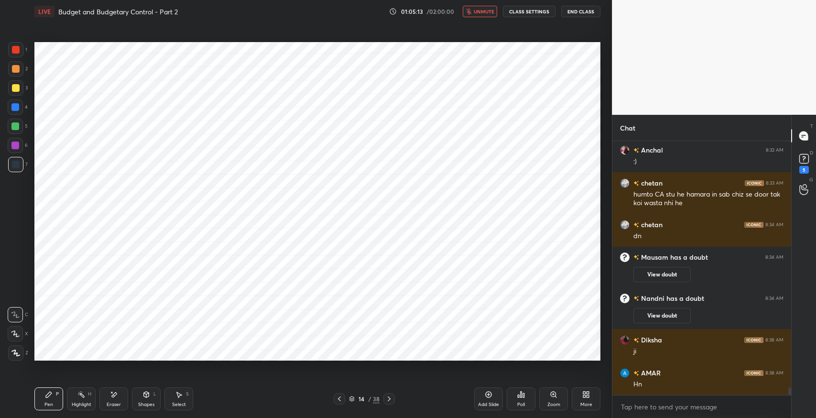
click at [49, 396] on icon at bounding box center [49, 395] width 8 height 8
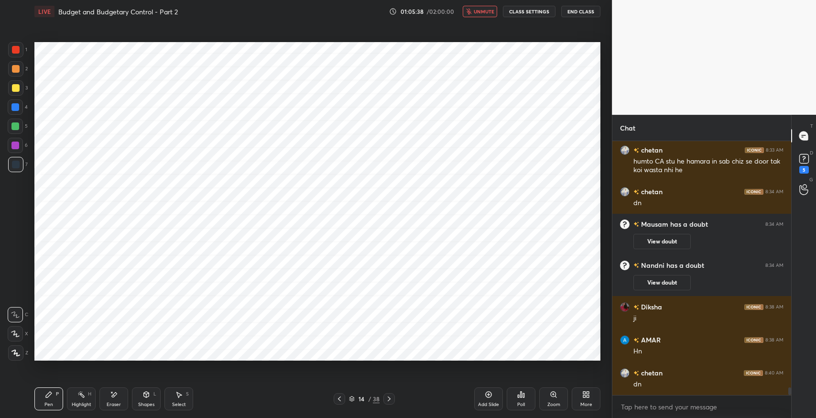
click at [335, 399] on div at bounding box center [339, 398] width 11 height 11
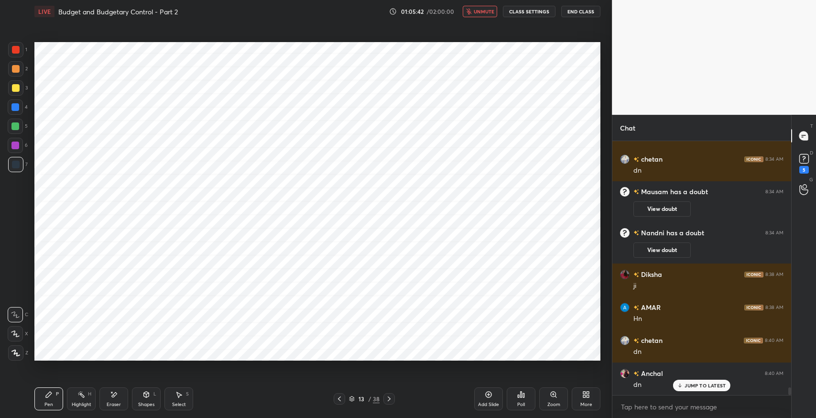
click at [391, 398] on icon at bounding box center [389, 399] width 8 height 8
click at [478, 11] on span "unmute" at bounding box center [484, 11] width 21 height 7
click at [342, 398] on icon at bounding box center [340, 399] width 8 height 8
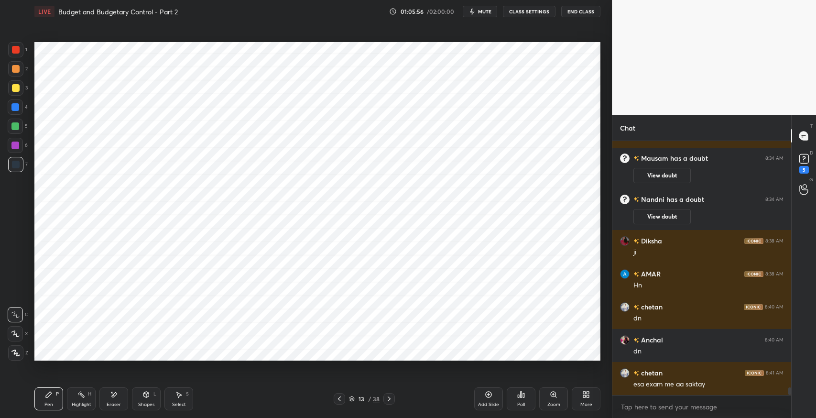
click at [340, 400] on icon at bounding box center [339, 398] width 3 height 5
click at [49, 402] on div "Pen" at bounding box center [48, 404] width 9 height 5
click at [12, 315] on icon at bounding box center [15, 314] width 9 height 7
click at [393, 400] on icon at bounding box center [389, 399] width 8 height 8
click at [390, 399] on icon at bounding box center [389, 399] width 8 height 8
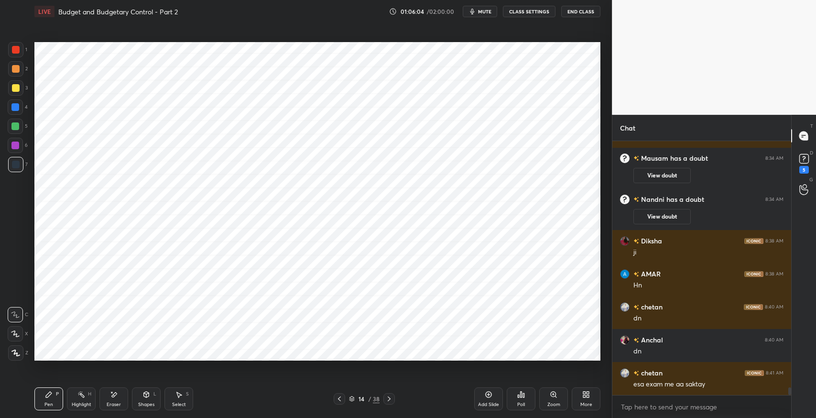
click at [390, 398] on icon at bounding box center [389, 398] width 3 height 5
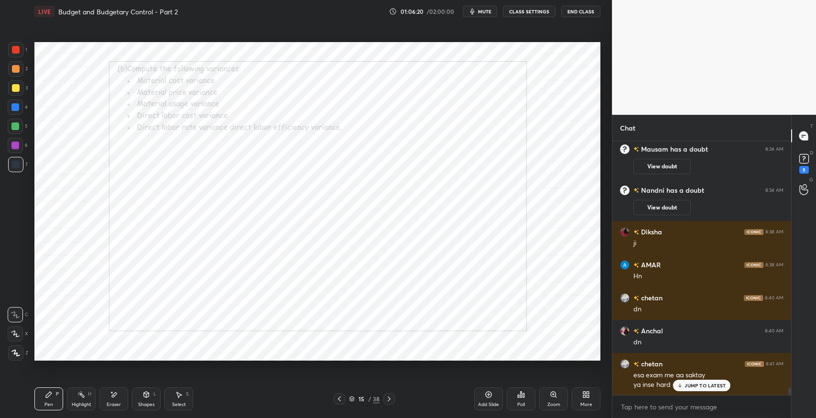
click at [390, 398] on icon at bounding box center [389, 398] width 3 height 5
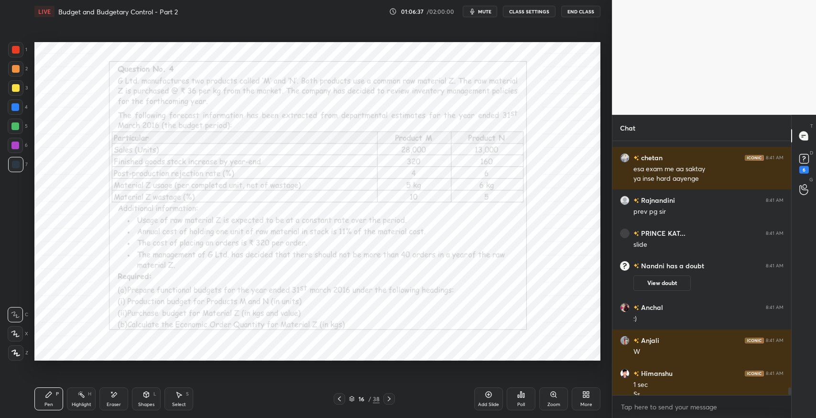
scroll to position [8340, 0]
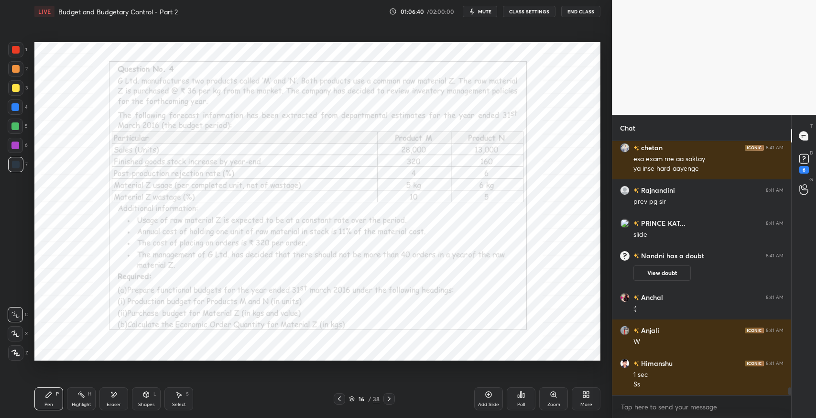
click at [335, 401] on div at bounding box center [339, 398] width 11 height 11
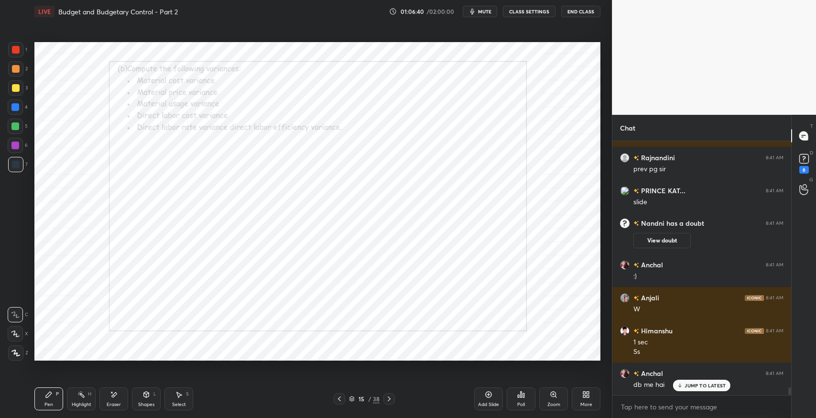
click at [337, 402] on icon at bounding box center [340, 399] width 8 height 8
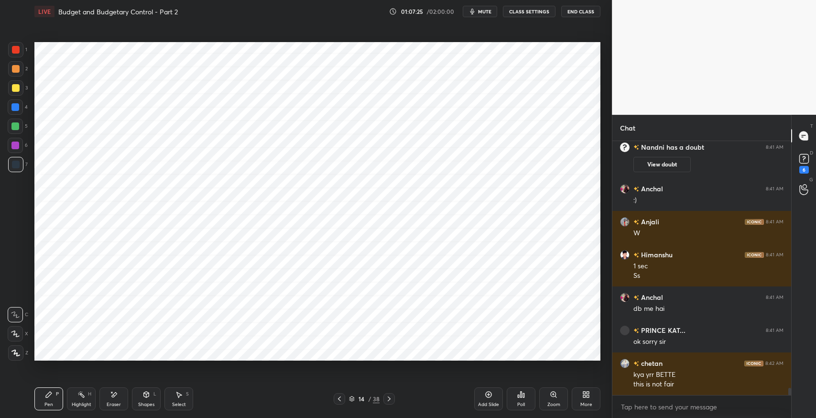
scroll to position [8482, 0]
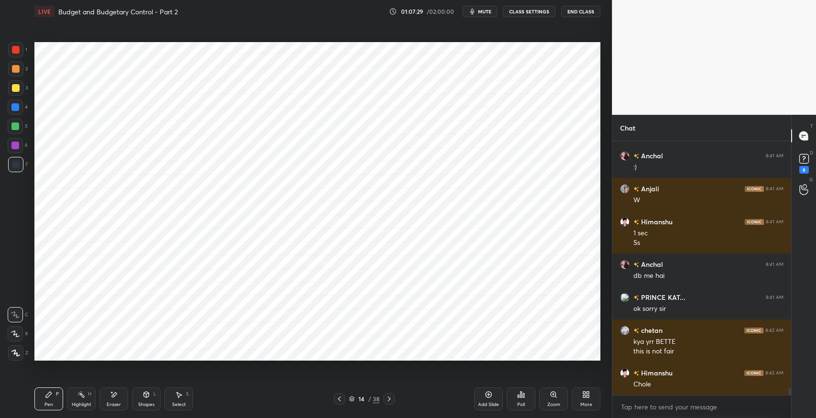
click at [340, 400] on icon at bounding box center [340, 399] width 8 height 8
click at [390, 398] on icon at bounding box center [389, 398] width 3 height 5
click at [390, 396] on icon at bounding box center [389, 399] width 8 height 8
click at [386, 396] on icon at bounding box center [389, 399] width 8 height 8
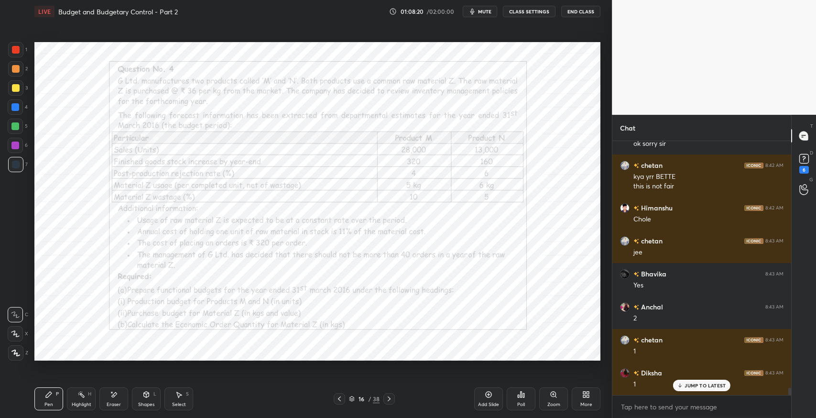
scroll to position [8679, 0]
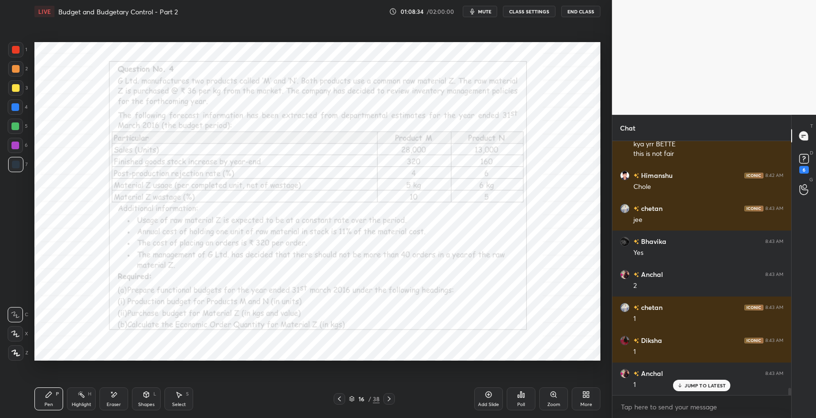
click at [153, 399] on div "Shapes L" at bounding box center [146, 398] width 29 height 23
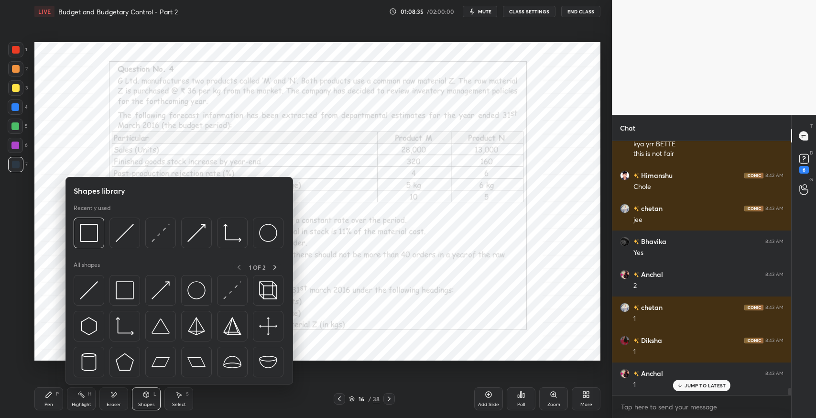
click at [123, 290] on img at bounding box center [125, 290] width 18 height 18
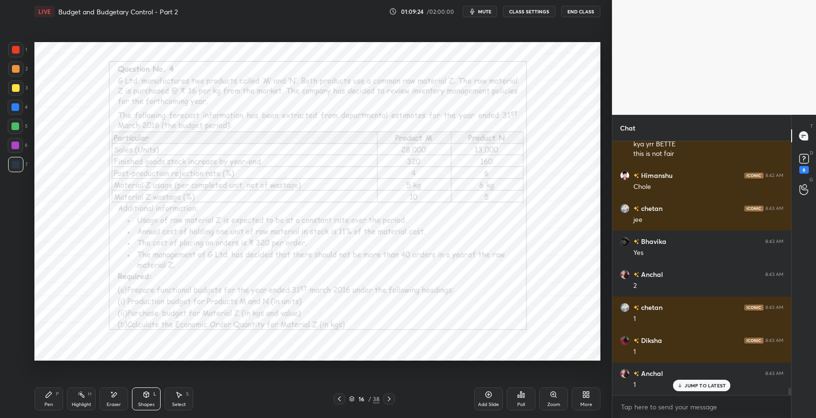
click at [17, 54] on div at bounding box center [15, 49] width 15 height 15
click at [45, 393] on icon at bounding box center [49, 395] width 8 height 8
click at [111, 397] on icon at bounding box center [114, 395] width 8 height 8
click at [47, 398] on icon at bounding box center [49, 395] width 8 height 8
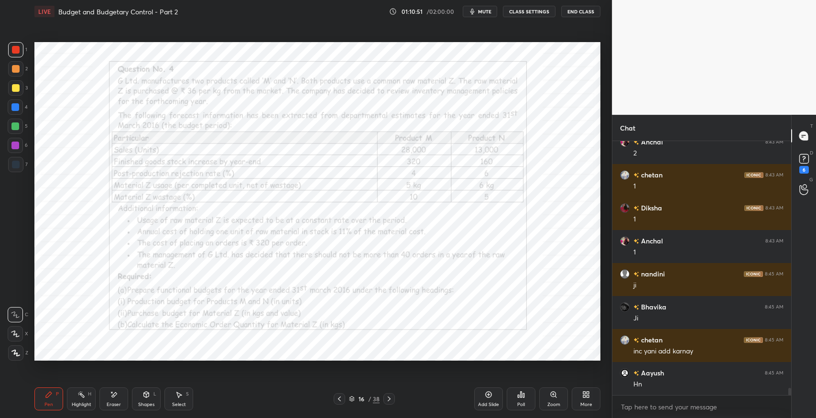
scroll to position [8845, 0]
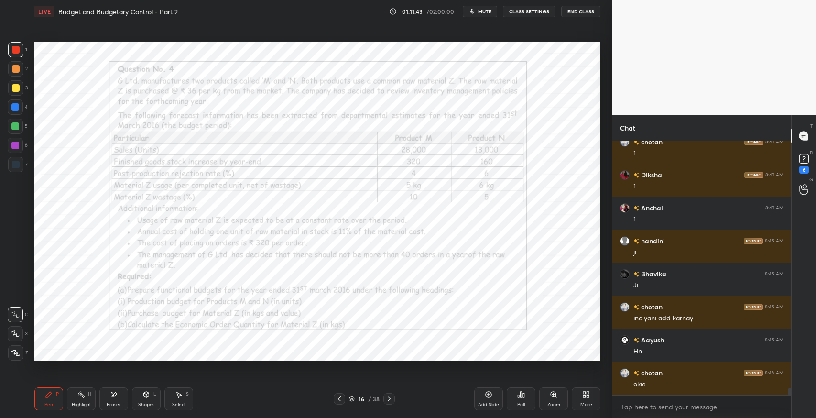
click at [181, 391] on icon at bounding box center [179, 395] width 8 height 8
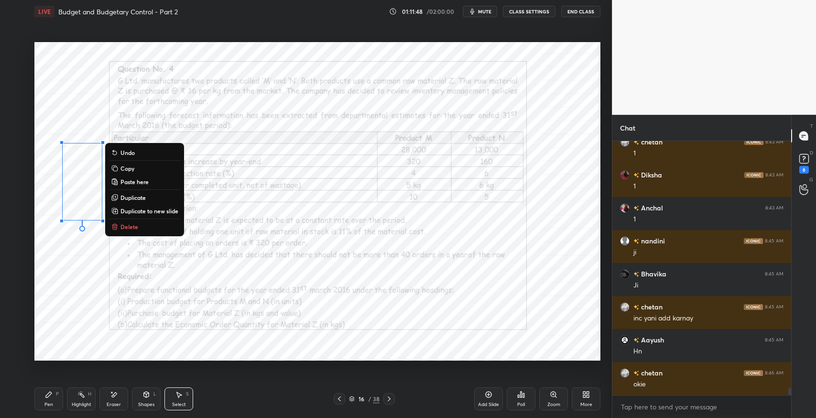
click at [49, 393] on icon at bounding box center [49, 395] width 6 height 6
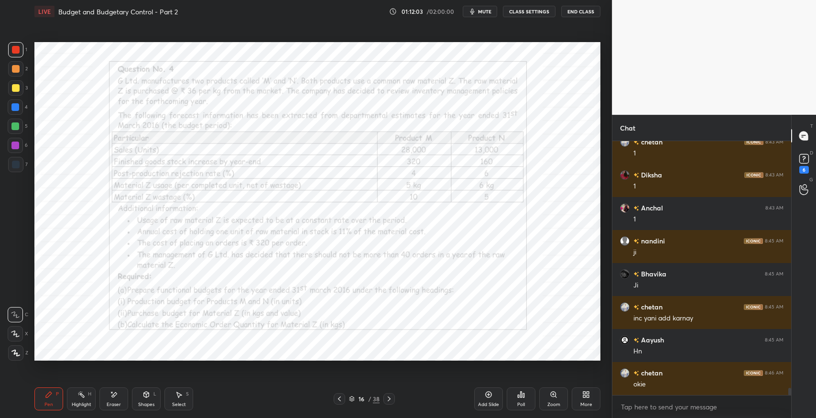
click at [16, 131] on div at bounding box center [15, 126] width 15 height 15
click at [20, 175] on div "7" at bounding box center [18, 166] width 20 height 19
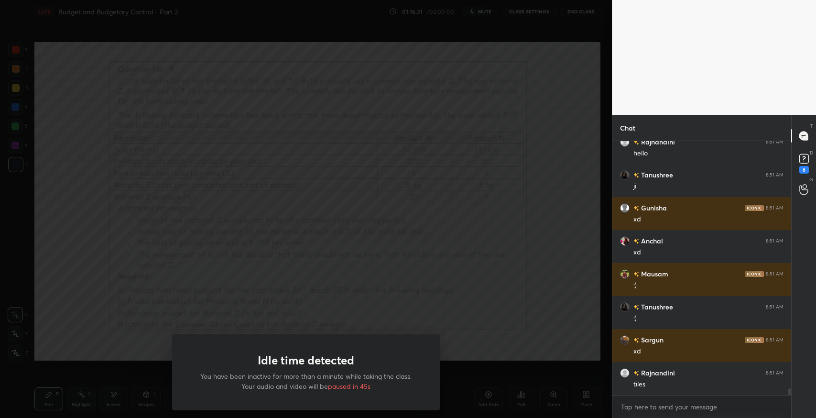
scroll to position [9274, 0]
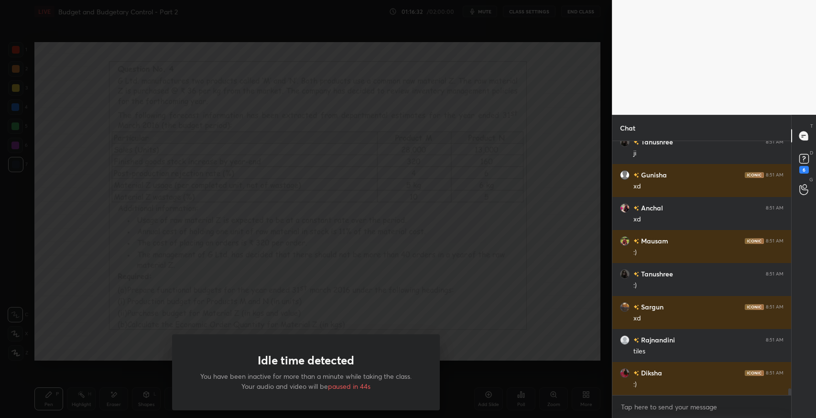
click at [176, 171] on div "Idle time detected You have been inactive for more than a minute while taking t…" at bounding box center [306, 209] width 612 height 418
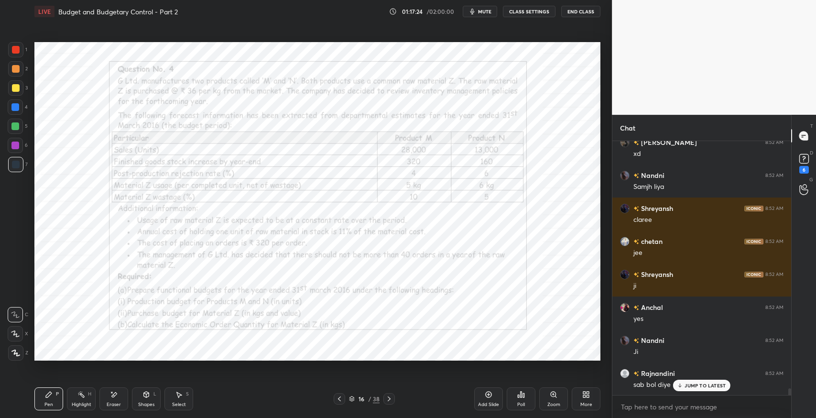
scroll to position [9679, 0]
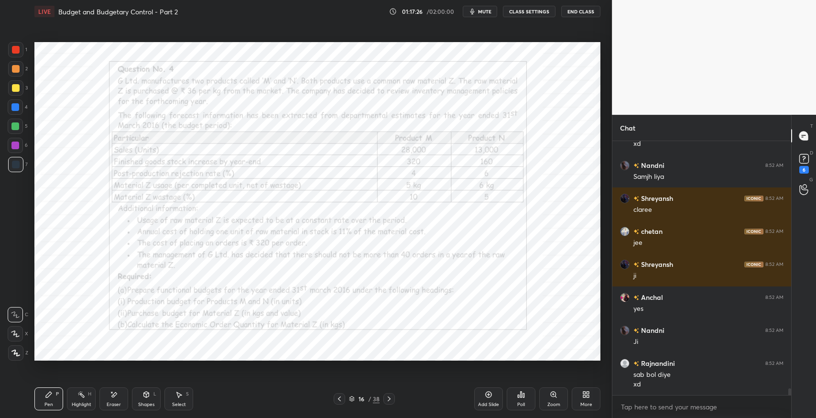
click at [52, 399] on div "Pen P" at bounding box center [48, 398] width 29 height 23
click at [390, 400] on icon at bounding box center [389, 399] width 8 height 8
click at [342, 400] on icon at bounding box center [340, 399] width 8 height 8
click at [490, 397] on icon at bounding box center [489, 395] width 6 height 6
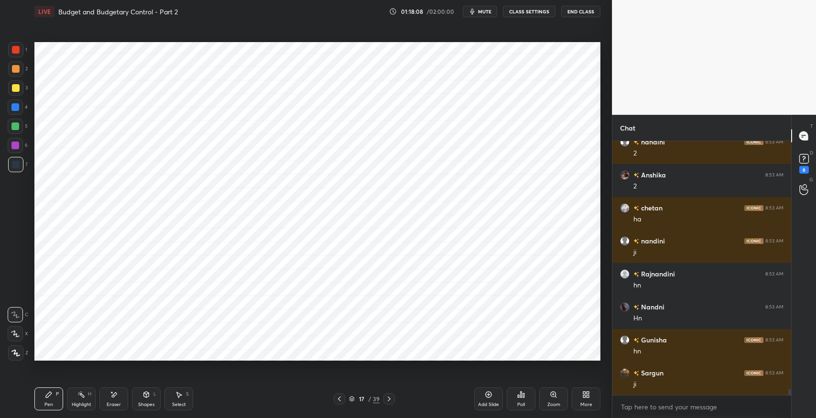
scroll to position [10338, 0]
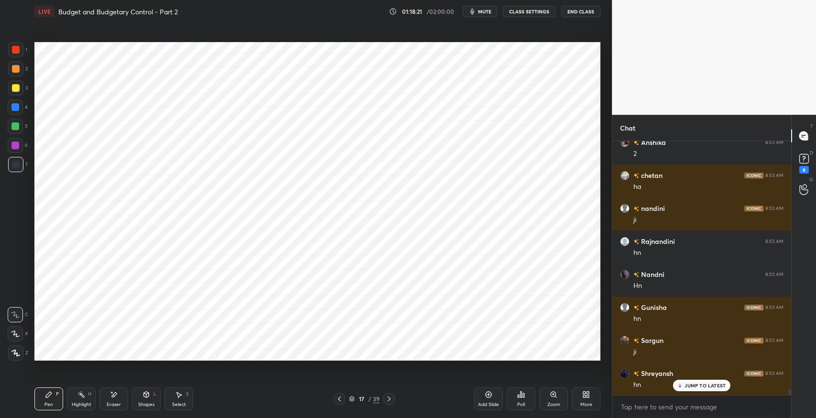
click at [40, 392] on div "Pen P" at bounding box center [48, 398] width 29 height 23
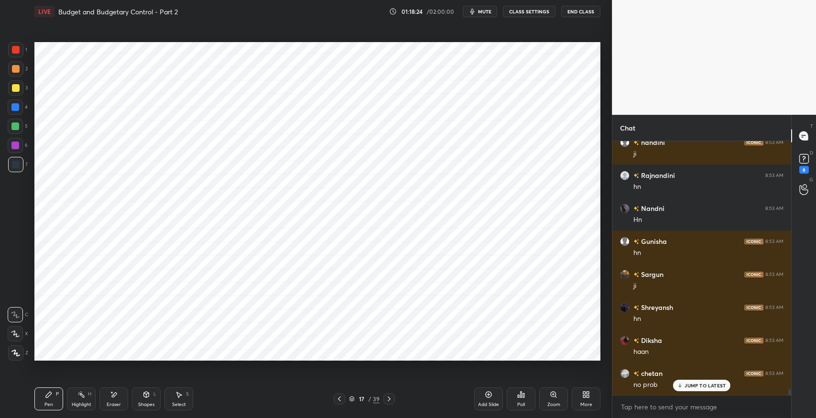
scroll to position [10438, 0]
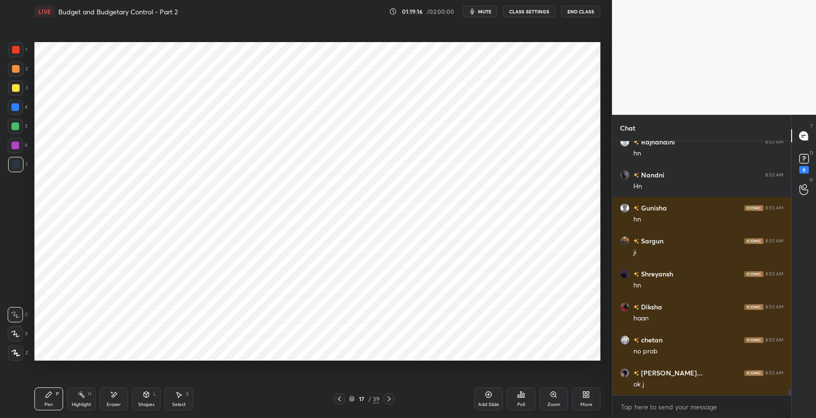
click at [120, 400] on div "Eraser" at bounding box center [113, 398] width 29 height 23
click at [50, 407] on div "Pen" at bounding box center [48, 404] width 9 height 5
click at [176, 391] on icon at bounding box center [179, 395] width 8 height 8
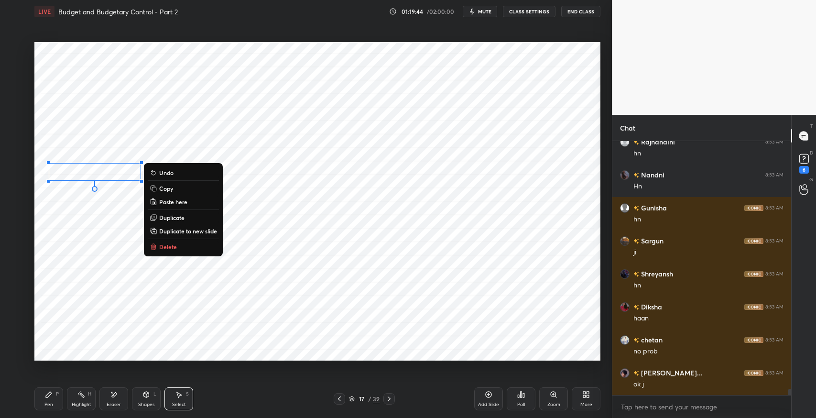
click at [176, 217] on p "Duplicate" at bounding box center [171, 218] width 25 height 8
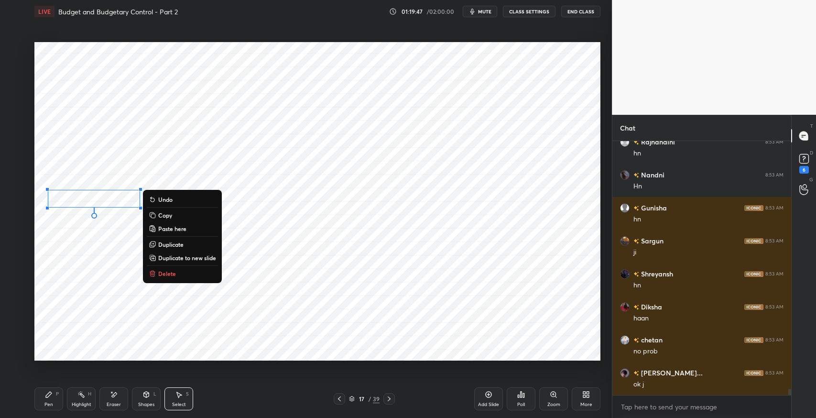
click at [53, 405] on div "Pen" at bounding box center [48, 404] width 9 height 5
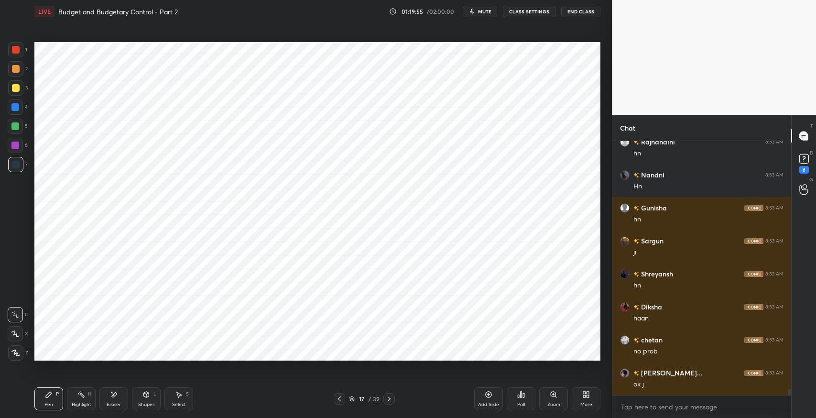
click at [13, 111] on div at bounding box center [15, 106] width 15 height 15
click at [21, 164] on div at bounding box center [15, 164] width 15 height 15
click at [149, 395] on icon at bounding box center [146, 395] width 8 height 8
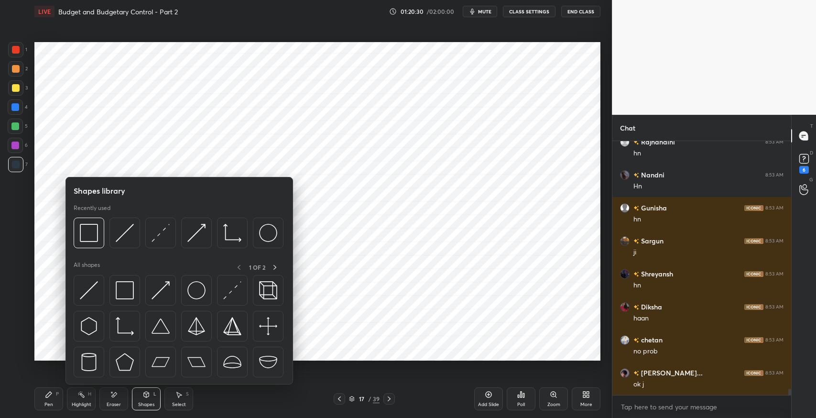
click at [122, 286] on img at bounding box center [125, 290] width 18 height 18
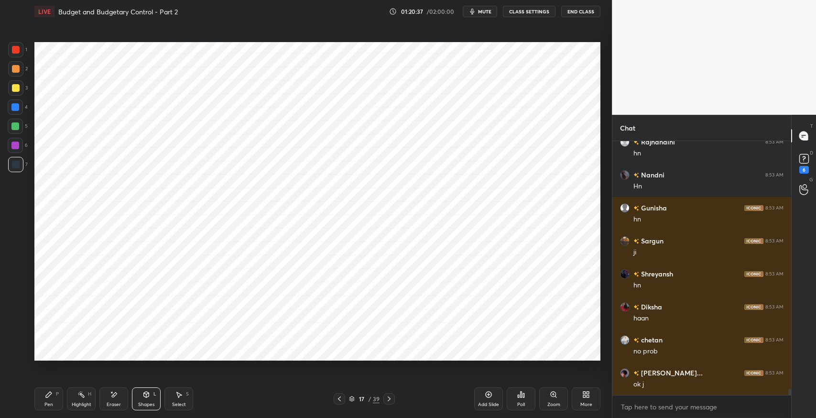
scroll to position [10471, 0]
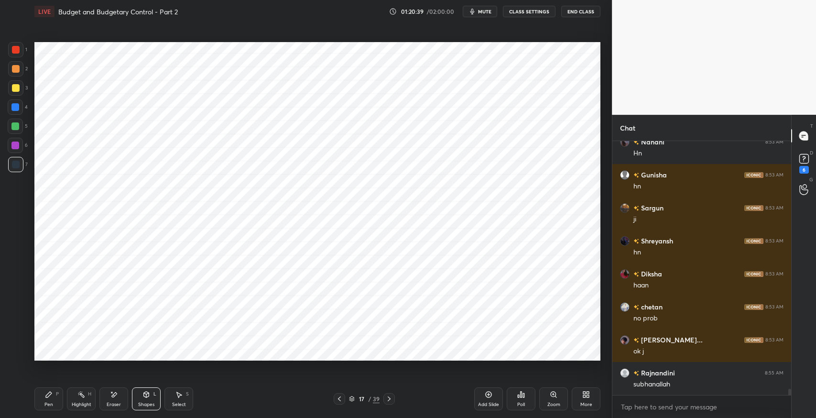
click at [50, 396] on icon at bounding box center [49, 395] width 8 height 8
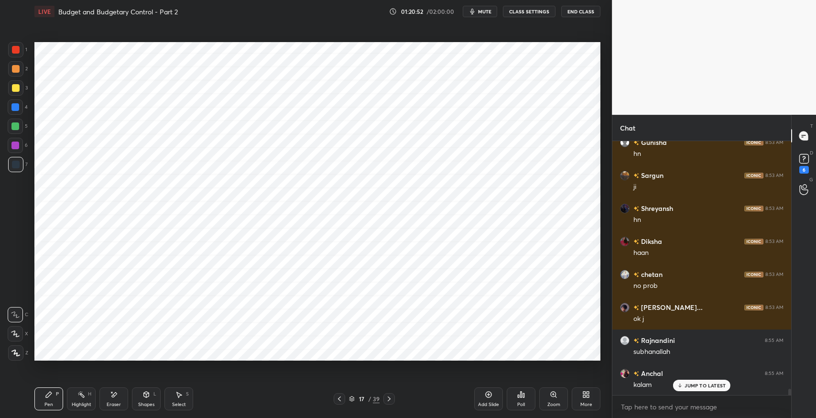
click at [20, 105] on div at bounding box center [15, 106] width 15 height 15
click at [12, 166] on div at bounding box center [16, 165] width 8 height 8
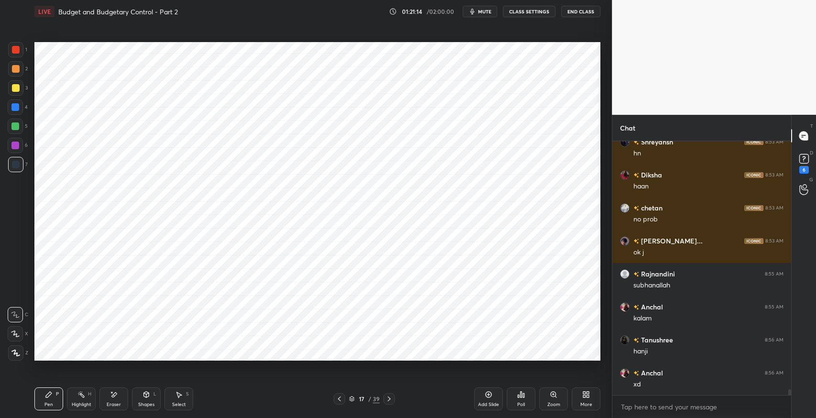
scroll to position [10602, 0]
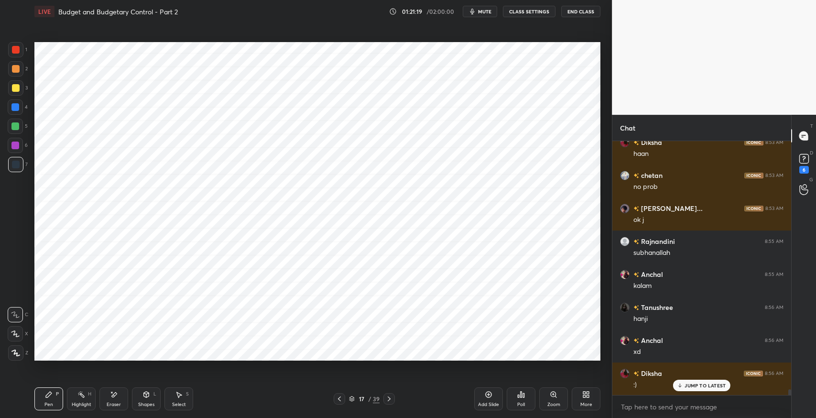
click at [142, 394] on icon at bounding box center [146, 395] width 8 height 8
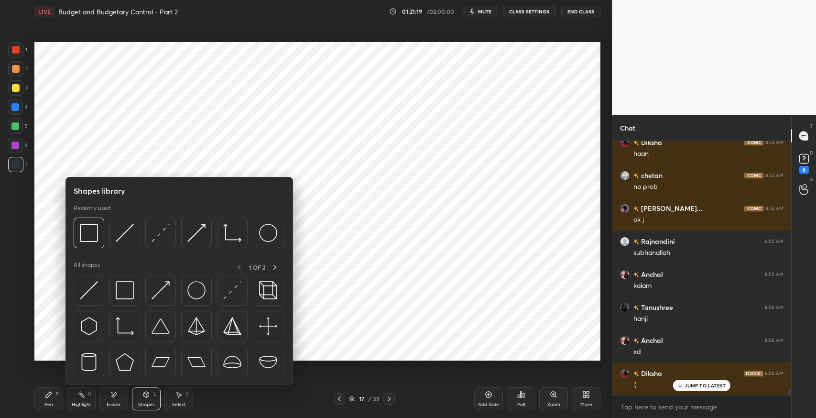
click at [125, 295] on img at bounding box center [125, 290] width 18 height 18
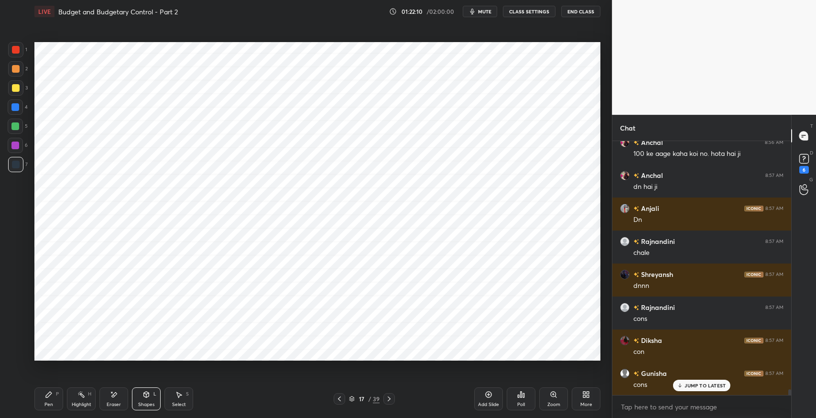
scroll to position [10900, 0]
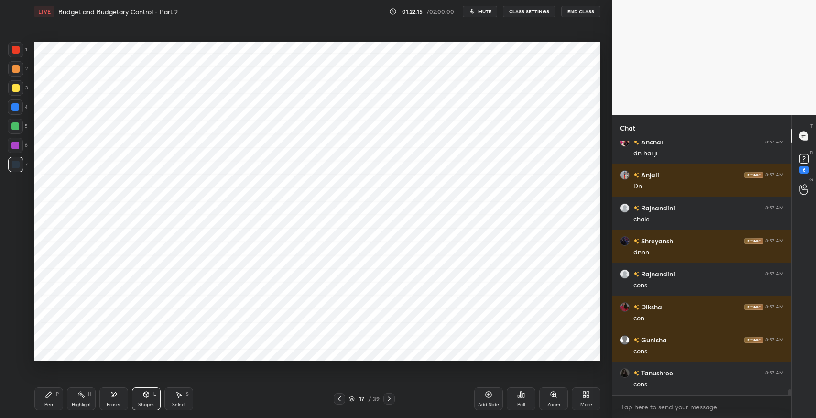
click at [48, 398] on icon at bounding box center [49, 395] width 8 height 8
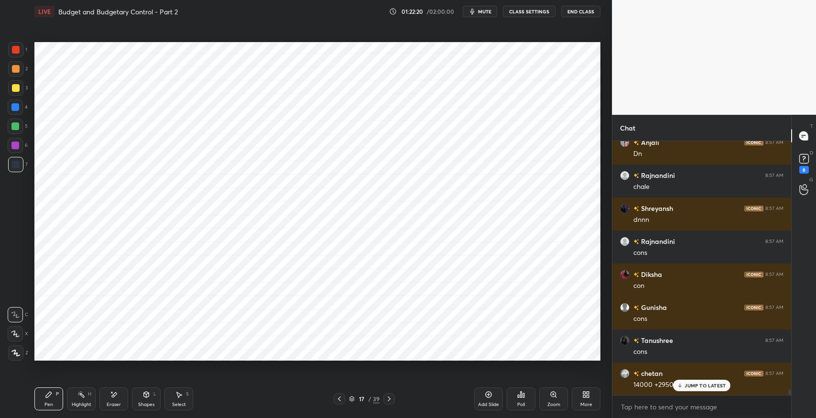
click at [682, 386] on icon at bounding box center [680, 385] width 6 height 6
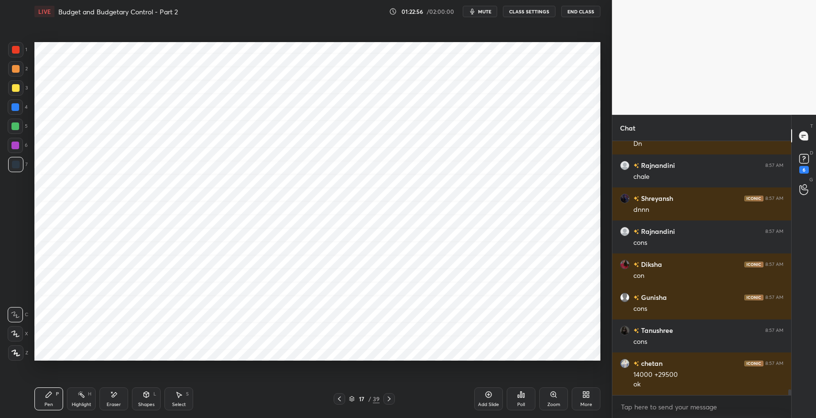
click at [115, 399] on div "Eraser" at bounding box center [113, 398] width 29 height 23
click at [54, 399] on div "Pen P" at bounding box center [48, 398] width 29 height 23
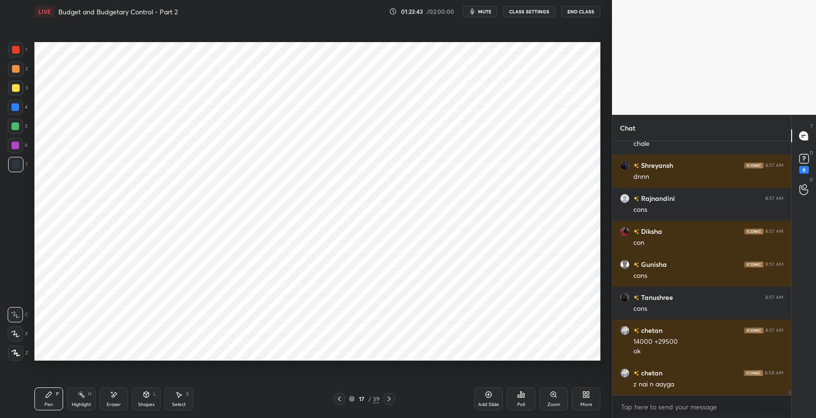
click at [11, 148] on div at bounding box center [15, 145] width 15 height 15
click at [11, 169] on div at bounding box center [15, 164] width 15 height 15
click at [7, 150] on div "1 2 3 4 5 6 7 C X Z E E Erase all H H" at bounding box center [15, 201] width 31 height 318
click at [119, 398] on div "Eraser" at bounding box center [113, 398] width 29 height 23
click at [53, 401] on div "Pen P" at bounding box center [48, 398] width 29 height 23
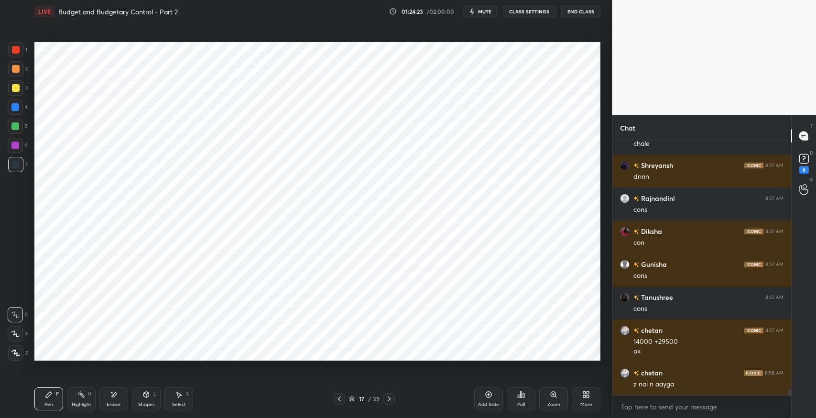
click at [16, 146] on div at bounding box center [15, 146] width 8 height 8
click at [9, 167] on div at bounding box center [15, 164] width 15 height 15
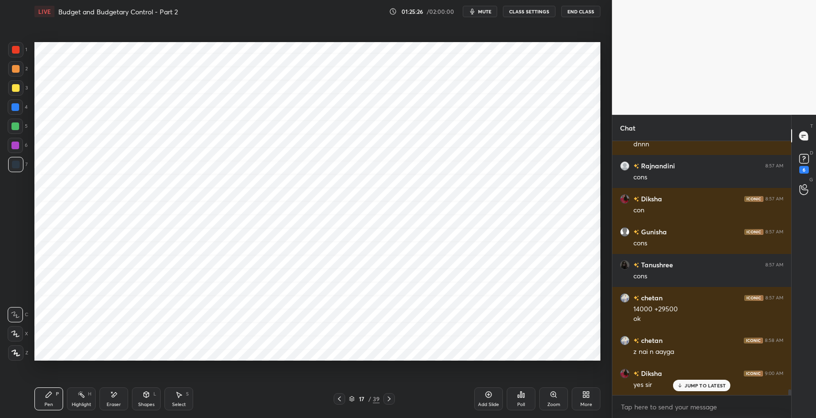
scroll to position [11041, 0]
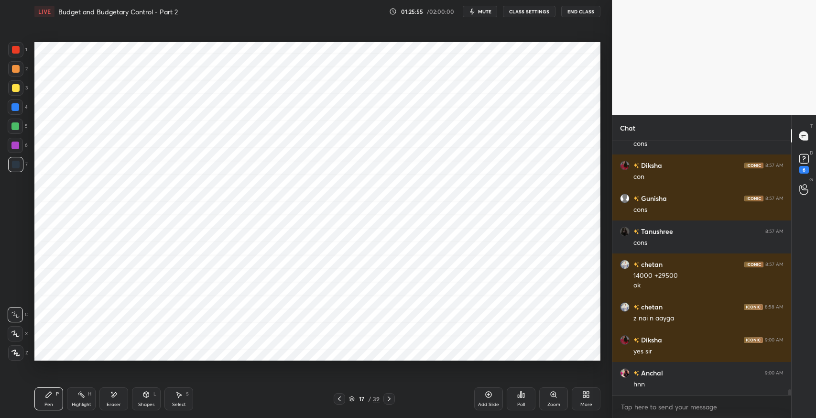
click at [173, 394] on div "Select S" at bounding box center [178, 398] width 29 height 23
click at [145, 332] on div "0 ° Undo Copy Paste here Duplicate Duplicate to new slide Delete" at bounding box center [317, 201] width 566 height 318
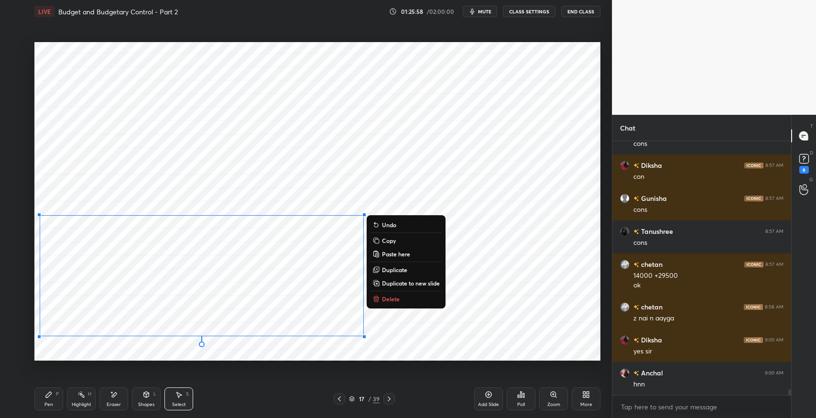
click at [409, 285] on p "Duplicate to new slide" at bounding box center [411, 283] width 58 height 8
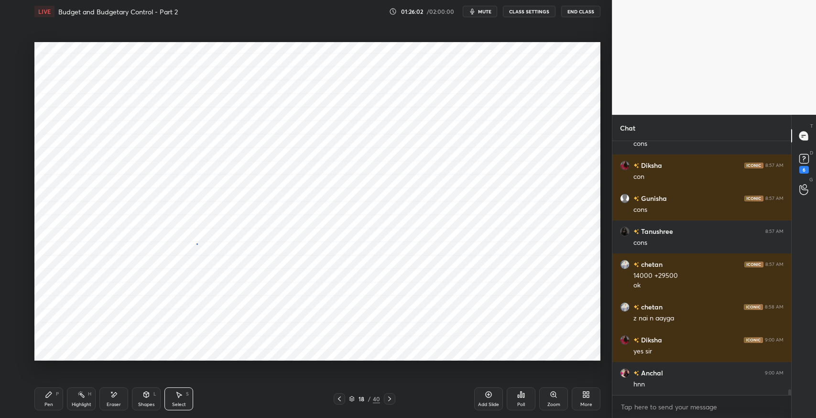
click at [196, 243] on div "0 ° Undo Copy Paste here Duplicate Duplicate to new slide Delete" at bounding box center [317, 201] width 566 height 318
click at [337, 219] on div "0 ° Undo Copy Paste here Duplicate Duplicate to new slide Delete" at bounding box center [317, 201] width 566 height 318
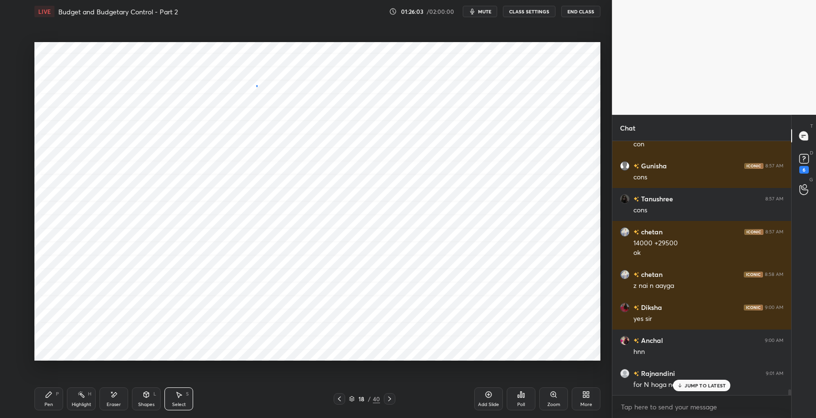
click at [0, 0] on button "Undo" at bounding box center [0, 0] width 0 height 0
click at [124, 393] on div "Eraser" at bounding box center [113, 398] width 29 height 23
click at [50, 397] on icon at bounding box center [49, 395] width 8 height 8
click at [180, 393] on icon at bounding box center [179, 395] width 8 height 8
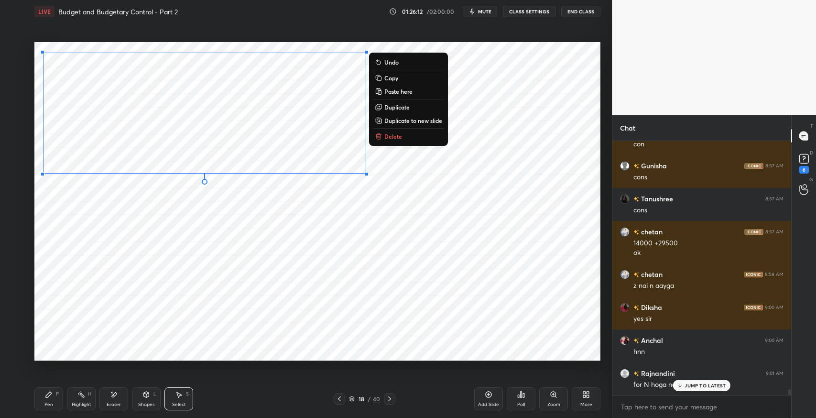
click at [187, 268] on div "0 ° Undo Copy Paste here Duplicate Duplicate to new slide Delete" at bounding box center [317, 201] width 566 height 318
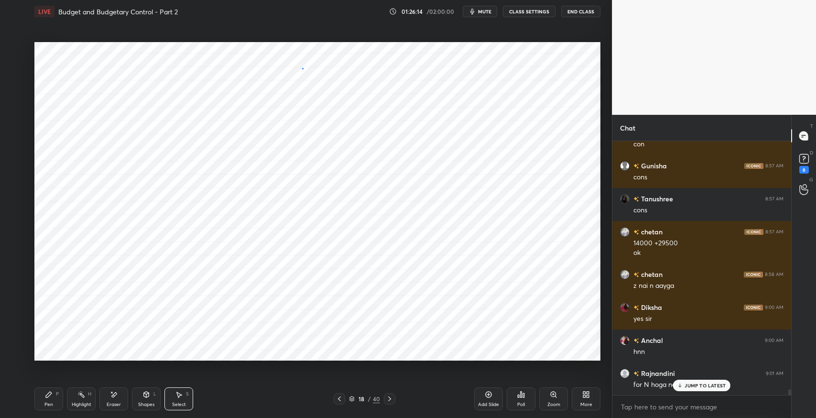
click at [302, 69] on div "0 ° Undo Copy Paste here Duplicate Duplicate to new slide Delete" at bounding box center [317, 201] width 566 height 318
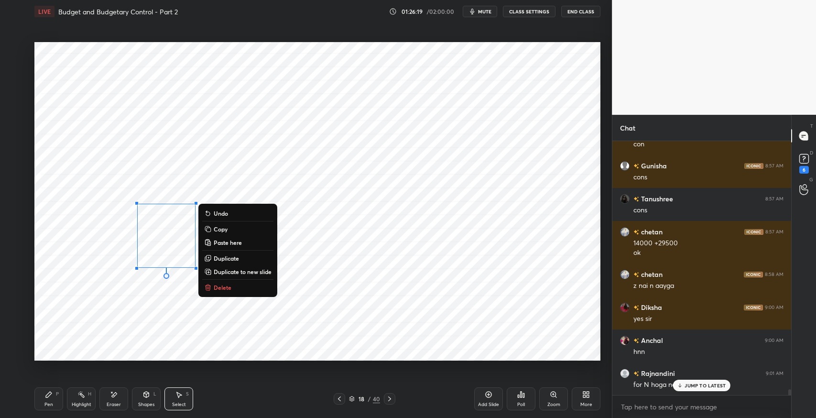
click at [110, 303] on div "0 ° Undo Copy Paste here Duplicate Duplicate to new slide Delete" at bounding box center [317, 201] width 566 height 318
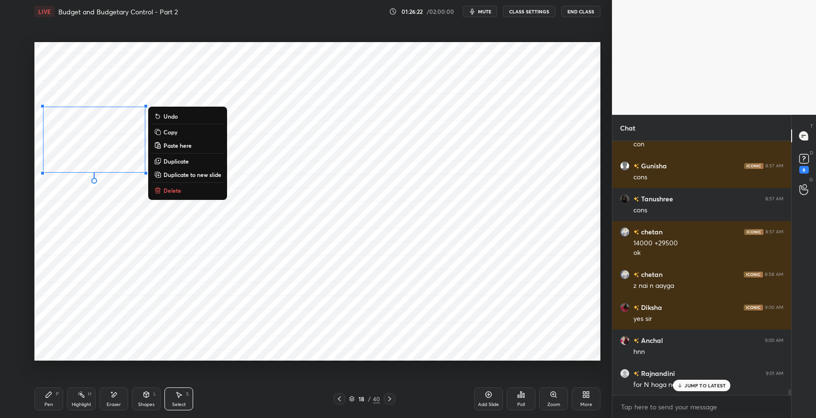
click at [119, 195] on div "0 ° Undo Copy Paste here Duplicate Duplicate to new slide Delete" at bounding box center [317, 201] width 566 height 318
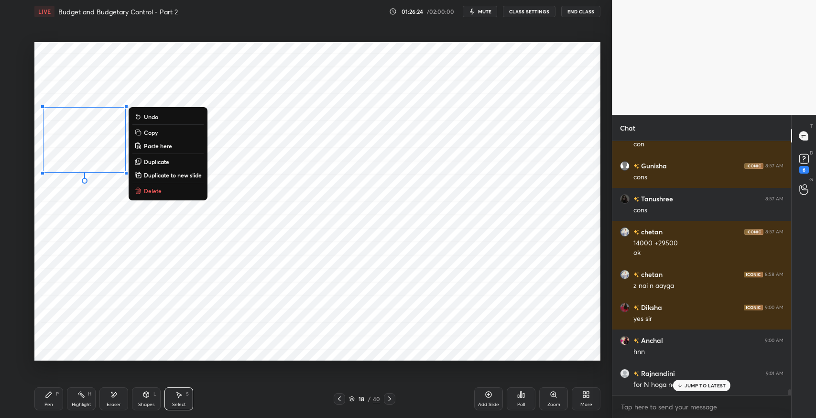
click at [164, 163] on p "Duplicate" at bounding box center [156, 162] width 25 height 8
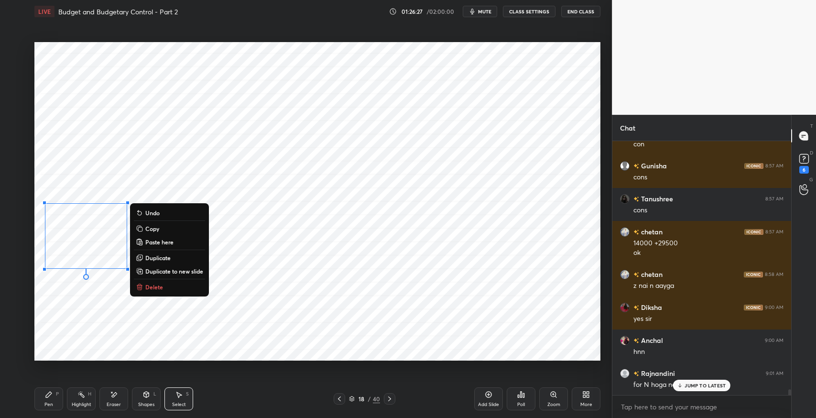
click at [317, 236] on div "0 ° Undo Copy Paste here Duplicate Duplicate to new slide Delete" at bounding box center [317, 201] width 566 height 318
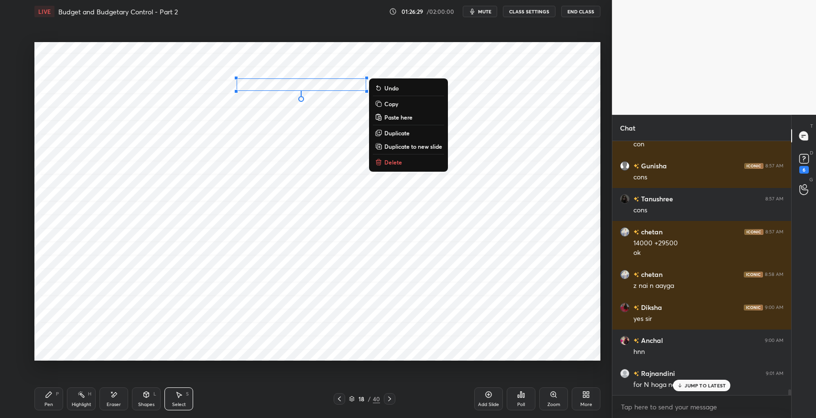
click at [407, 163] on button "Delete" at bounding box center [408, 161] width 71 height 11
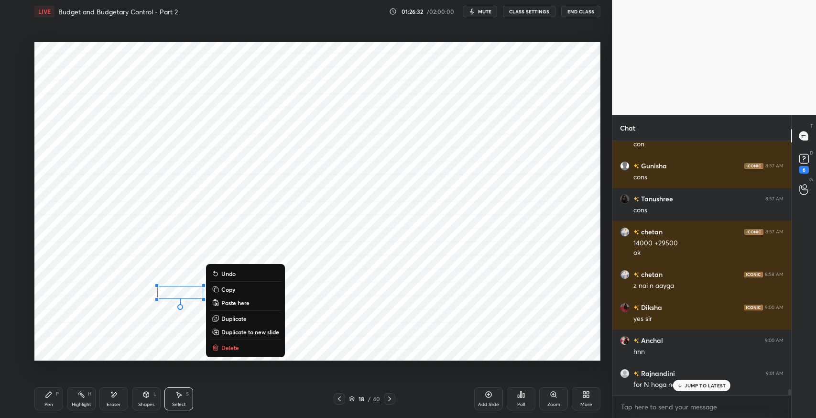
click at [334, 231] on div "0 ° Undo Copy Paste here Duplicate Duplicate to new slide Delete" at bounding box center [317, 201] width 566 height 318
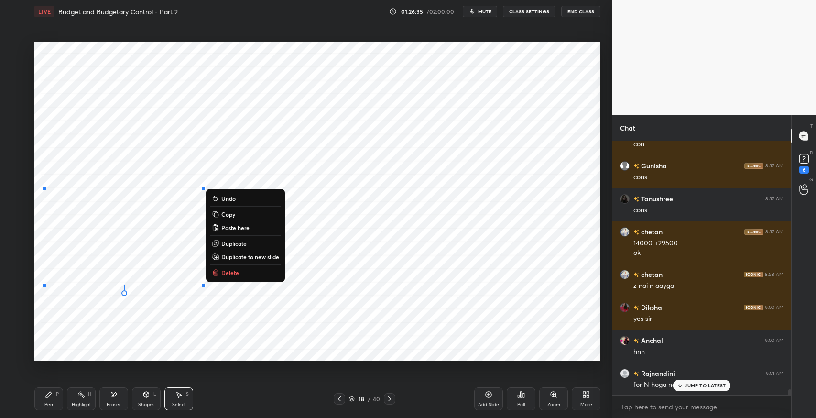
click at [379, 232] on div "0 ° Undo Copy Paste here Duplicate Duplicate to new slide Delete" at bounding box center [317, 201] width 566 height 318
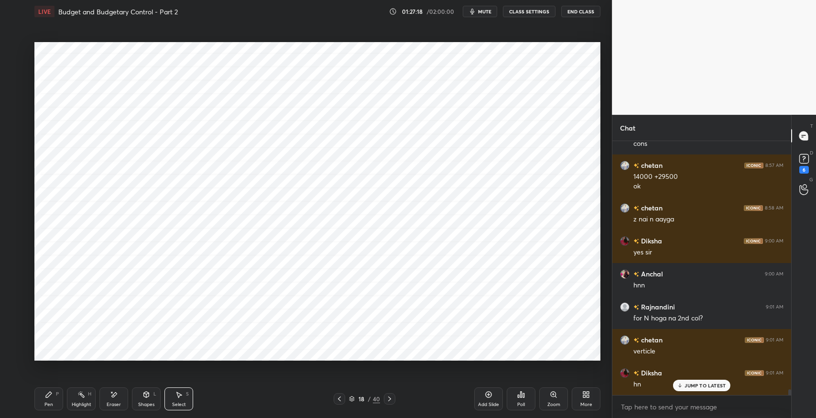
scroll to position [11173, 0]
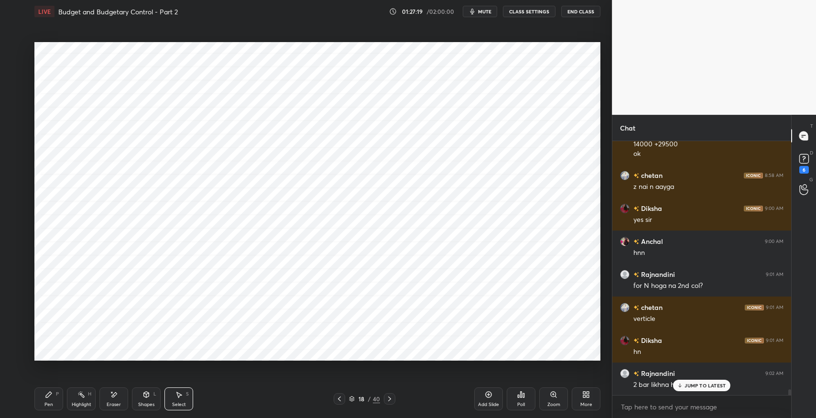
click at [336, 399] on icon at bounding box center [340, 399] width 8 height 8
click at [696, 385] on p "JUMP TO LATEST" at bounding box center [705, 385] width 41 height 6
click at [119, 398] on div "Eraser" at bounding box center [113, 398] width 29 height 23
click at [49, 397] on icon at bounding box center [49, 395] width 8 height 8
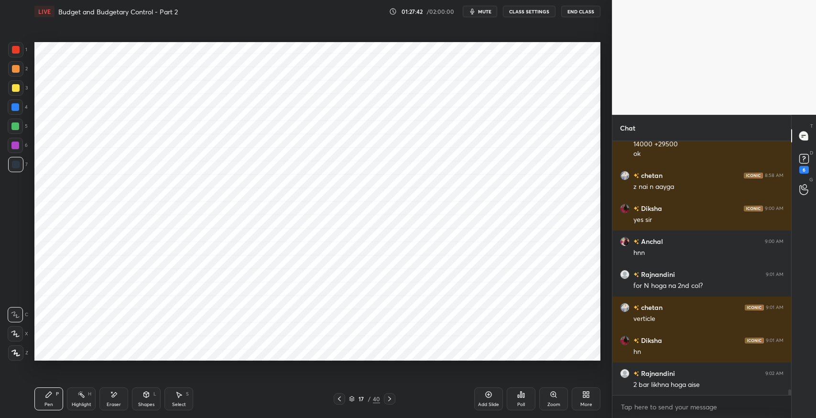
scroll to position [11206, 0]
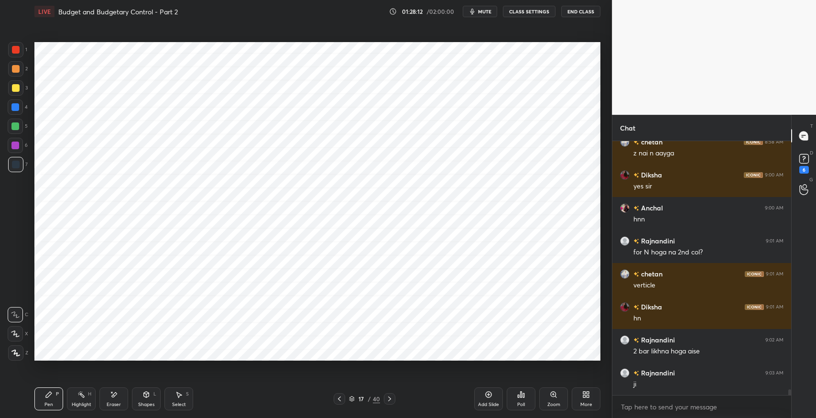
click at [390, 398] on icon at bounding box center [389, 398] width 3 height 5
click at [338, 400] on icon at bounding box center [340, 399] width 8 height 8
click at [390, 398] on icon at bounding box center [390, 399] width 8 height 8
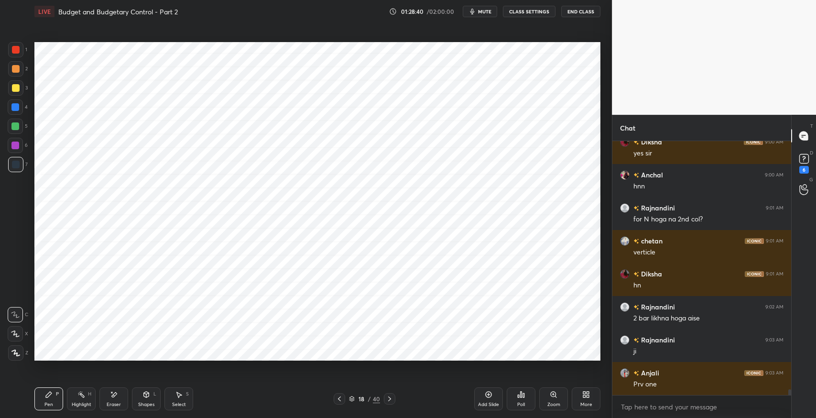
click at [342, 396] on icon at bounding box center [340, 399] width 8 height 8
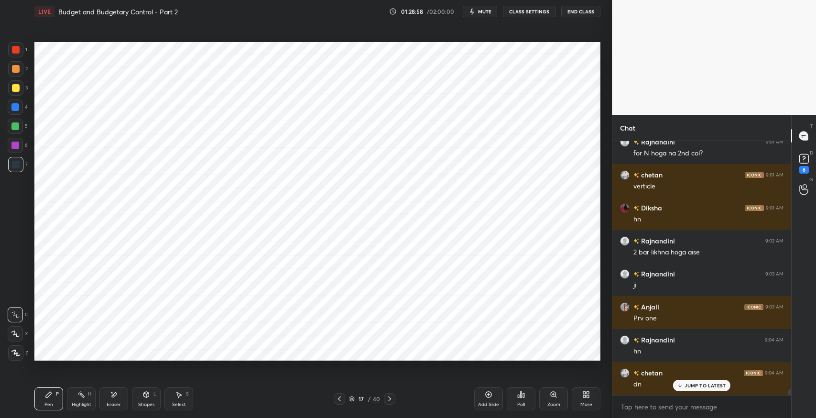
scroll to position [11338, 0]
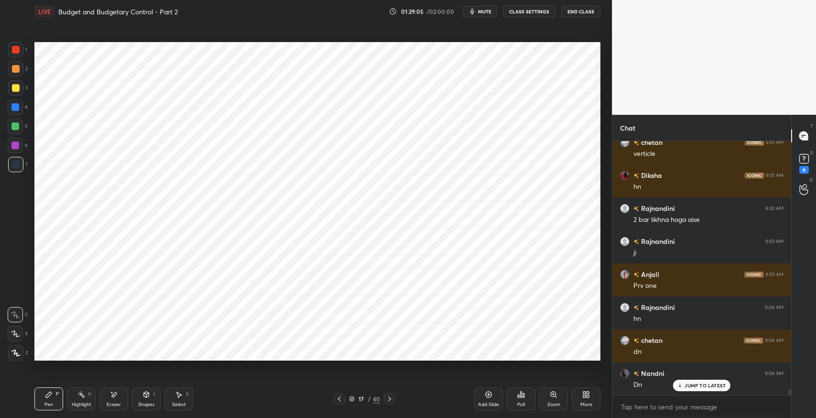
click at [390, 396] on icon at bounding box center [390, 399] width 8 height 8
click at [178, 397] on icon at bounding box center [179, 395] width 5 height 6
click at [174, 94] on div "0 ° Undo Copy Paste here Duplicate Duplicate to new slide Delete" at bounding box center [317, 201] width 566 height 318
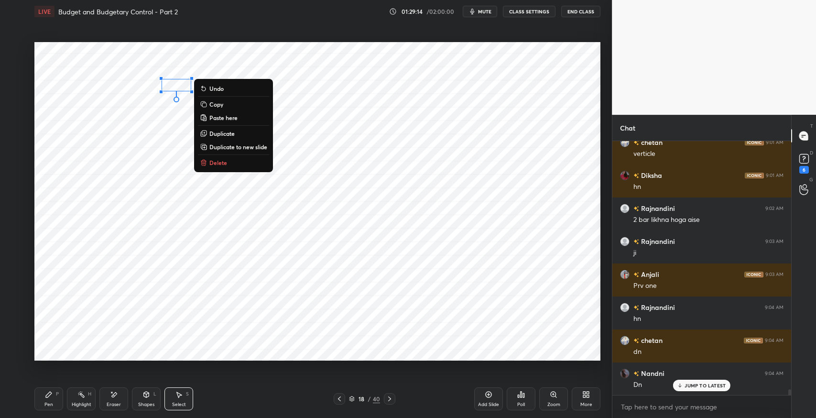
click at [212, 159] on p "Delete" at bounding box center [218, 163] width 18 height 8
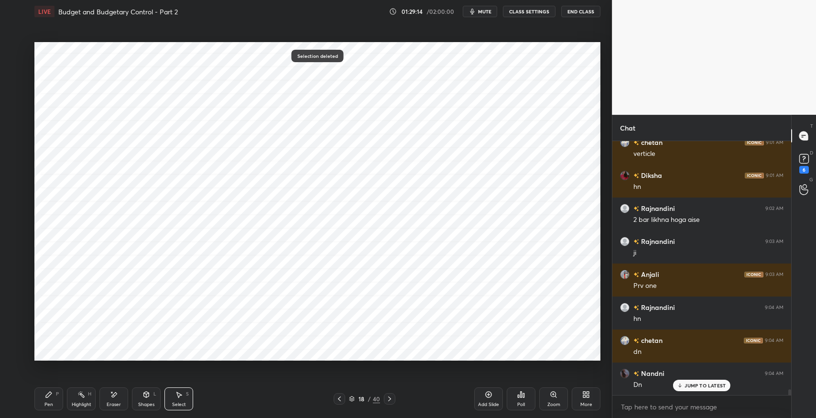
click at [51, 395] on icon at bounding box center [49, 395] width 8 height 8
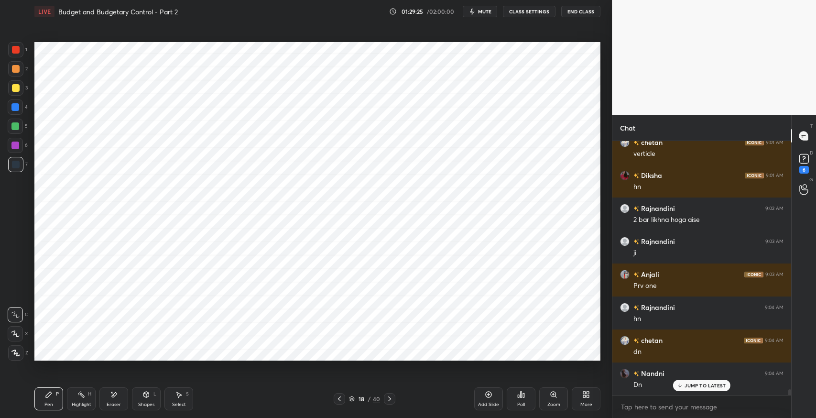
click at [148, 396] on icon at bounding box center [146, 395] width 5 height 6
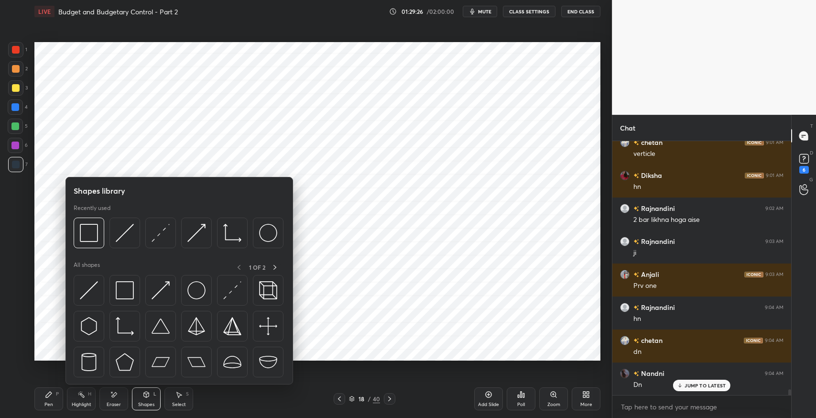
click at [127, 289] on img at bounding box center [125, 290] width 18 height 18
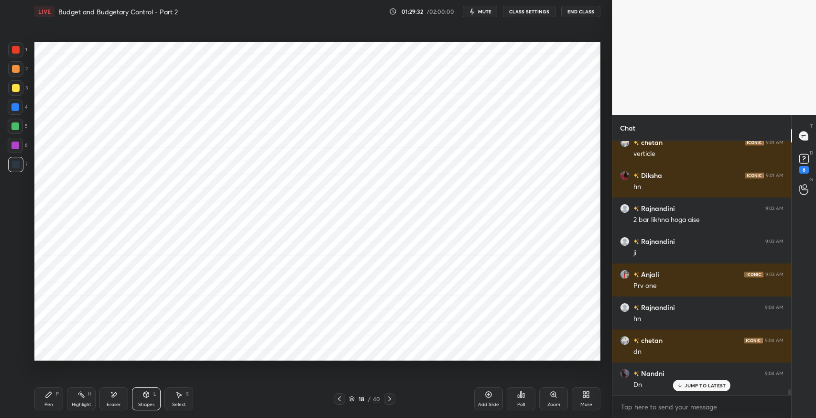
click at [185, 393] on div "Select S" at bounding box center [178, 398] width 29 height 23
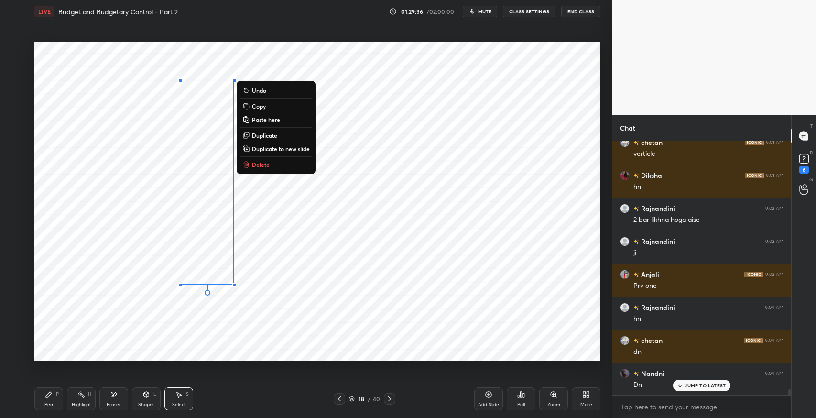
click at [340, 289] on div "0 ° Undo Copy Paste here Duplicate Duplicate to new slide Delete" at bounding box center [317, 201] width 566 height 318
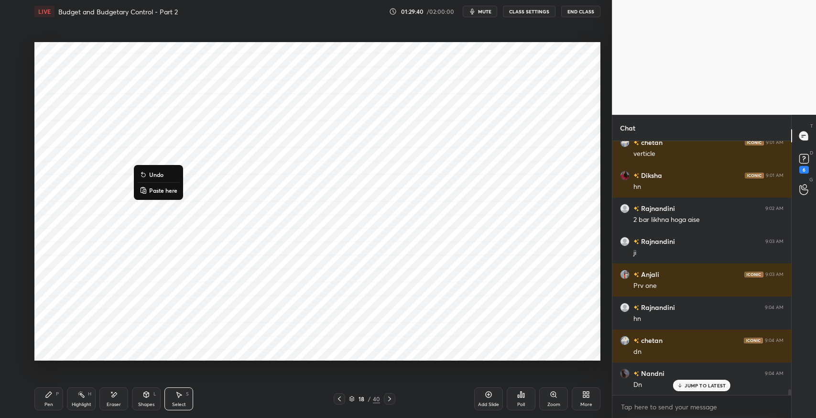
click at [164, 174] on button "Undo" at bounding box center [159, 174] width 42 height 11
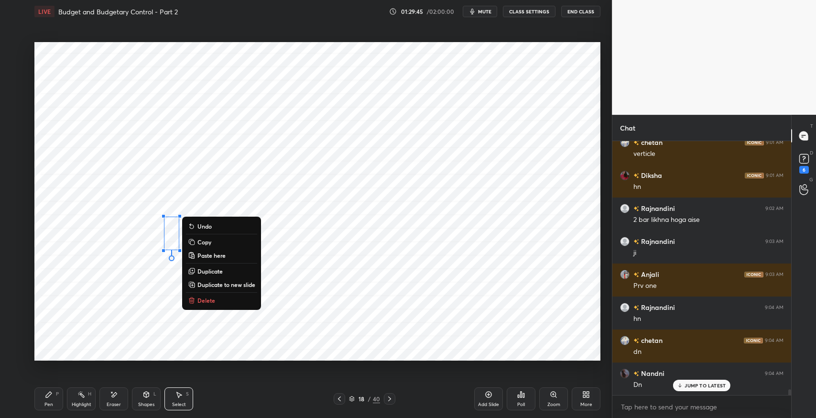
click at [164, 324] on div "0 ° Undo Copy Paste here Duplicate Duplicate to new slide Delete" at bounding box center [317, 201] width 566 height 318
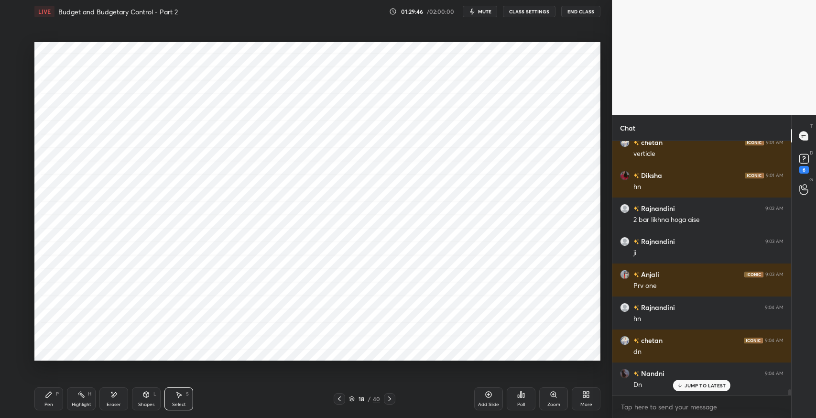
click at [150, 400] on div "Shapes L" at bounding box center [146, 398] width 29 height 23
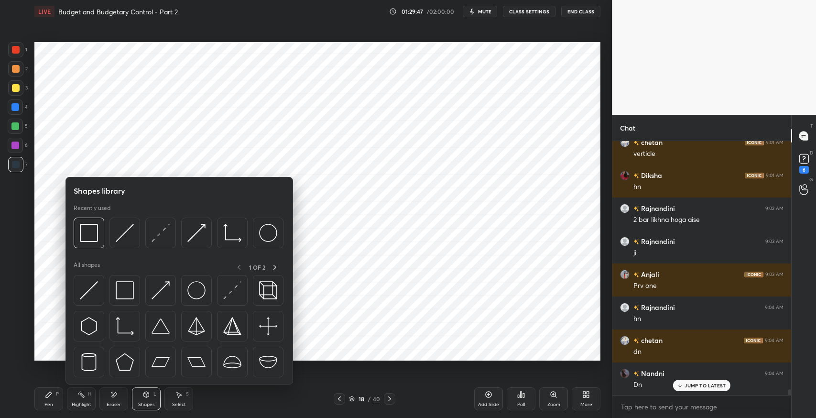
click at [126, 286] on img at bounding box center [125, 290] width 18 height 18
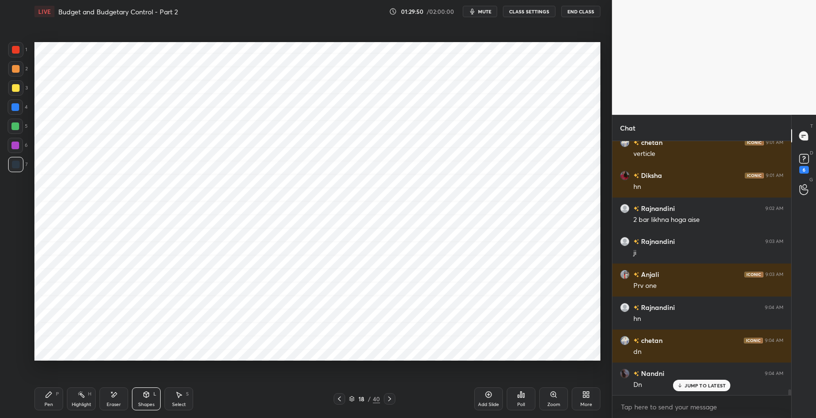
click at [680, 384] on icon at bounding box center [680, 384] width 0 height 3
click at [40, 398] on div "Pen P" at bounding box center [48, 398] width 29 height 23
click at [142, 396] on icon at bounding box center [146, 395] width 8 height 8
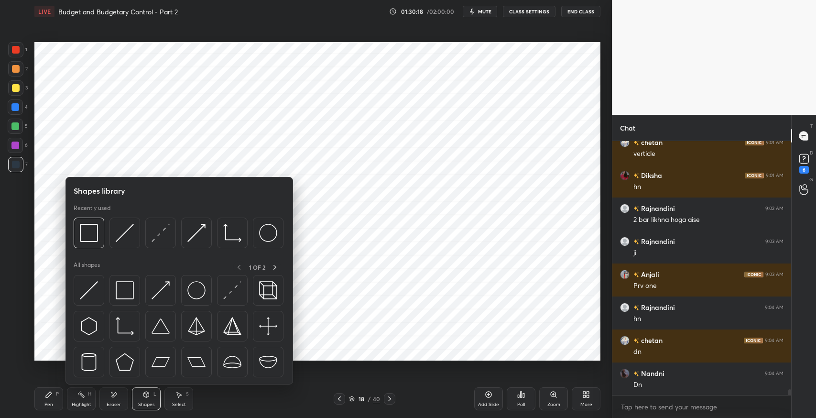
click at [126, 292] on img at bounding box center [125, 290] width 18 height 18
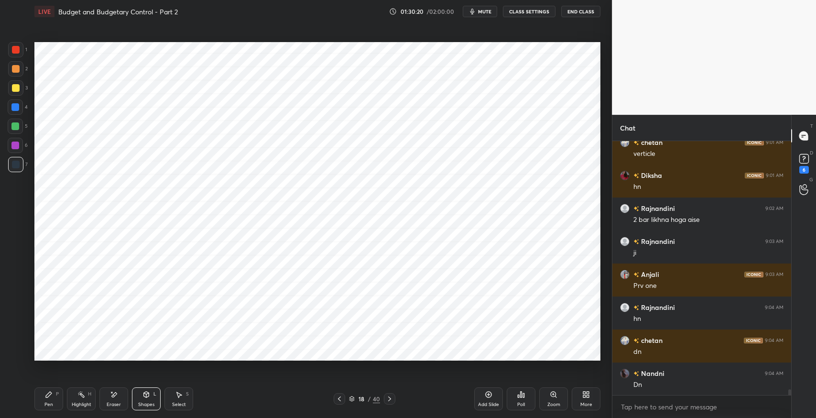
scroll to position [11371, 0]
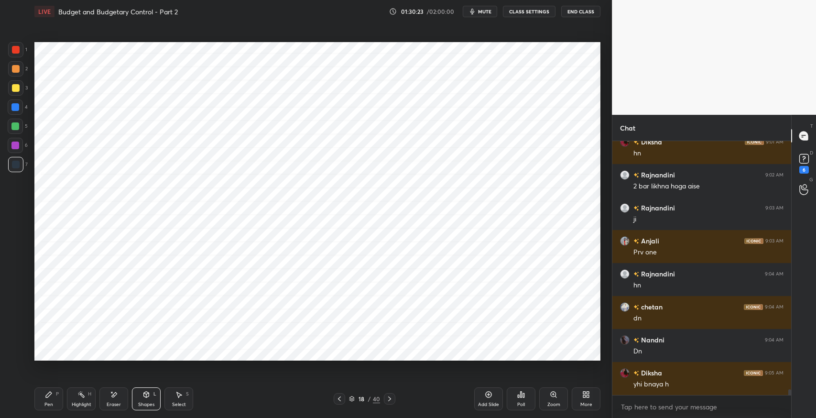
click at [45, 393] on icon at bounding box center [49, 395] width 8 height 8
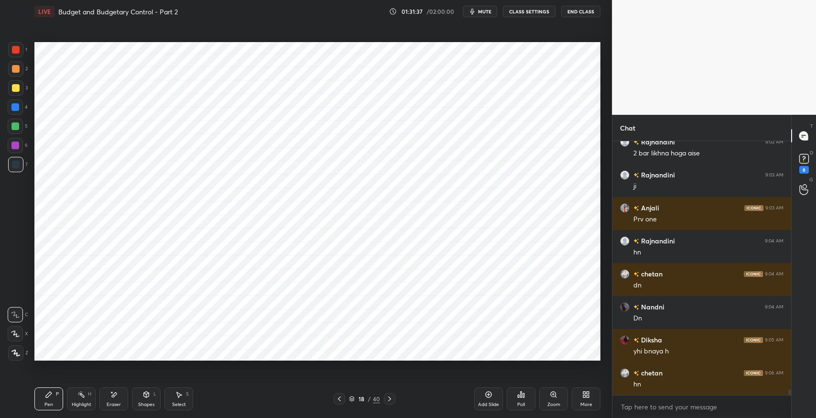
click at [335, 403] on div at bounding box center [339, 398] width 11 height 11
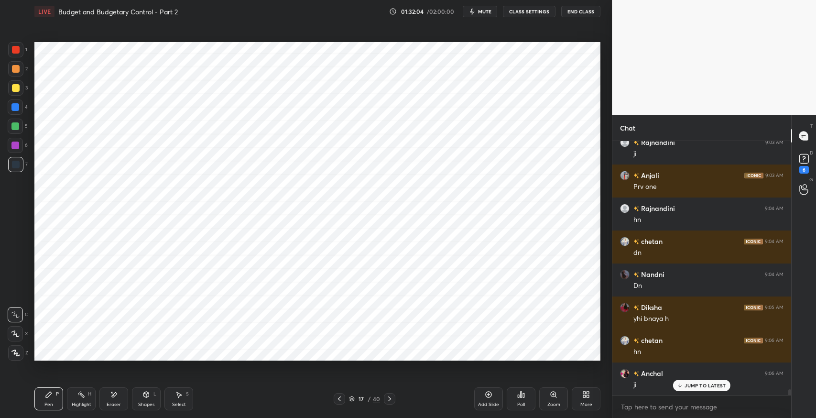
click at [389, 398] on icon at bounding box center [390, 399] width 8 height 8
click at [110, 400] on div "Eraser" at bounding box center [113, 398] width 29 height 23
click at [149, 399] on div "Shapes L" at bounding box center [146, 398] width 29 height 23
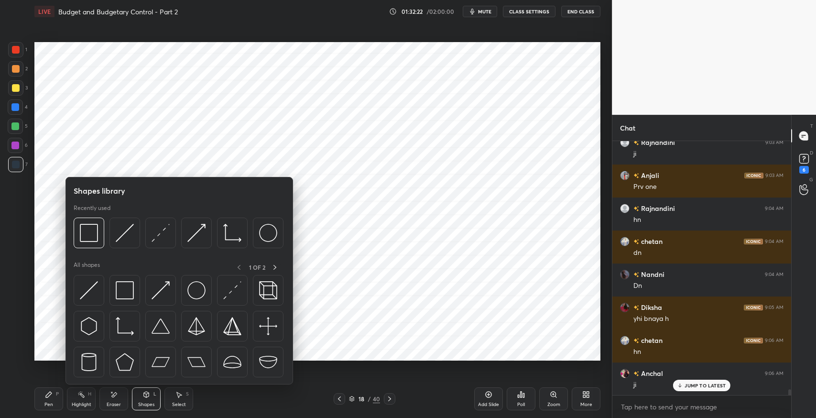
click at [128, 293] on img at bounding box center [125, 290] width 18 height 18
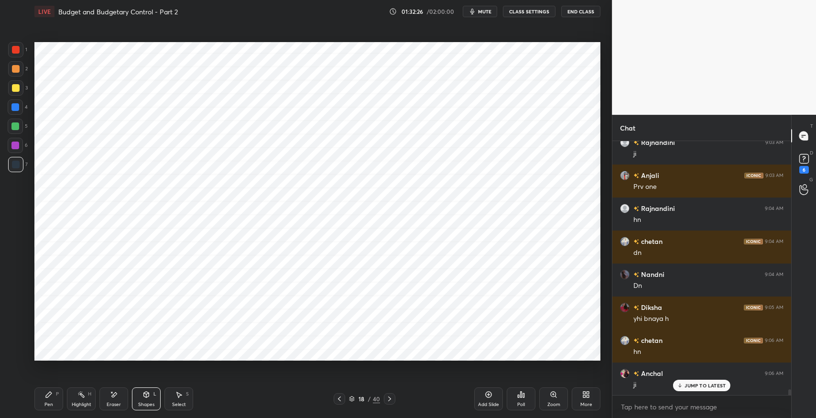
click at [338, 399] on icon at bounding box center [339, 398] width 3 height 5
click at [340, 398] on icon at bounding box center [340, 399] width 8 height 8
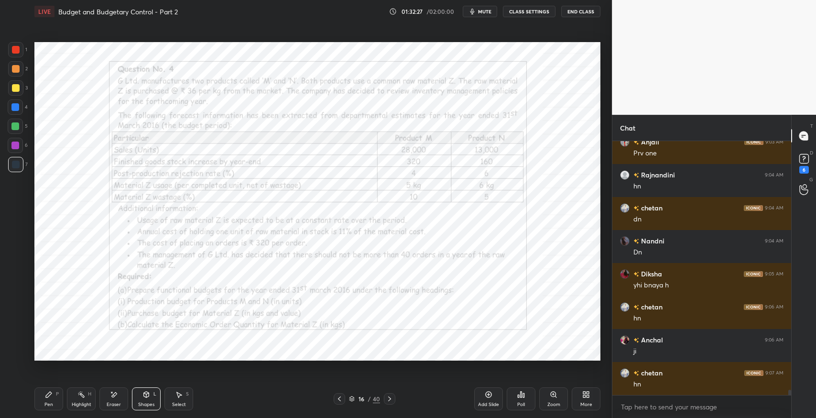
click at [111, 400] on div "Eraser" at bounding box center [113, 398] width 29 height 23
click at [20, 354] on span "Erase all" at bounding box center [15, 352] width 14 height 7
click at [46, 398] on icon at bounding box center [49, 395] width 8 height 8
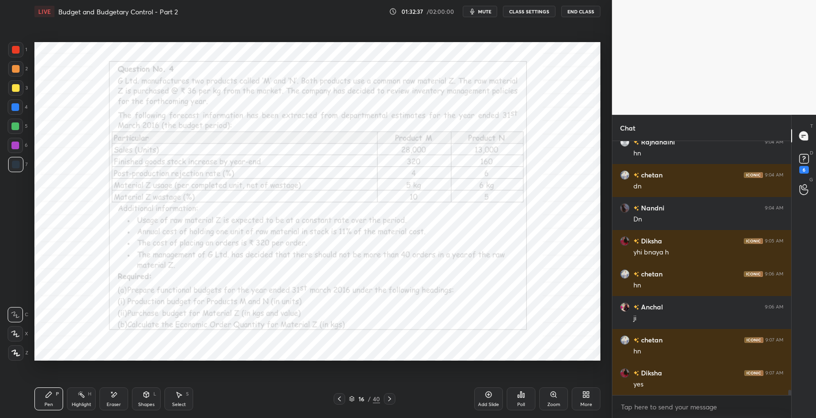
click at [393, 403] on div at bounding box center [389, 398] width 11 height 11
click at [390, 398] on icon at bounding box center [390, 399] width 8 height 8
click at [340, 401] on icon at bounding box center [339, 398] width 3 height 5
click at [336, 397] on icon at bounding box center [340, 399] width 8 height 8
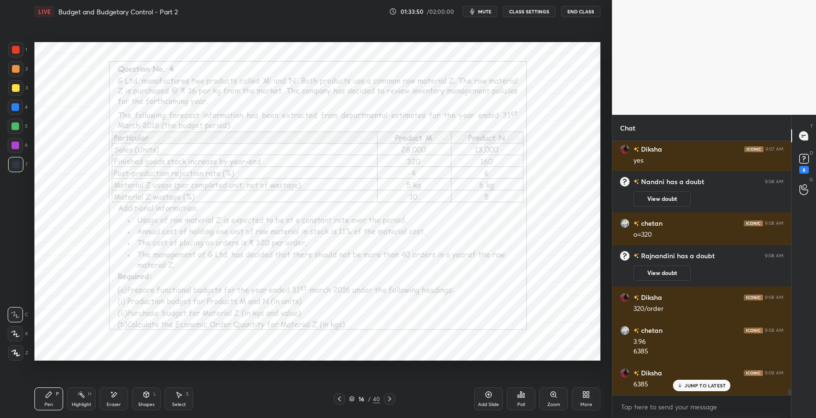
scroll to position [10752, 0]
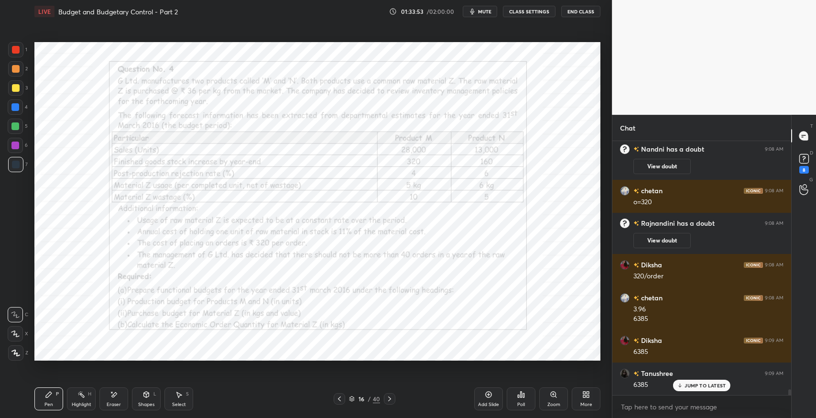
click at [389, 401] on icon at bounding box center [390, 399] width 8 height 8
click at [391, 402] on icon at bounding box center [390, 399] width 8 height 8
click at [115, 410] on div "Eraser" at bounding box center [113, 398] width 29 height 23
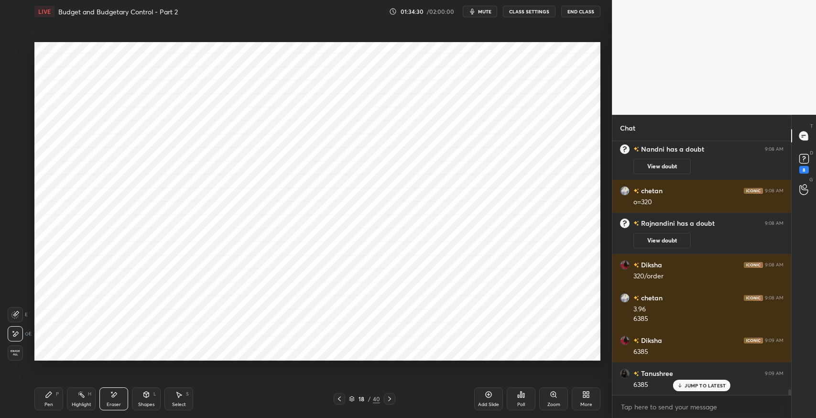
click at [61, 399] on div "Pen P" at bounding box center [48, 398] width 29 height 23
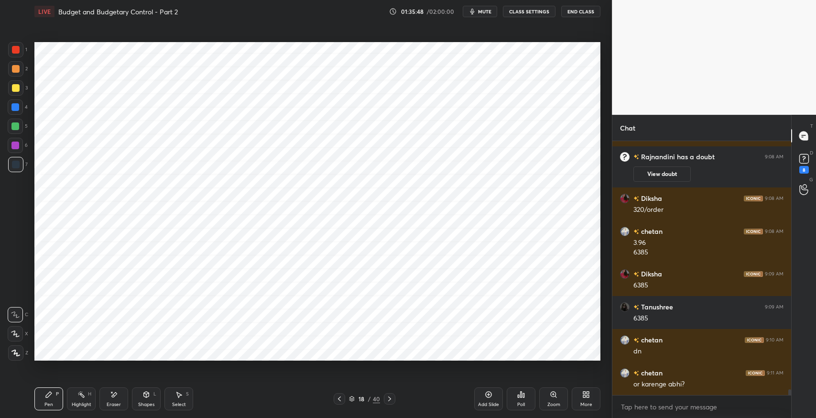
scroll to position [10851, 0]
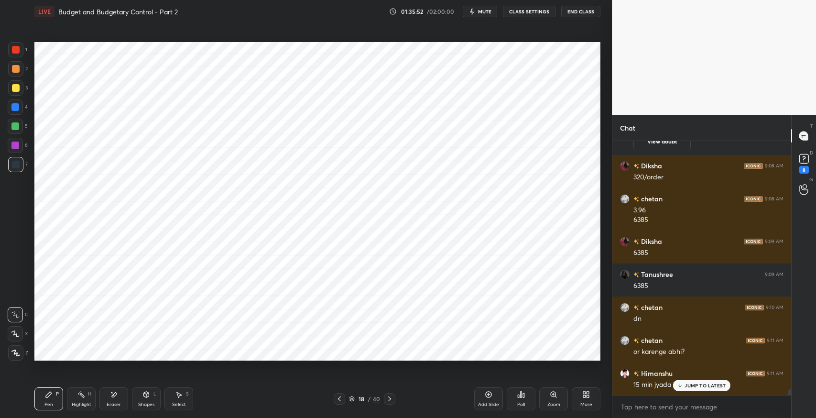
click at [702, 385] on p "JUMP TO LATEST" at bounding box center [705, 385] width 41 height 6
click at [340, 396] on icon at bounding box center [339, 398] width 3 height 5
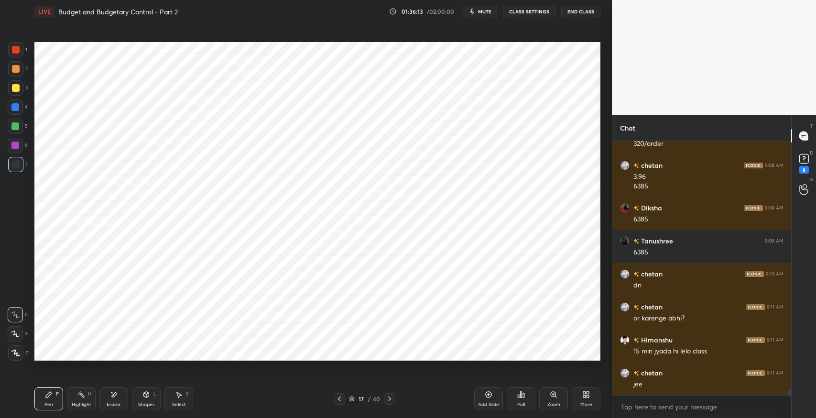
click at [334, 400] on div at bounding box center [339, 398] width 11 height 11
click at [119, 399] on div "Eraser" at bounding box center [113, 398] width 29 height 23
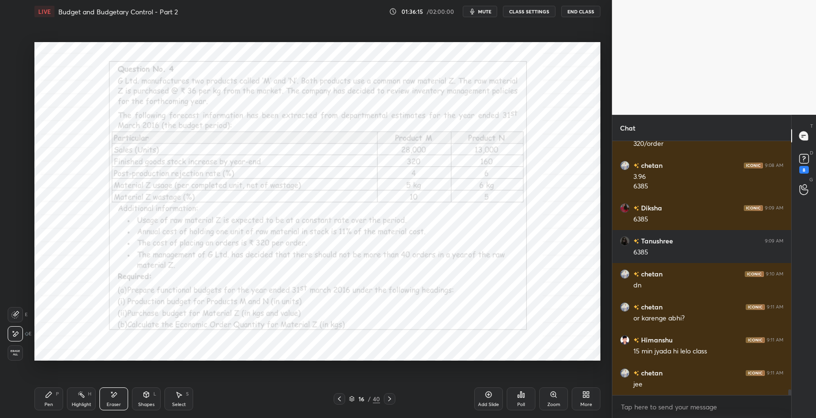
click at [19, 354] on span "Erase all" at bounding box center [15, 352] width 14 height 7
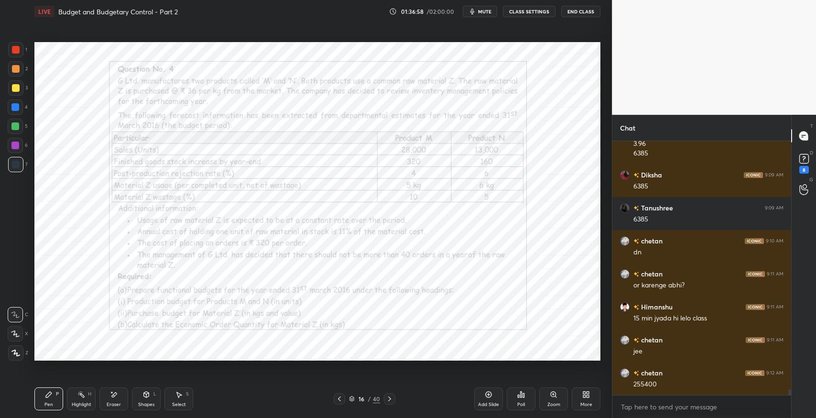
click at [391, 400] on icon at bounding box center [390, 399] width 8 height 8
click at [390, 401] on icon at bounding box center [390, 399] width 8 height 8
click at [389, 403] on div at bounding box center [389, 398] width 11 height 11
click at [340, 399] on icon at bounding box center [340, 399] width 8 height 8
click at [387, 400] on icon at bounding box center [390, 399] width 8 height 8
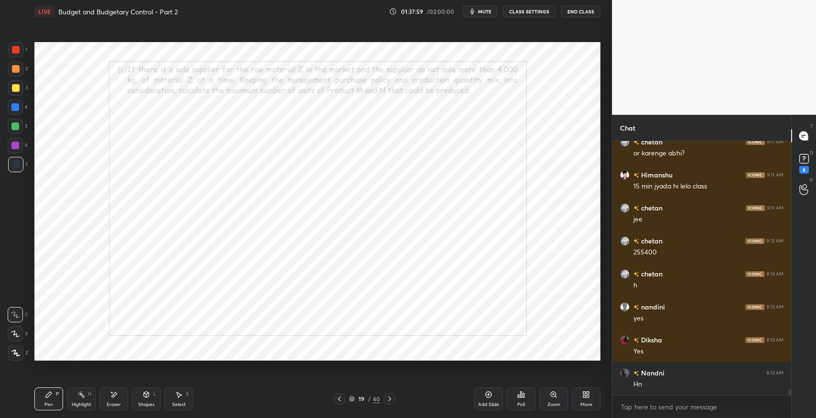
scroll to position [11083, 0]
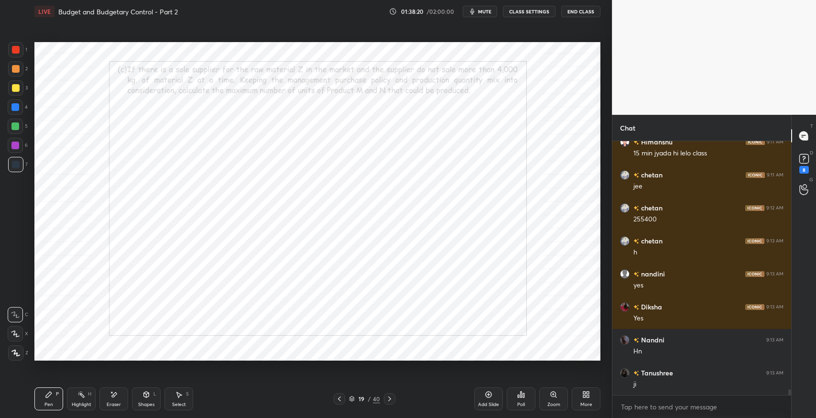
click at [338, 398] on icon at bounding box center [339, 398] width 3 height 5
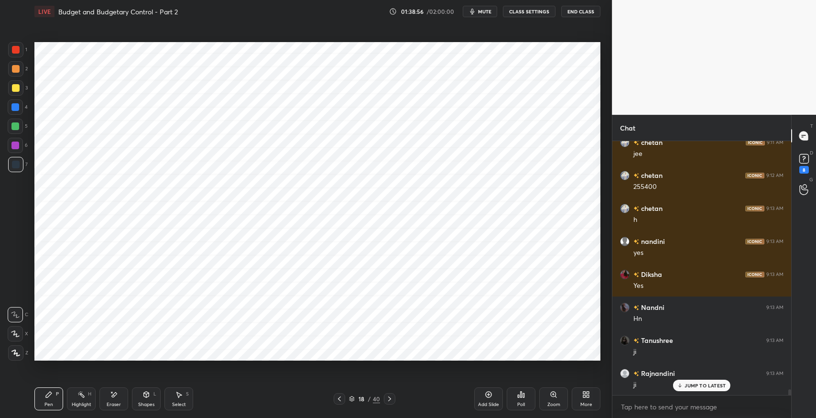
click at [486, 11] on span "mute" at bounding box center [484, 11] width 13 height 7
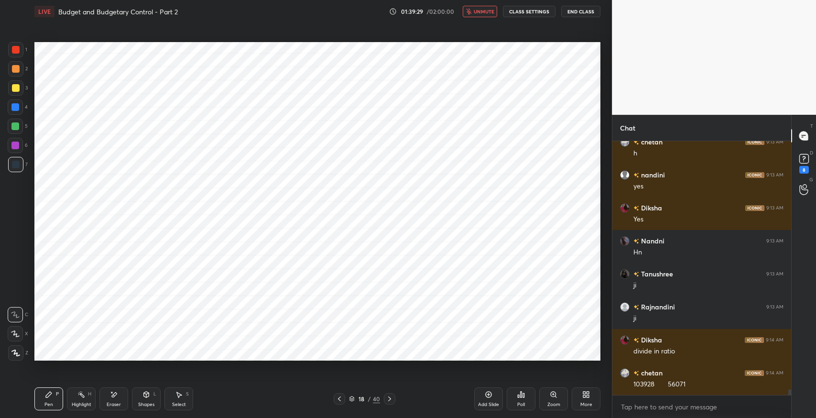
scroll to position [11214, 0]
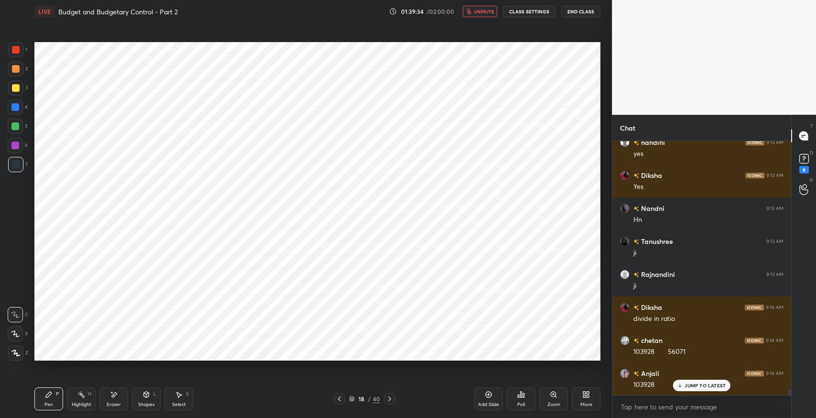
click at [478, 7] on button "unmute" at bounding box center [480, 11] width 34 height 11
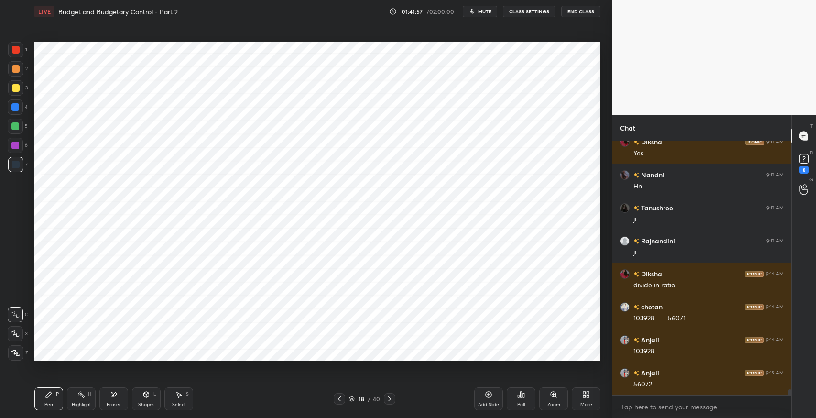
click at [369, 361] on div "Setting up your live class Poll for secs No correct answer Start poll" at bounding box center [318, 201] width 574 height 357
click at [184, 394] on div "Select S" at bounding box center [178, 398] width 29 height 23
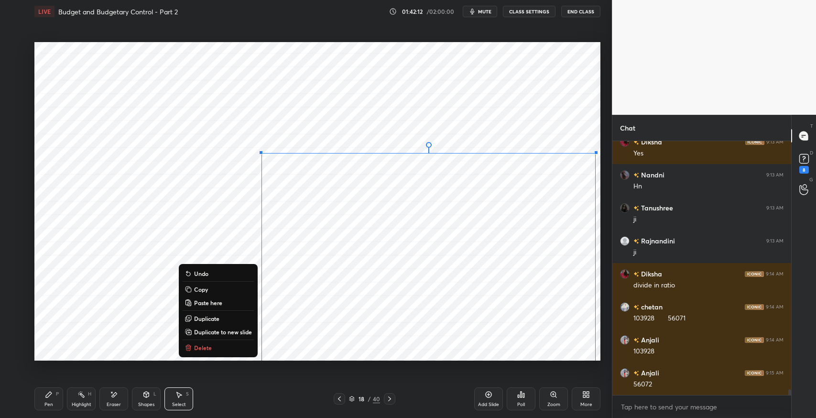
click at [213, 339] on div "0 ° Undo Copy Paste here Duplicate Duplicate to new slide Delete" at bounding box center [317, 201] width 566 height 318
click at [210, 345] on p "Delete" at bounding box center [203, 348] width 18 height 8
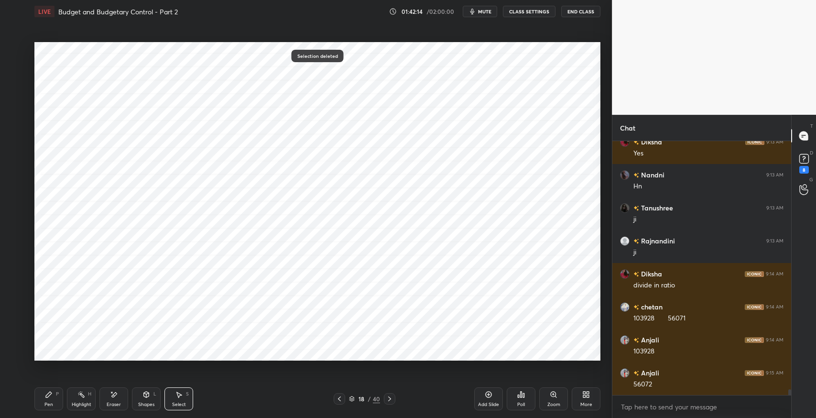
click at [46, 393] on icon at bounding box center [49, 395] width 8 height 8
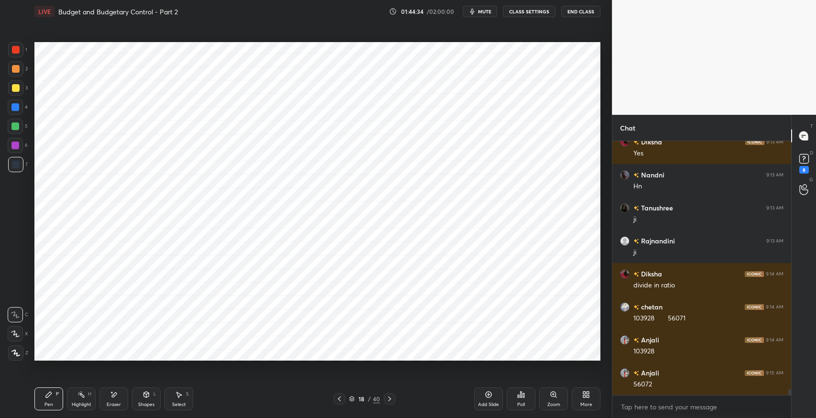
click at [126, 400] on div "Eraser" at bounding box center [113, 398] width 29 height 23
click at [49, 400] on div "Pen P" at bounding box center [48, 398] width 29 height 23
click at [175, 394] on icon at bounding box center [179, 395] width 8 height 8
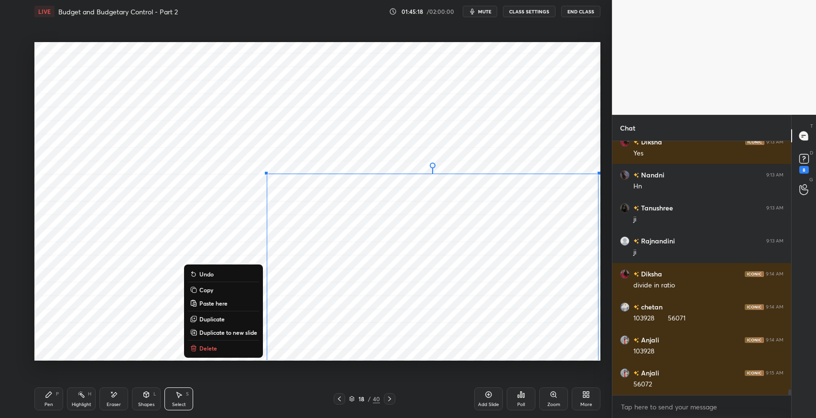
click at [237, 328] on p "Duplicate to new slide" at bounding box center [228, 332] width 58 height 8
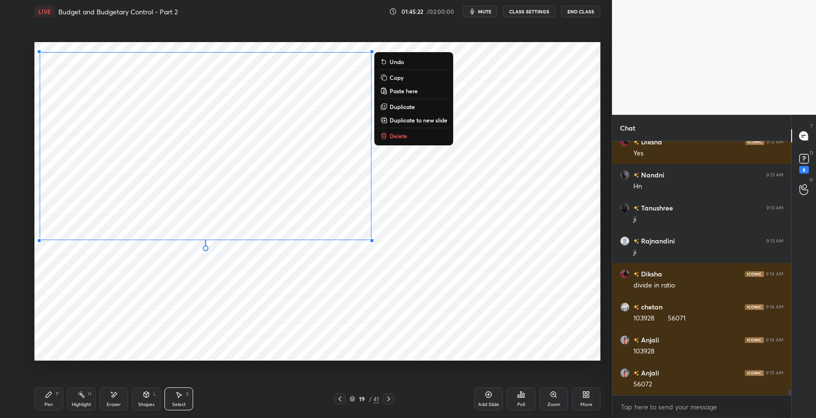
click at [178, 287] on div "0 ° Undo Copy Paste here Duplicate Duplicate to new slide Delete" at bounding box center [317, 201] width 566 height 318
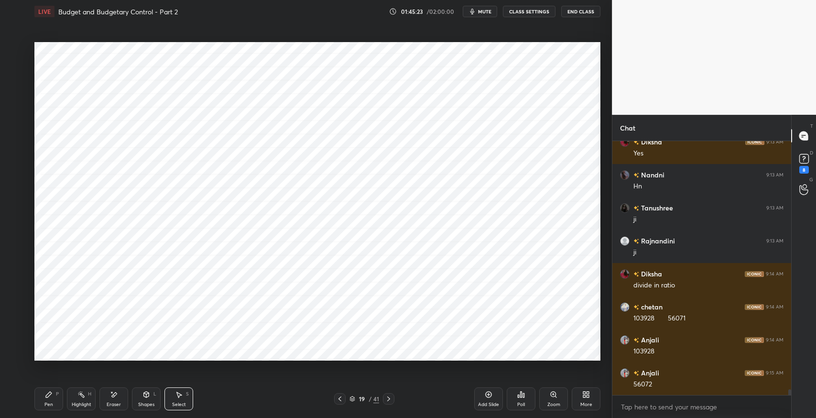
click at [50, 396] on icon at bounding box center [49, 395] width 8 height 8
click at [357, 416] on div "Pen P Highlight H Eraser Shapes L Select S 19 / 41 Add Slide Poll Zoom More" at bounding box center [317, 399] width 566 height 38
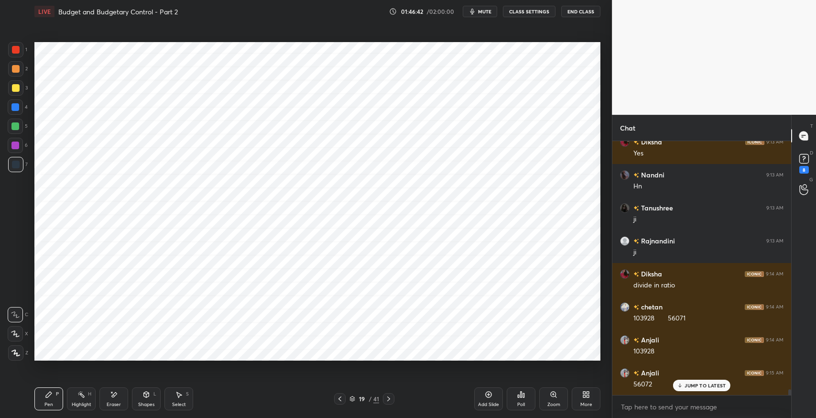
scroll to position [11280, 0]
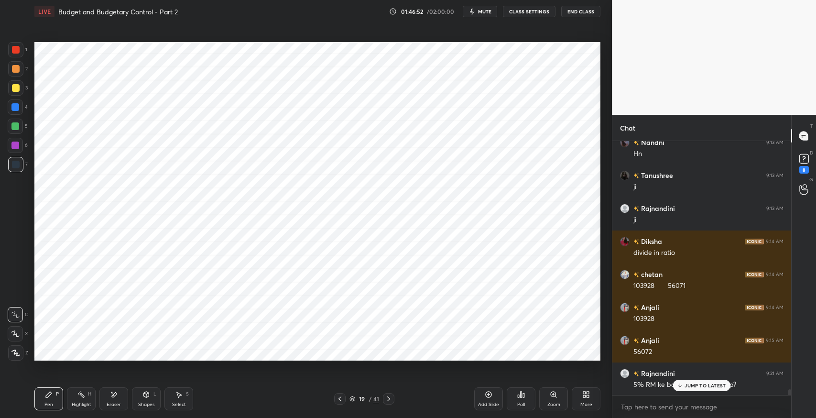
click at [701, 385] on p "JUMP TO LATEST" at bounding box center [705, 385] width 41 height 6
click at [110, 395] on icon at bounding box center [114, 395] width 8 height 8
click at [15, 318] on icon at bounding box center [15, 315] width 8 height 8
click at [56, 401] on div "Pen P" at bounding box center [48, 398] width 29 height 23
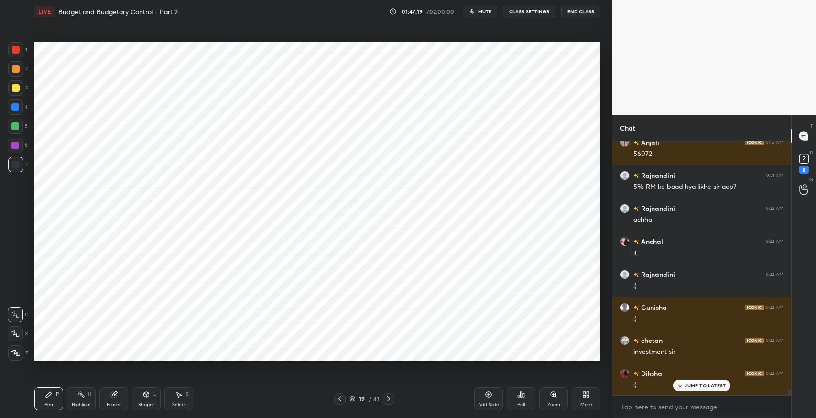
scroll to position [11512, 0]
click at [692, 392] on div "chetan 9:12 AM 255400 chetan 9:13 AM h nandini 9:13 AM yes [PERSON_NAME] 9:13 A…" at bounding box center [701, 268] width 179 height 254
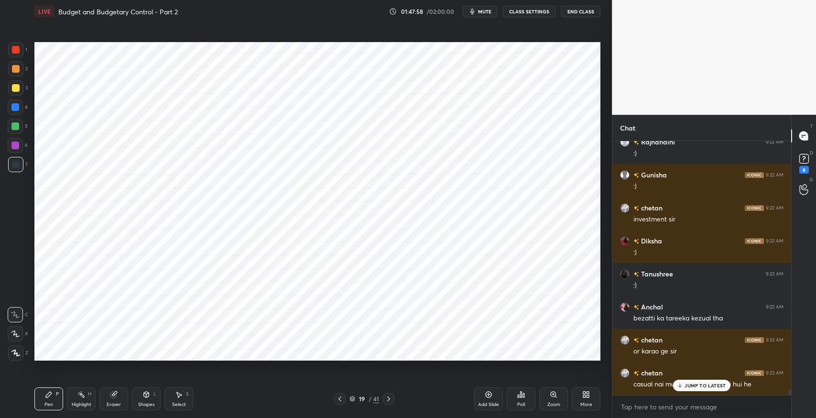
scroll to position [11643, 0]
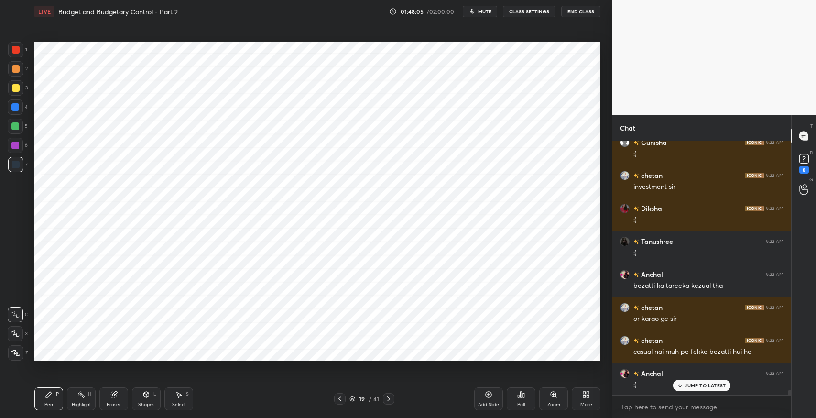
click at [339, 398] on icon at bounding box center [340, 399] width 8 height 8
click at [341, 402] on icon at bounding box center [340, 399] width 8 height 8
click at [388, 398] on icon at bounding box center [389, 399] width 8 height 8
click at [183, 405] on div "Select" at bounding box center [179, 404] width 14 height 5
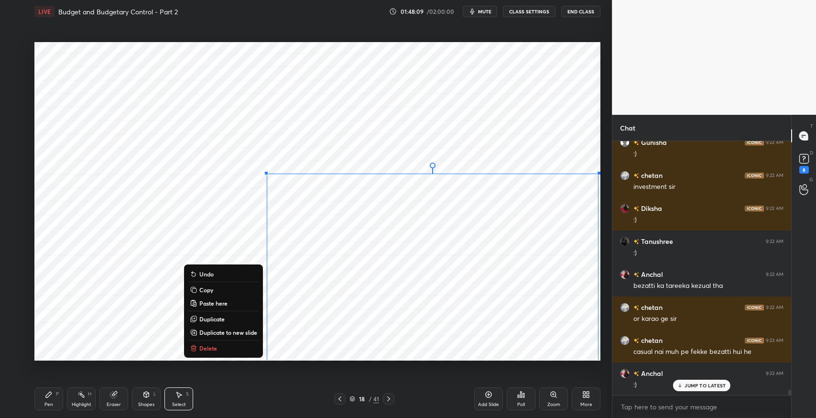
click at [249, 352] on button "Delete" at bounding box center [223, 347] width 71 height 11
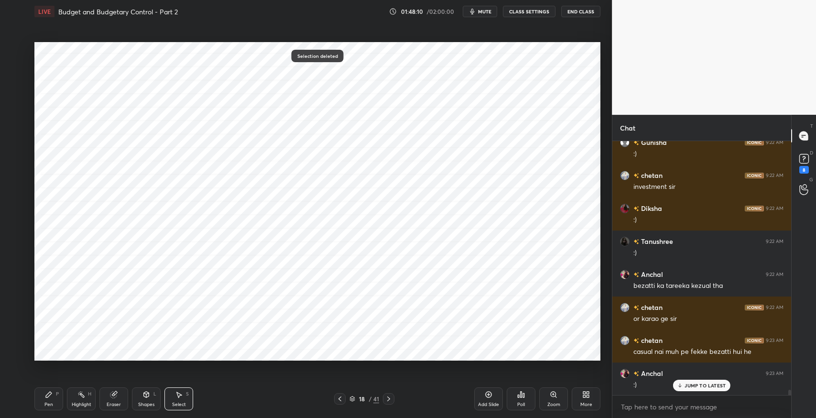
click at [339, 398] on icon at bounding box center [340, 399] width 8 height 8
click at [178, 403] on div "Select" at bounding box center [179, 404] width 14 height 5
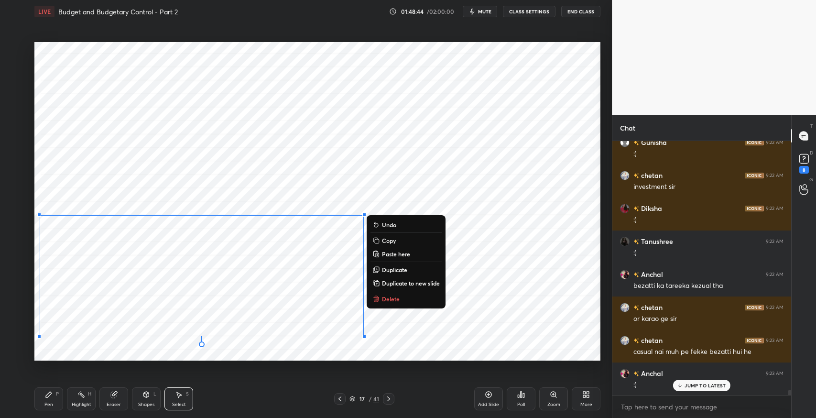
click at [412, 302] on button "Delete" at bounding box center [406, 298] width 71 height 11
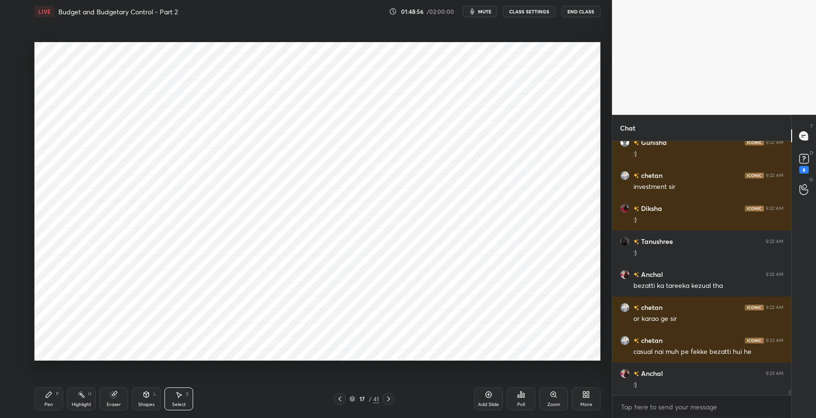
scroll to position [11677, 0]
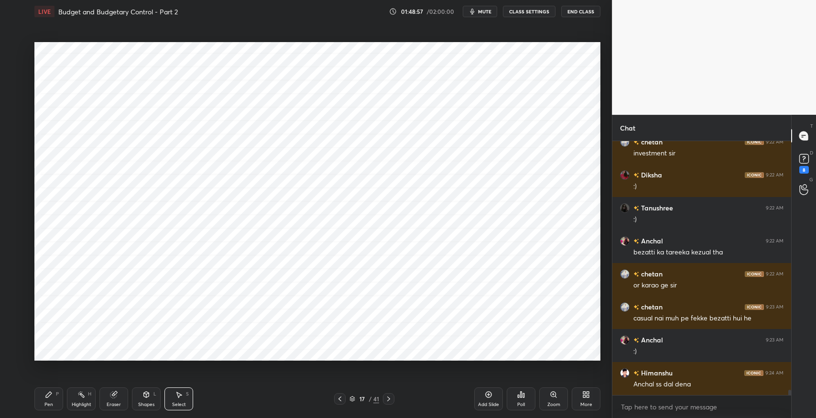
click at [388, 398] on icon at bounding box center [389, 399] width 8 height 8
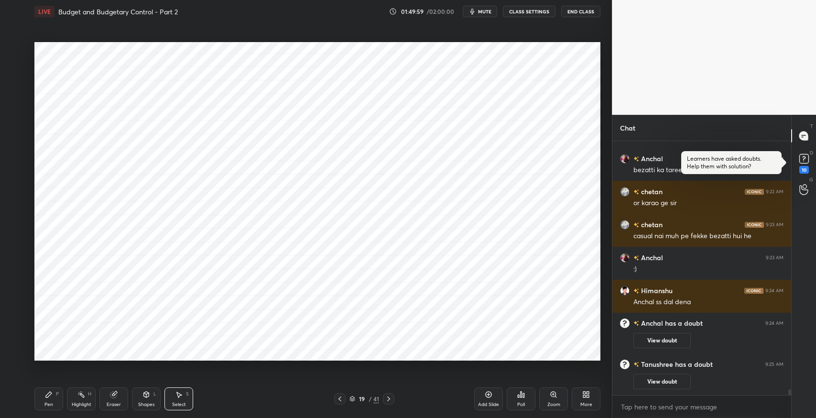
scroll to position [11442, 0]
click at [343, 398] on icon at bounding box center [340, 399] width 8 height 8
click at [388, 398] on icon at bounding box center [389, 399] width 8 height 8
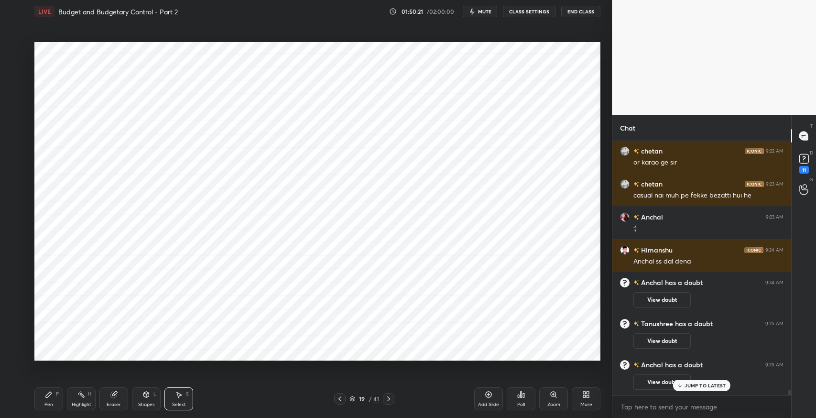
scroll to position [3, 3]
click at [180, 402] on div "Select" at bounding box center [179, 404] width 14 height 5
click at [154, 393] on div "L" at bounding box center [154, 394] width 3 height 5
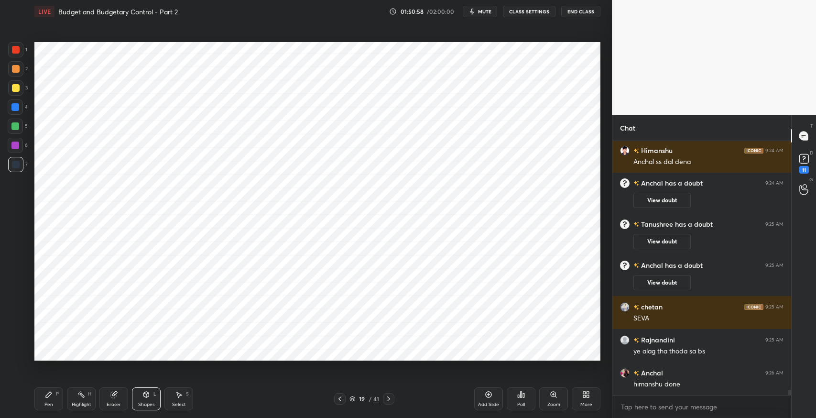
scroll to position [11579, 0]
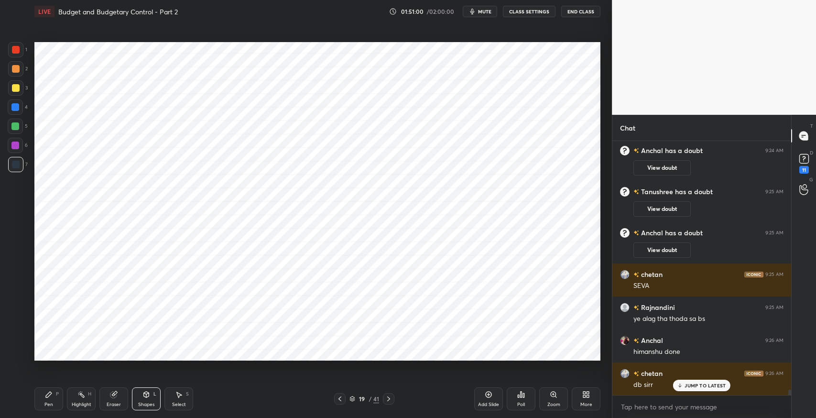
click at [801, 169] on div "11" at bounding box center [804, 170] width 10 height 8
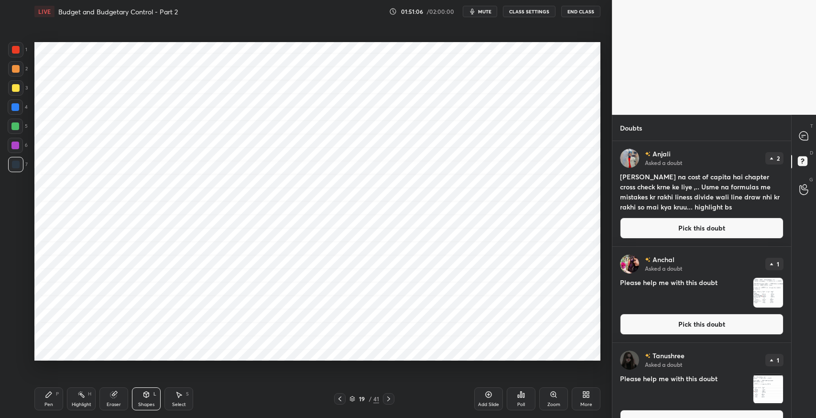
click at [729, 223] on button "Pick this doubt" at bounding box center [702, 228] width 164 height 21
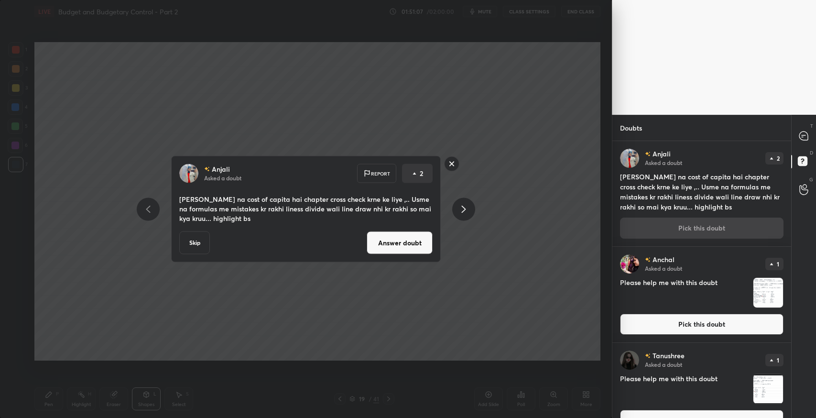
click at [402, 243] on button "Answer doubt" at bounding box center [400, 242] width 66 height 23
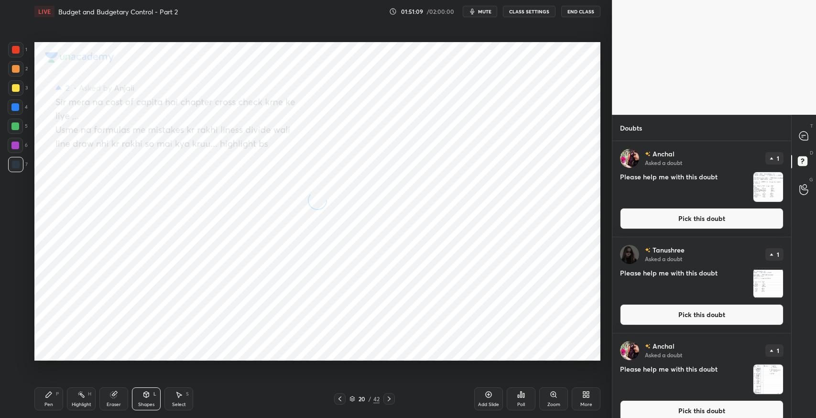
click at [727, 221] on button "Pick this doubt" at bounding box center [702, 218] width 164 height 21
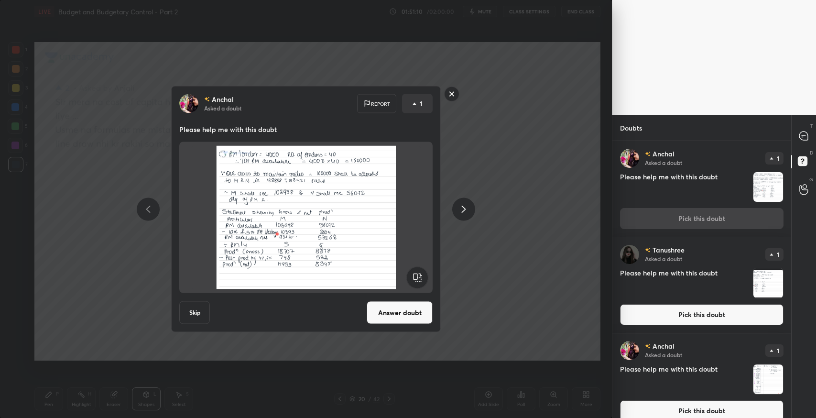
click at [395, 322] on button "Answer doubt" at bounding box center [400, 312] width 66 height 23
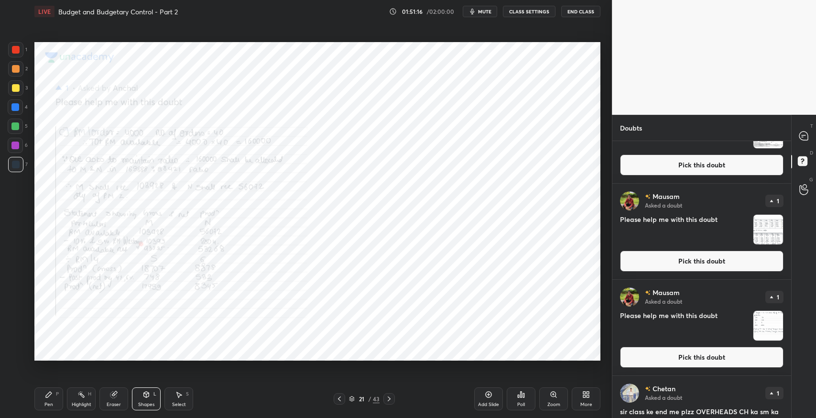
scroll to position [866, 0]
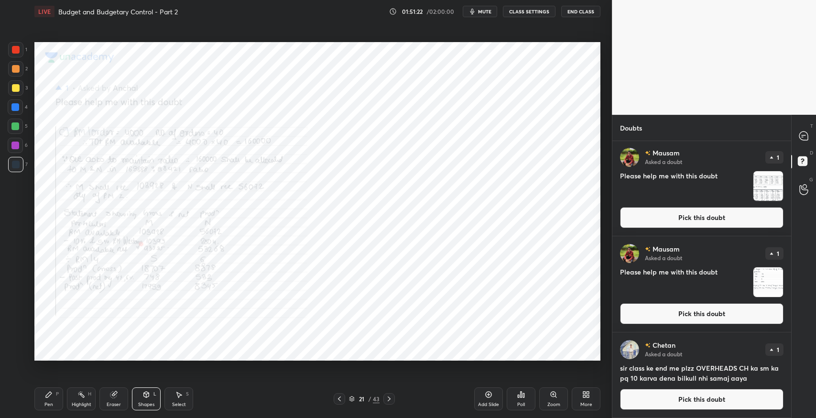
click at [807, 139] on icon at bounding box center [803, 135] width 9 height 9
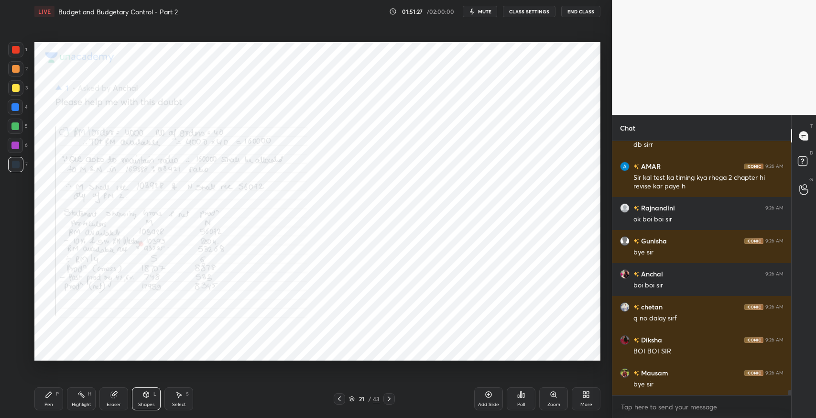
scroll to position [11979, 0]
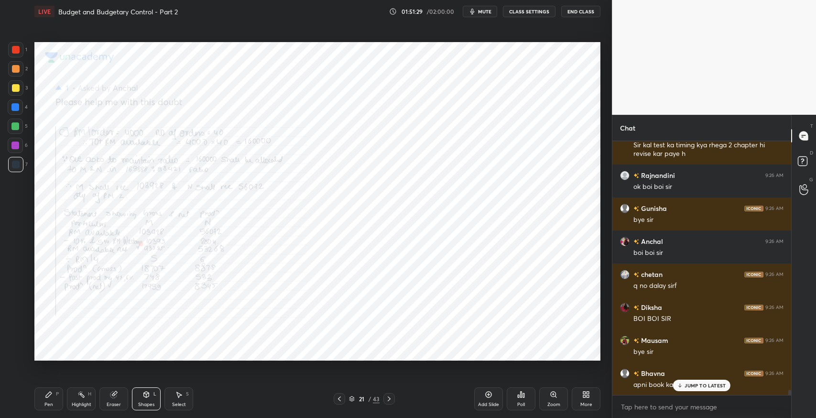
click at [710, 385] on p "JUMP TO LATEST" at bounding box center [705, 385] width 41 height 6
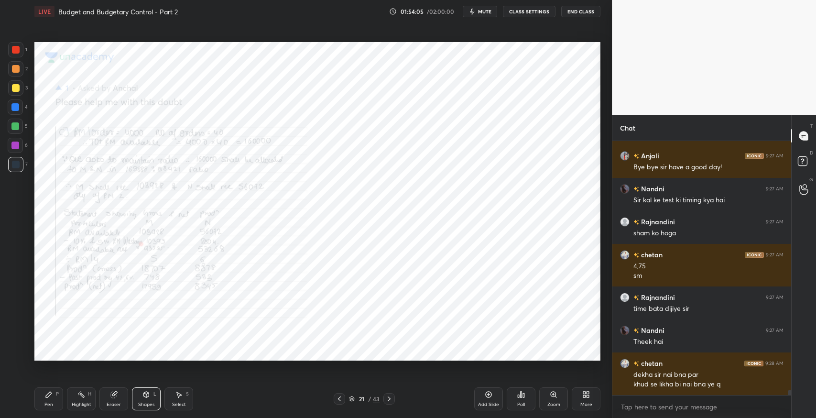
scroll to position [12403, 0]
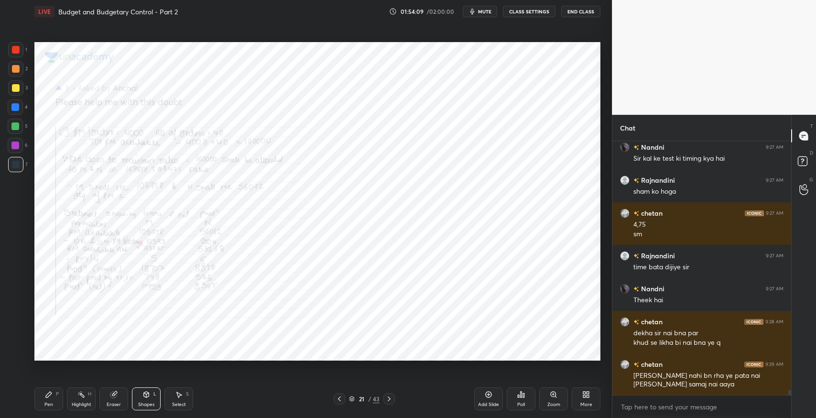
click at [588, 397] on icon at bounding box center [588, 396] width 2 height 2
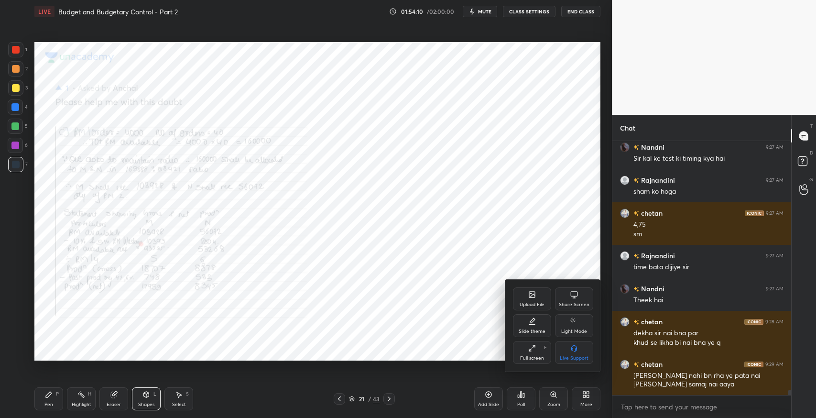
click at [533, 304] on div "Upload File" at bounding box center [532, 304] width 25 height 5
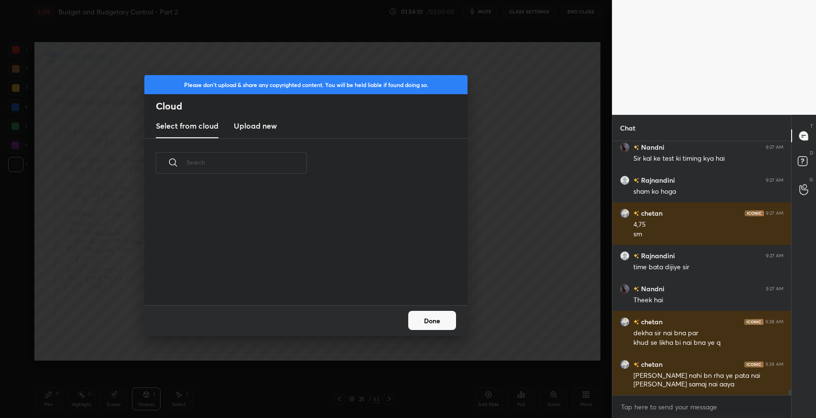
scroll to position [118, 306]
click at [271, 121] on h3 "Upload new" at bounding box center [255, 125] width 43 height 11
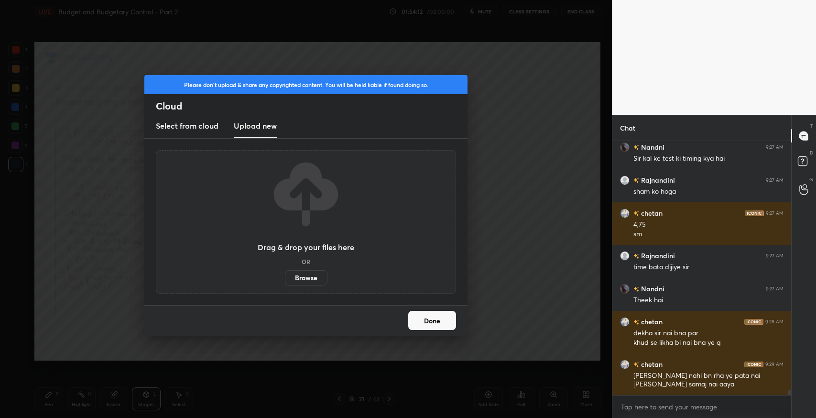
click at [310, 278] on label "Browse" at bounding box center [306, 277] width 43 height 15
click at [285, 278] on input "Browse" at bounding box center [285, 277] width 0 height 15
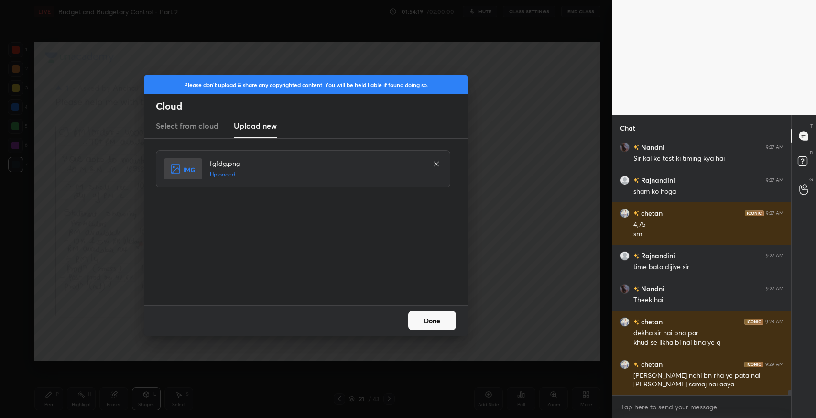
click at [443, 327] on button "Done" at bounding box center [432, 320] width 48 height 19
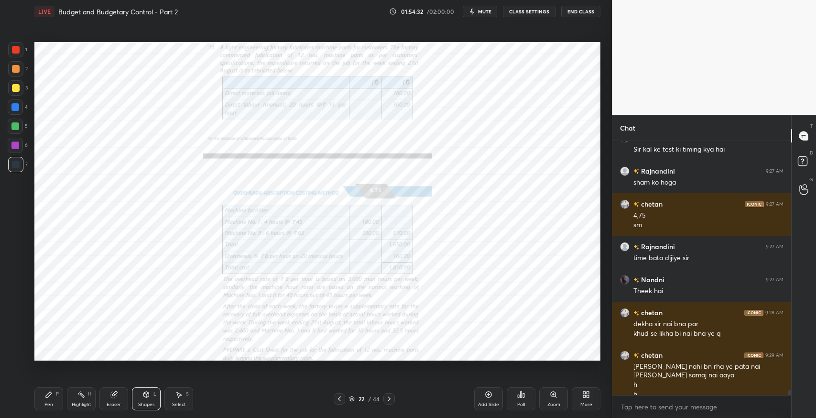
scroll to position [12422, 0]
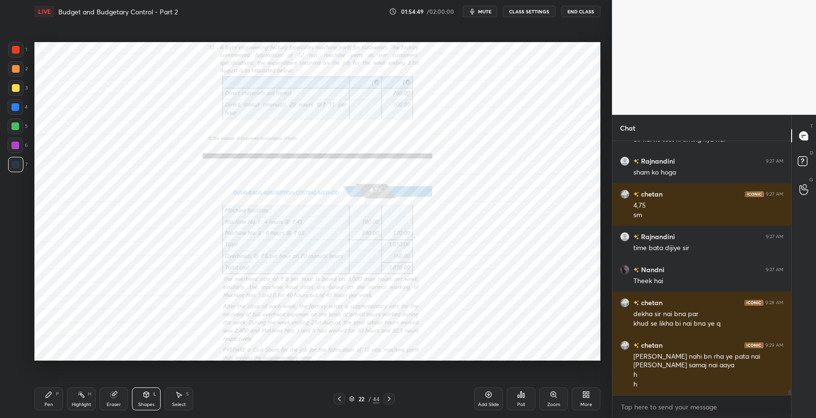
click at [53, 396] on div "Pen P" at bounding box center [48, 398] width 29 height 23
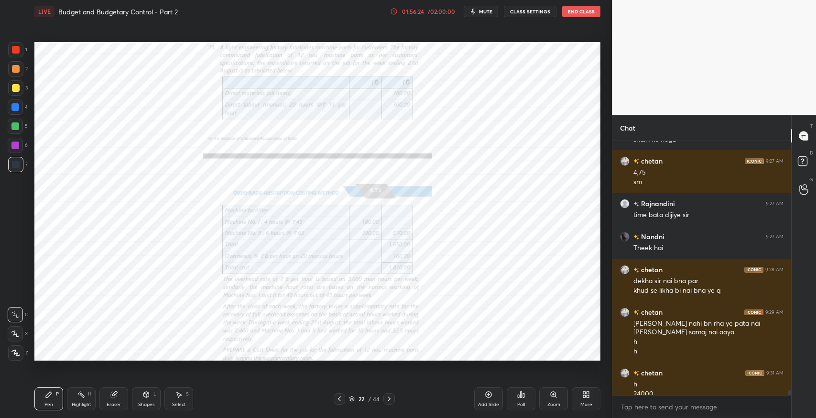
scroll to position [12465, 0]
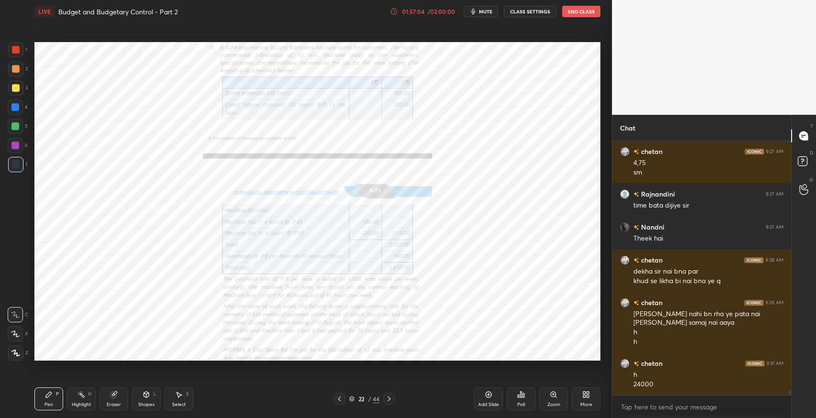
click at [120, 395] on div "Eraser" at bounding box center [113, 398] width 29 height 23
click at [18, 337] on icon at bounding box center [15, 334] width 8 height 8
click at [44, 403] on div "Pen P" at bounding box center [48, 398] width 29 height 23
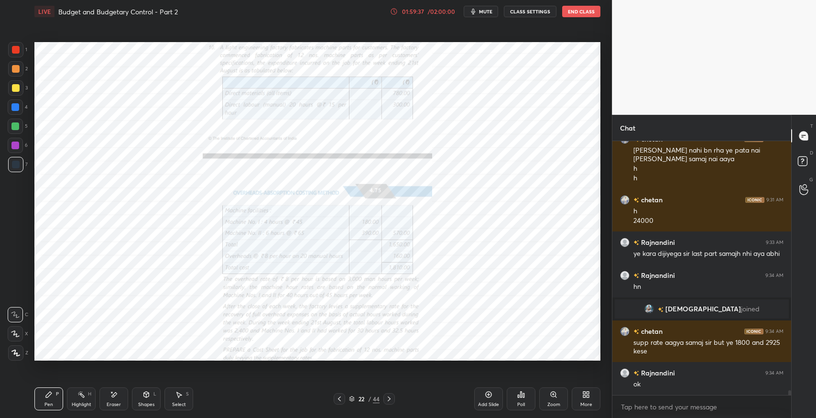
scroll to position [12661, 0]
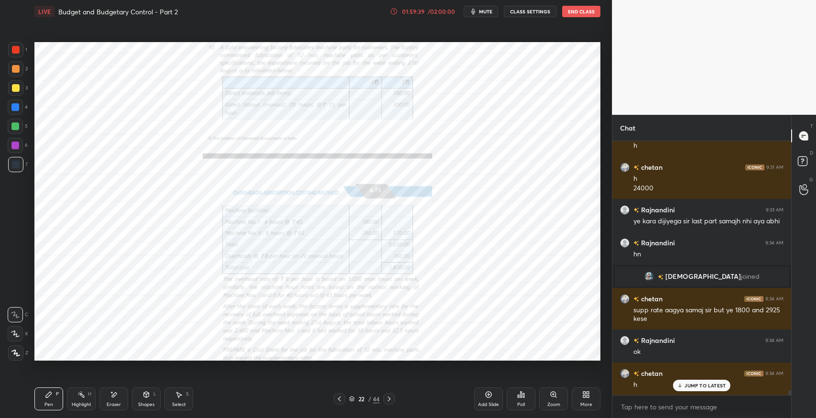
click at [224, 378] on div "Setting up your live class Poll for secs No correct answer Start poll" at bounding box center [318, 201] width 574 height 357
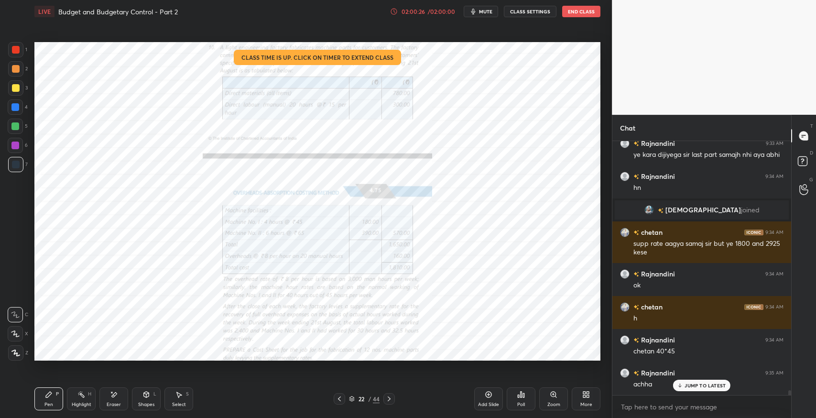
scroll to position [12760, 0]
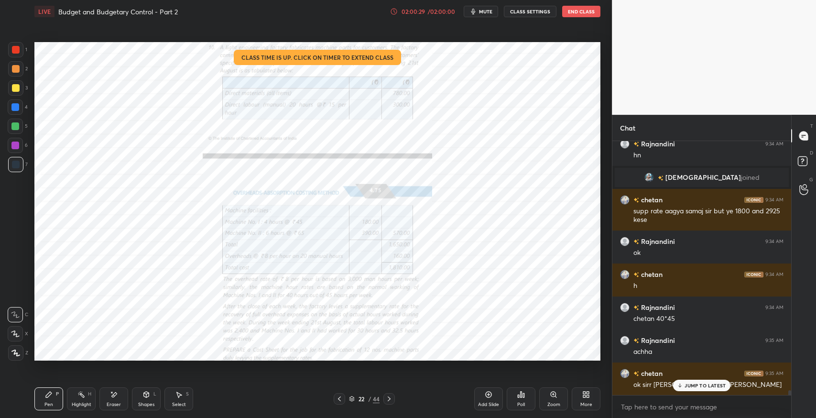
click at [703, 390] on div "JUMP TO LATEST" at bounding box center [701, 385] width 57 height 11
click at [110, 394] on icon at bounding box center [114, 395] width 8 height 8
click at [52, 387] on div "Pen P" at bounding box center [48, 398] width 29 height 23
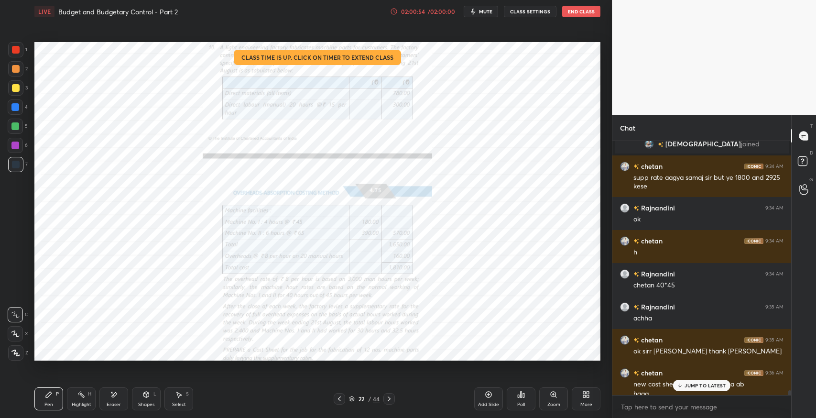
scroll to position [12803, 0]
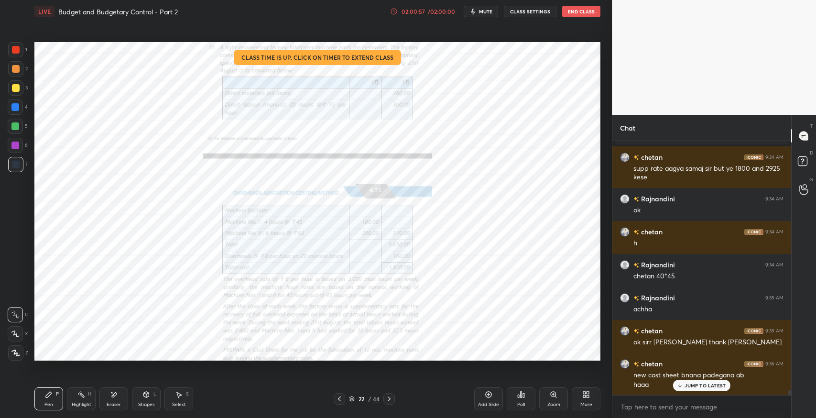
click at [692, 387] on p "JUMP TO LATEST" at bounding box center [705, 385] width 41 height 6
click at [589, 13] on button "End Class" at bounding box center [581, 11] width 38 height 11
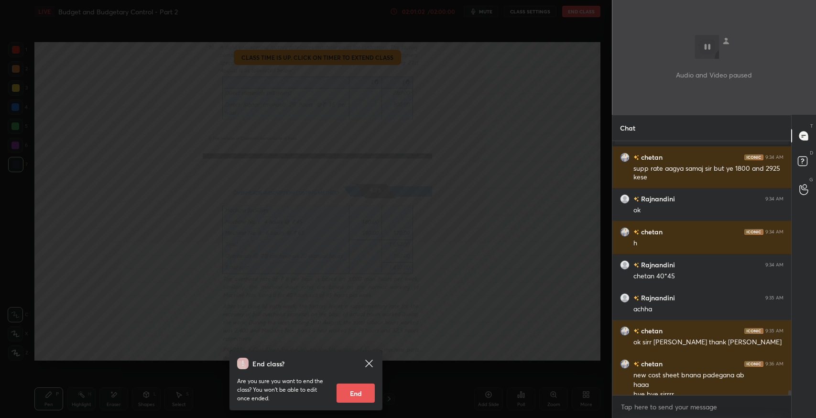
scroll to position [12813, 0]
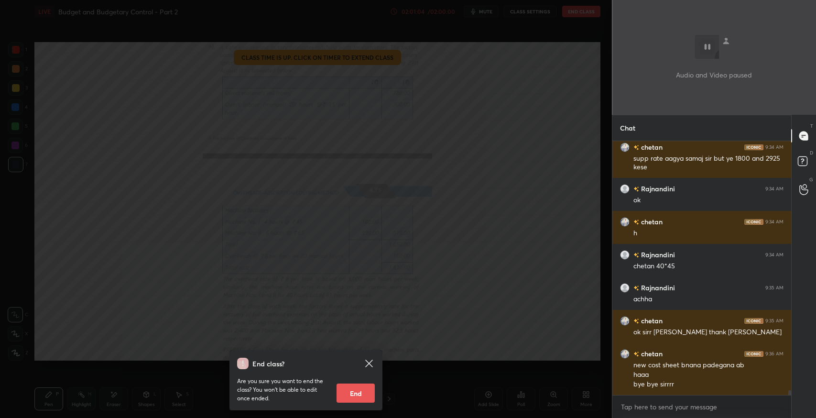
click at [338, 395] on button "End" at bounding box center [356, 392] width 38 height 19
type textarea "x"
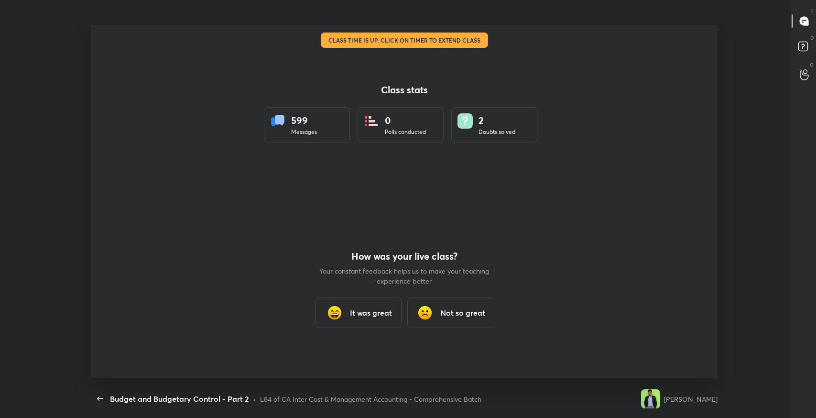
scroll to position [0, 0]
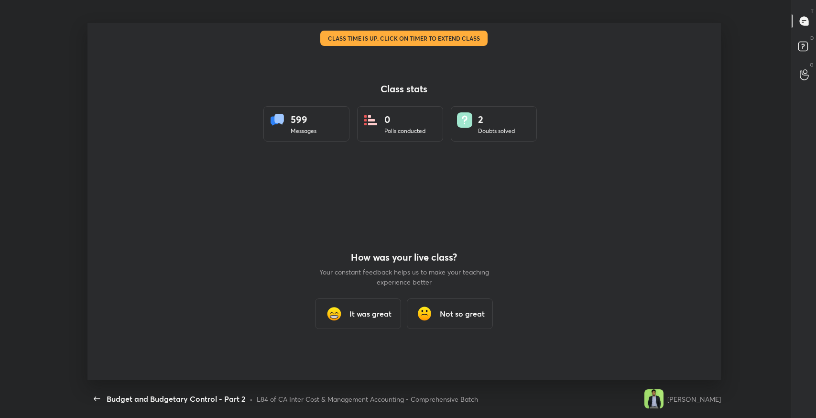
click at [359, 310] on h3 "It was great" at bounding box center [370, 313] width 42 height 11
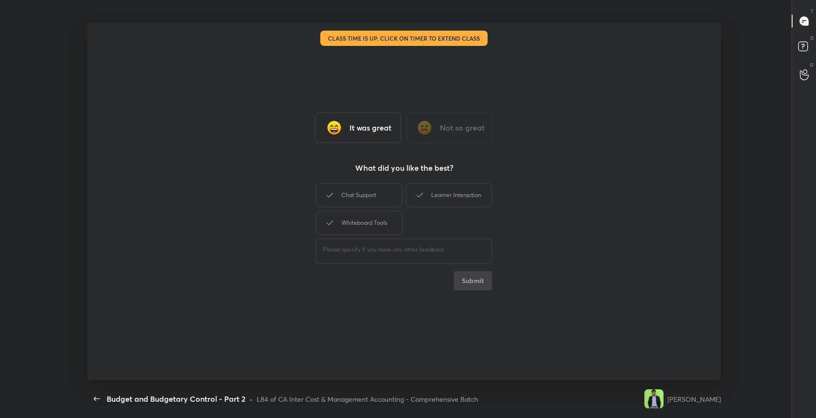
click at [383, 197] on div "Chat Support" at bounding box center [359, 195] width 86 height 24
drag, startPoint x: 423, startPoint y: 193, endPoint x: 393, endPoint y: 210, distance: 34.3
click at [417, 196] on icon at bounding box center [419, 194] width 11 height 11
drag, startPoint x: 379, startPoint y: 220, endPoint x: 443, endPoint y: 249, distance: 70.8
click at [383, 224] on div "Whiteboard Tools" at bounding box center [359, 223] width 86 height 24
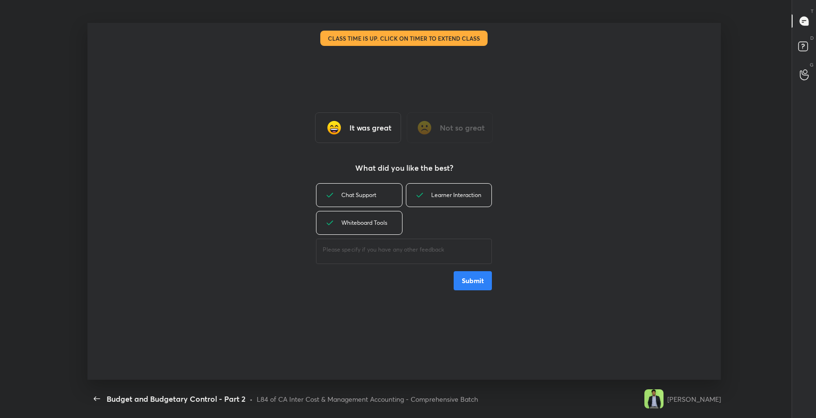
click at [491, 276] on button "Submit" at bounding box center [473, 280] width 38 height 19
